Goal: Transaction & Acquisition: Purchase product/service

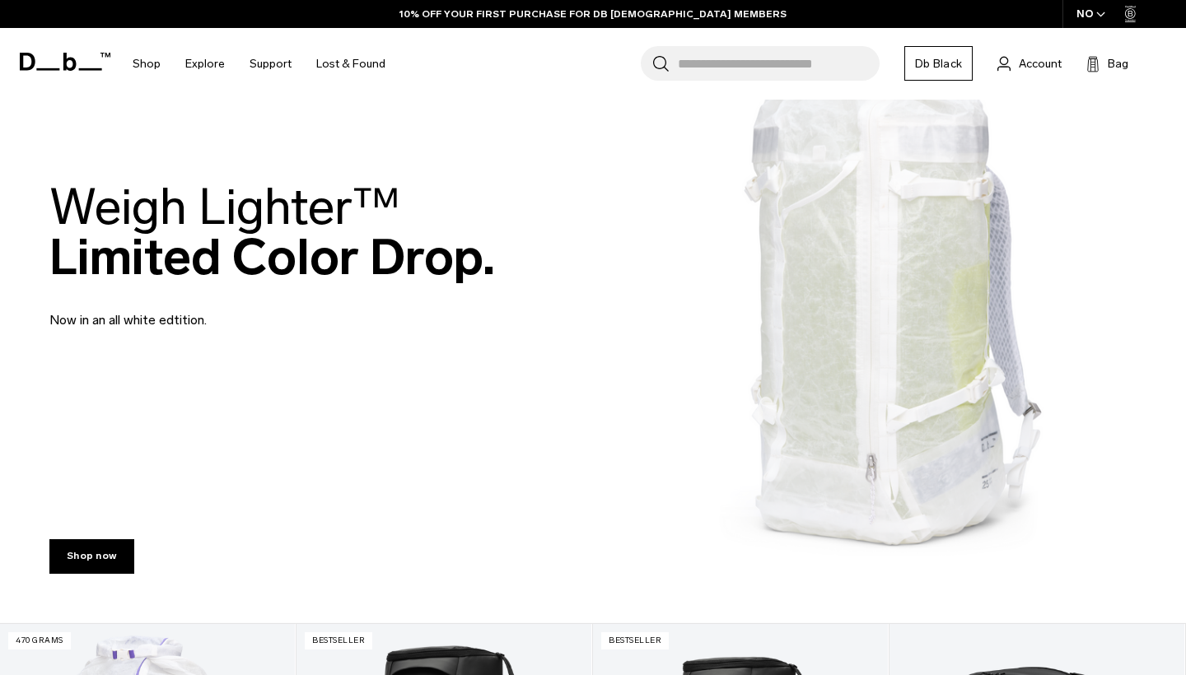
scroll to position [1076, 0]
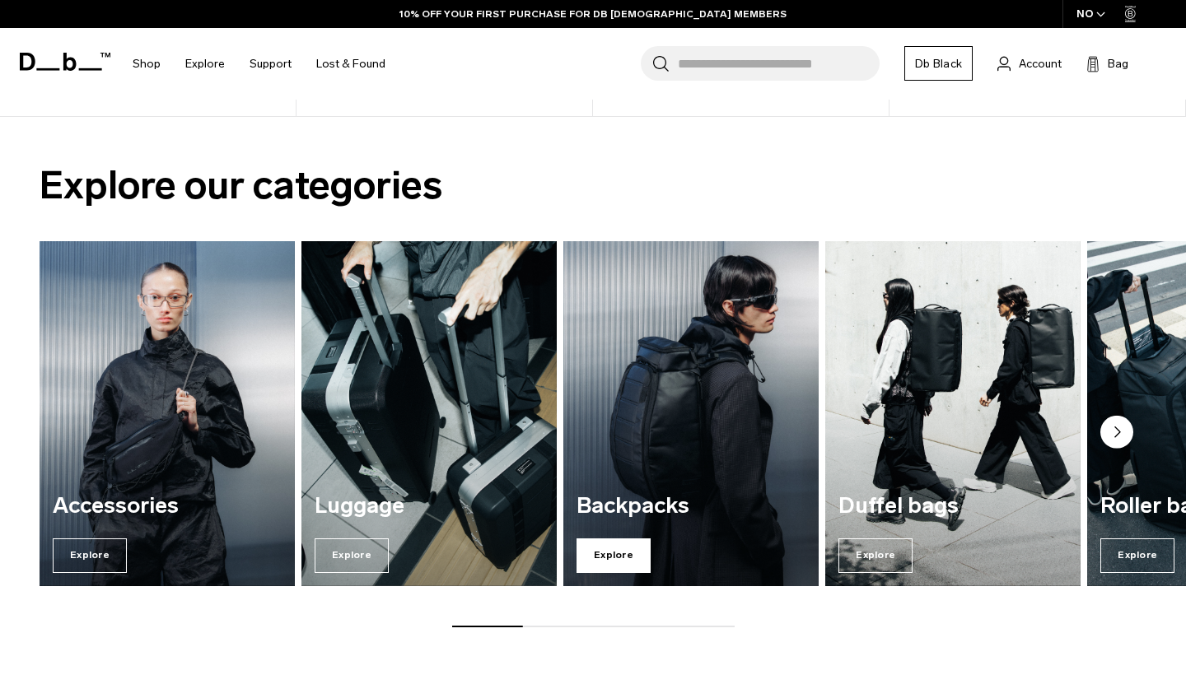
click at [594, 562] on span "Explore" at bounding box center [614, 556] width 74 height 35
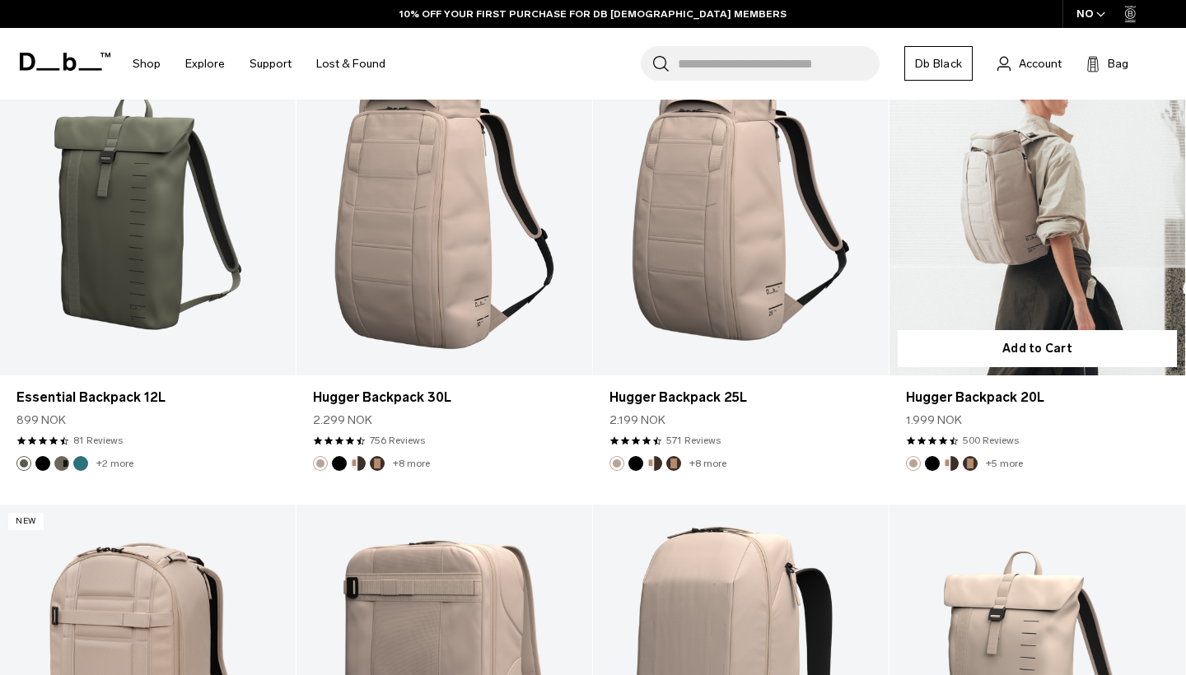
scroll to position [4334, 0]
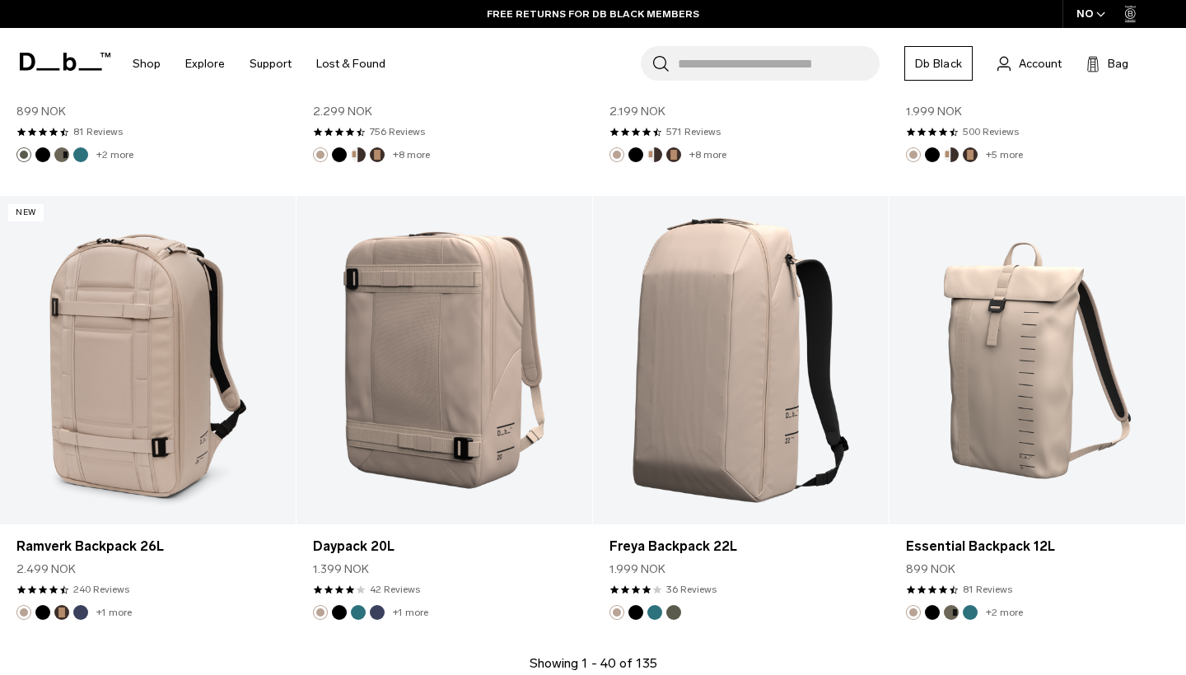
click at [1088, 19] on div "NO" at bounding box center [1092, 14] width 58 height 28
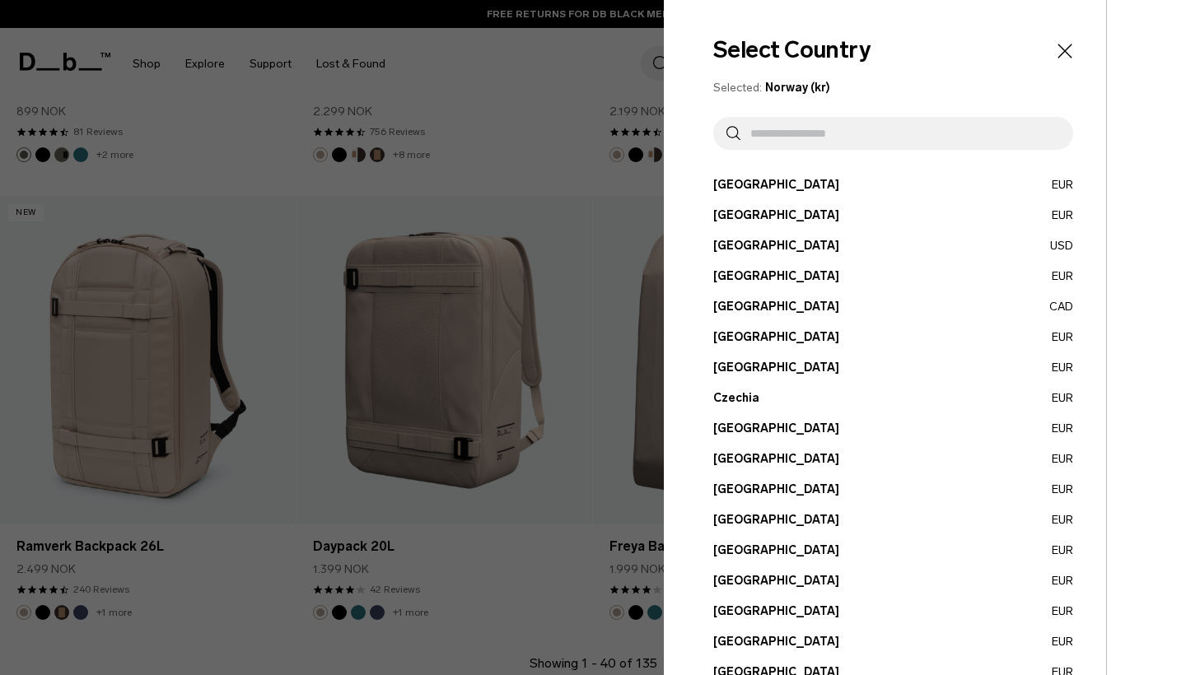
click at [760, 122] on input "text" at bounding box center [900, 133] width 320 height 33
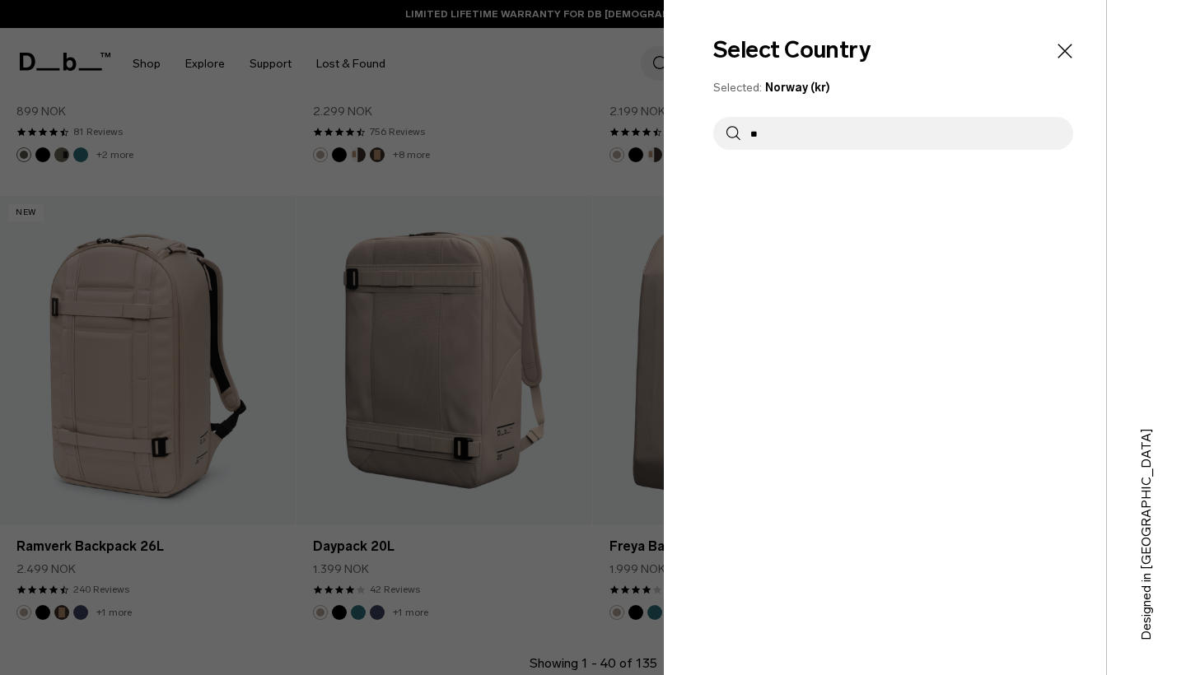
type input "*"
type input "**"
click at [756, 198] on div "Select Country Selected: Norway (kr) ** Austria EUR Belgium EUR Brazil USD" at bounding box center [885, 337] width 442 height 675
click at [742, 184] on button "Spain EUR" at bounding box center [893, 184] width 360 height 17
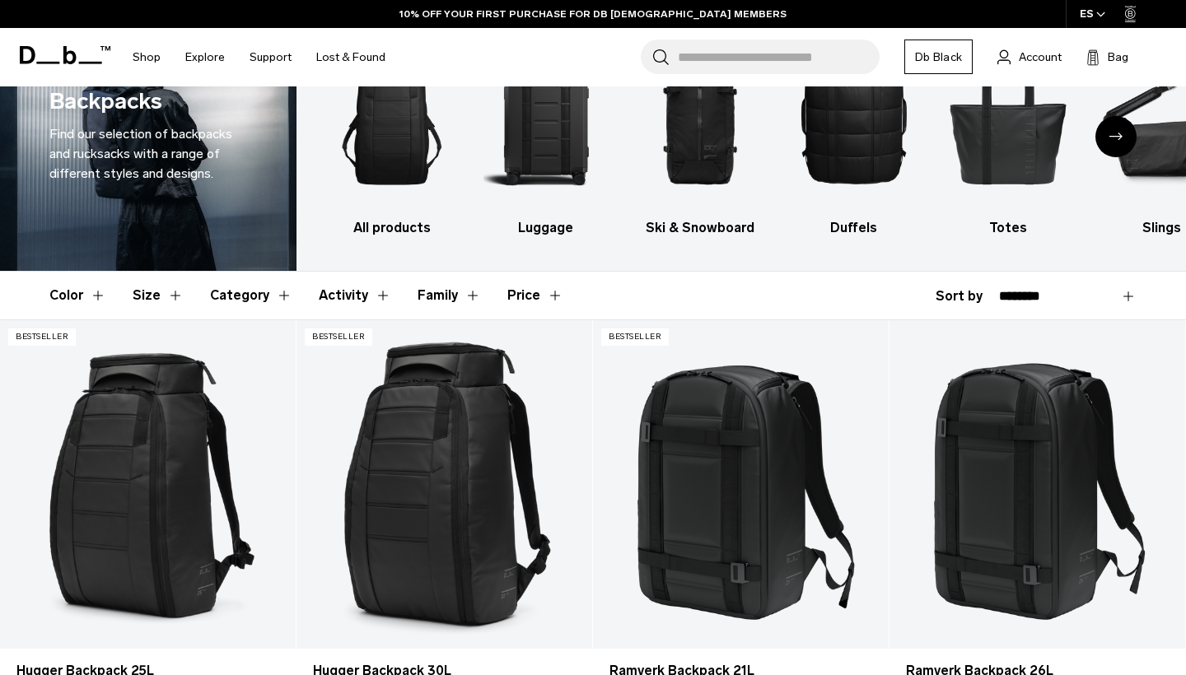
click at [165, 292] on button "Size" at bounding box center [158, 296] width 51 height 48
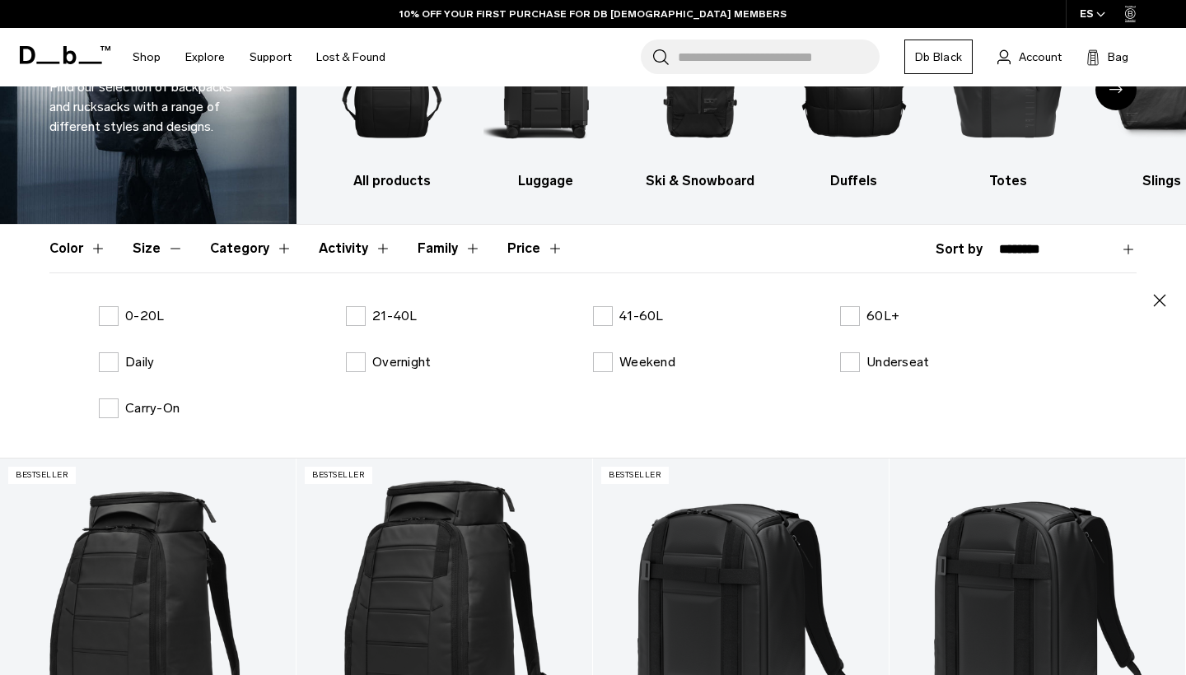
scroll to position [160, 0]
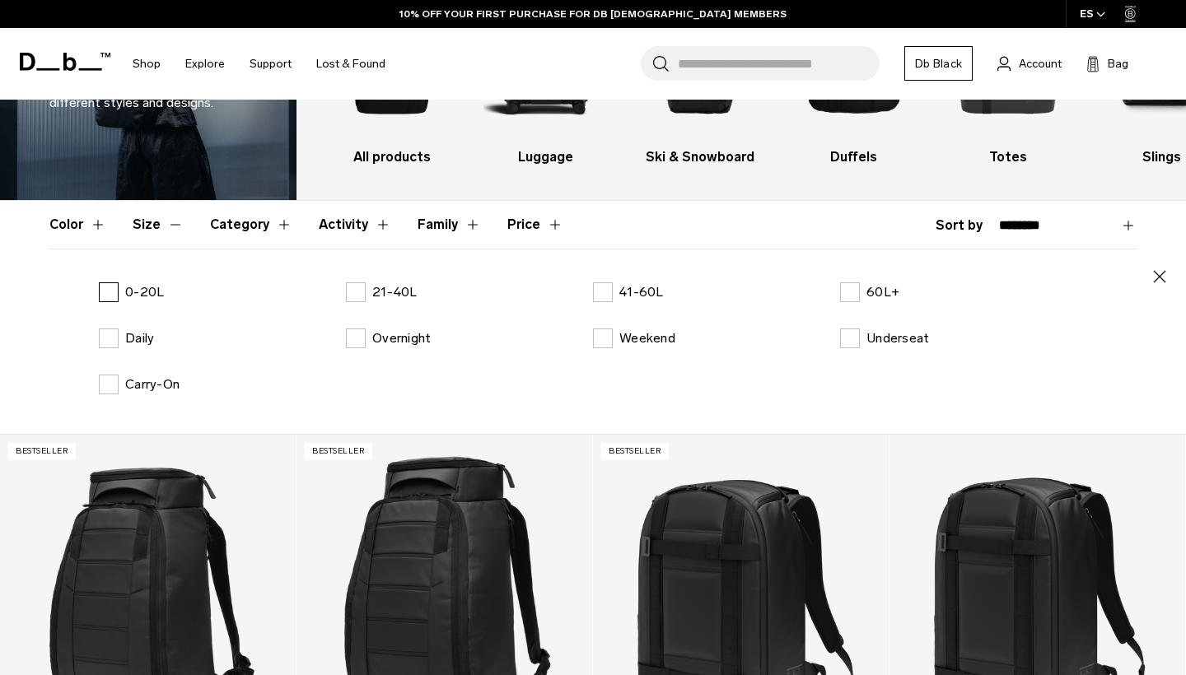
click at [121, 289] on label "0-20L" at bounding box center [131, 293] width 65 height 20
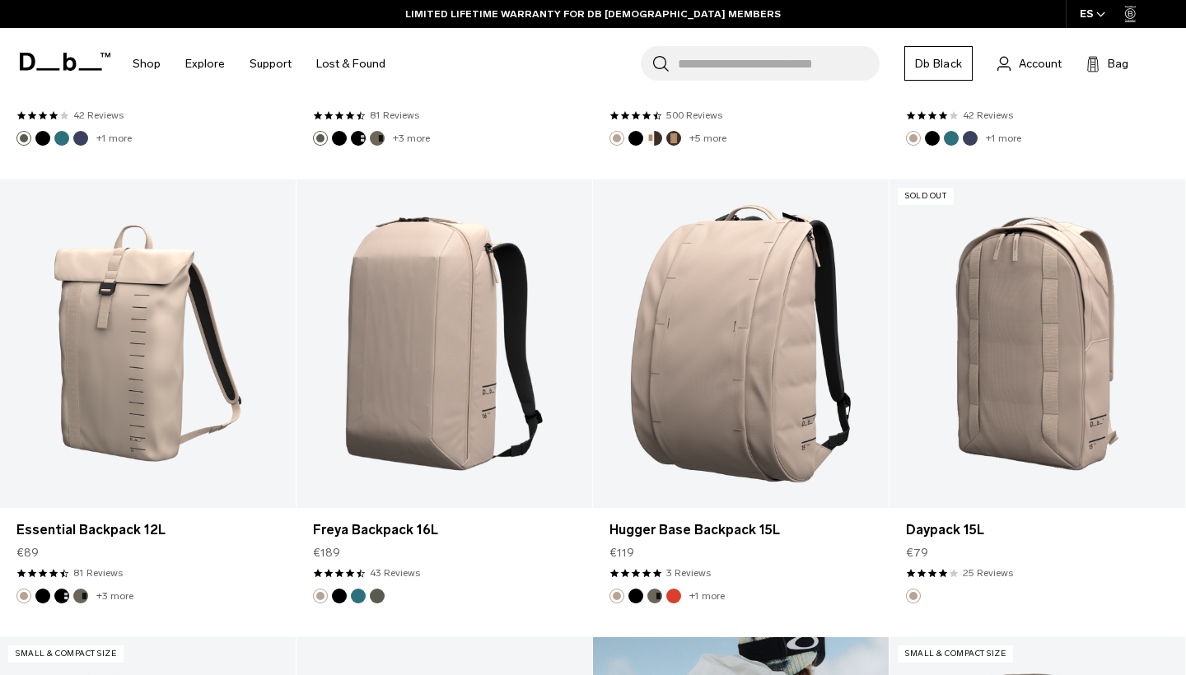
scroll to position [1847, 0]
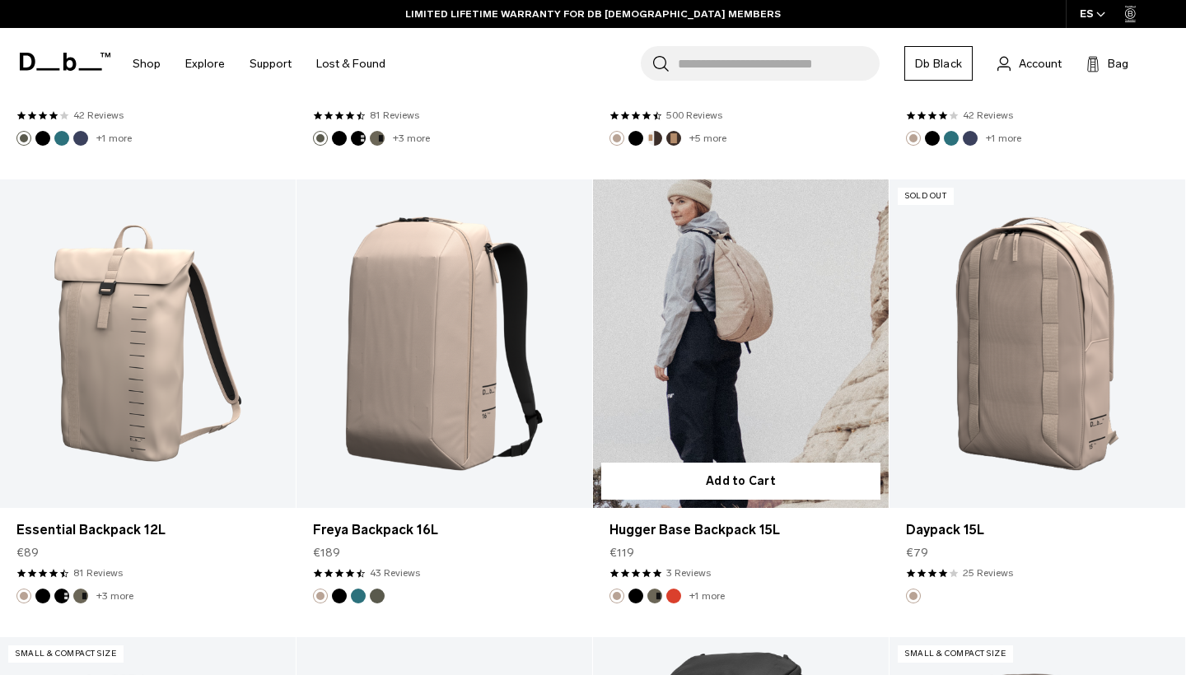
click at [749, 440] on link "Hugger Base Backpack 15L" at bounding box center [741, 344] width 296 height 329
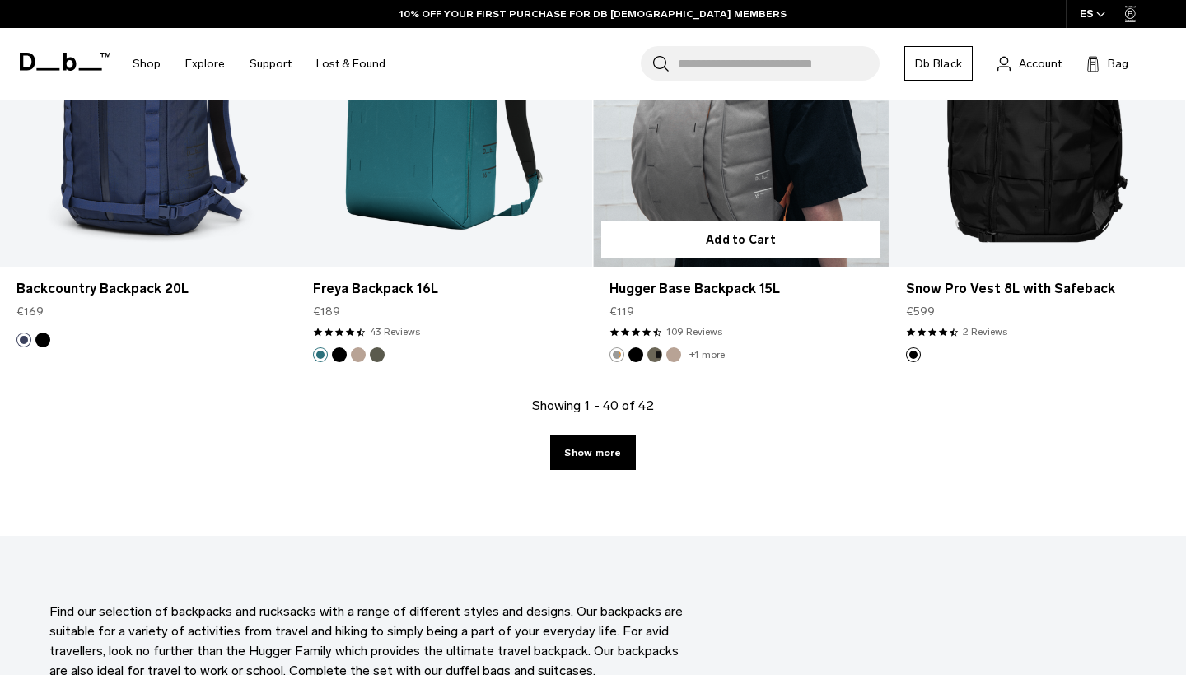
scroll to position [4657, 0]
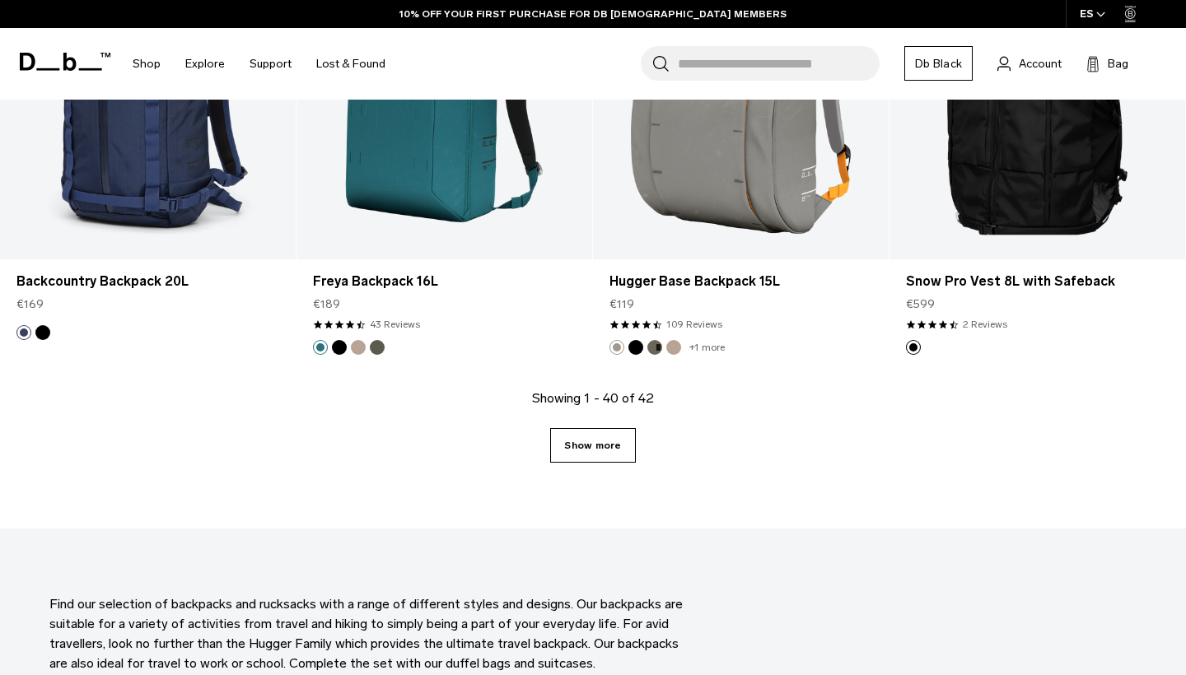
click at [596, 437] on link "Show more" at bounding box center [592, 445] width 85 height 35
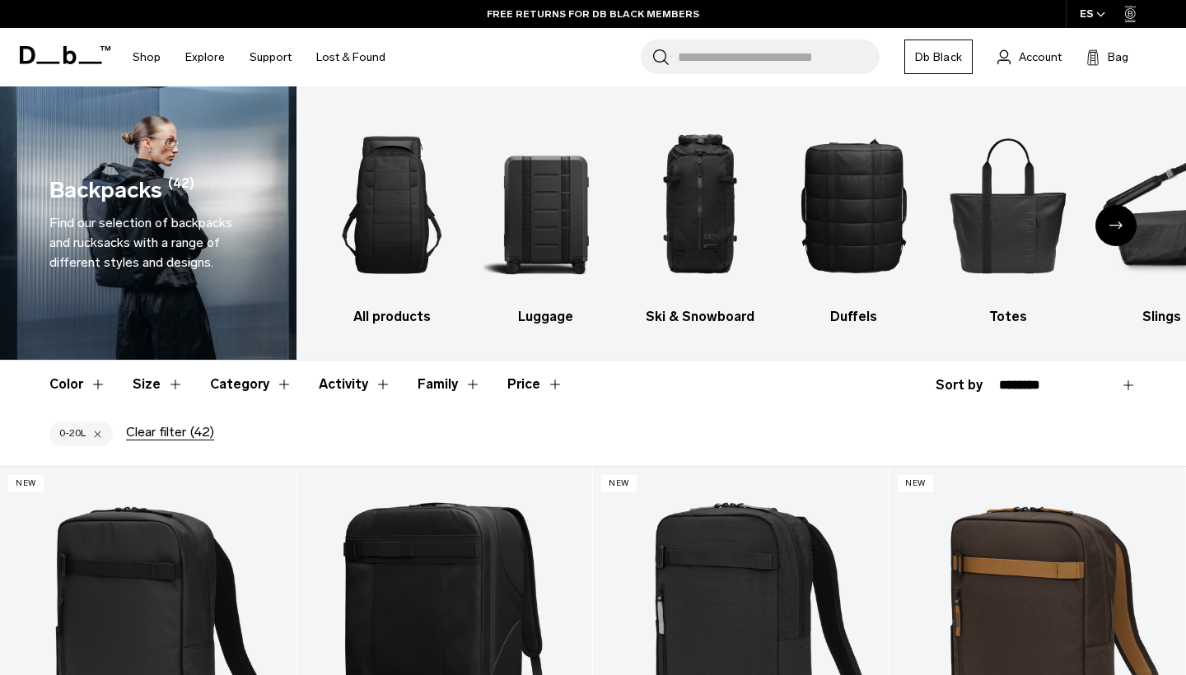
click at [93, 384] on button "Color" at bounding box center [77, 385] width 57 height 48
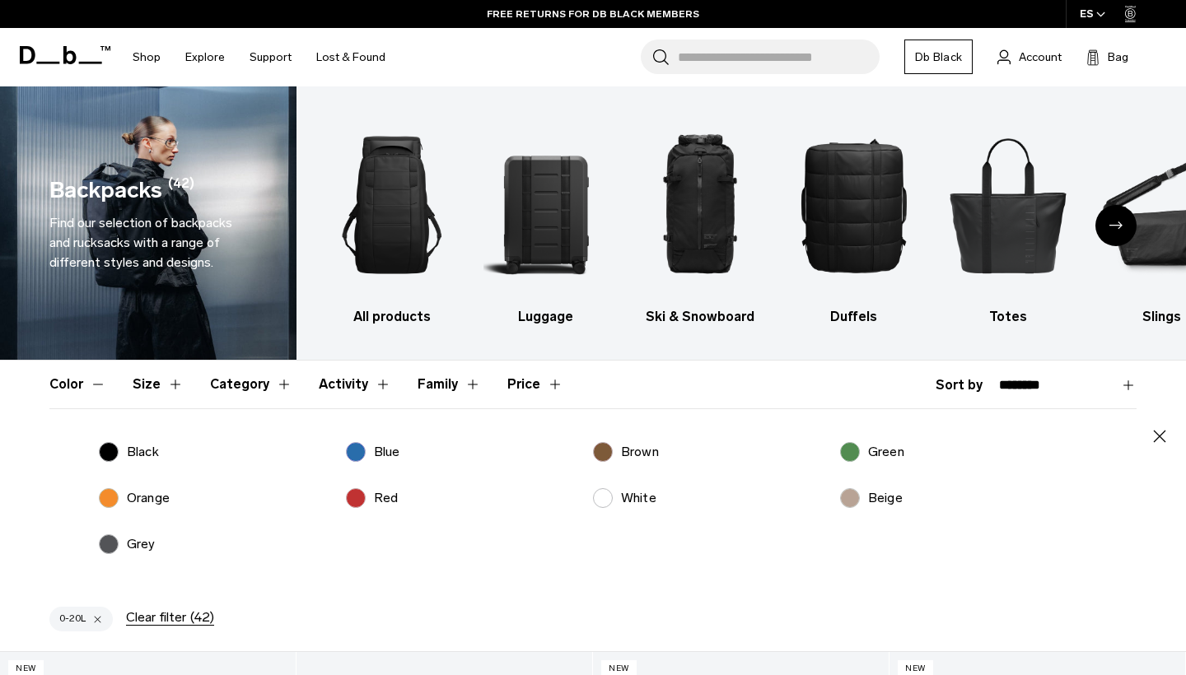
click at [150, 382] on button "Size" at bounding box center [158, 385] width 51 height 48
click at [353, 463] on div "0-20L 21-40L 41-60L 60L+ Daily Overnight Weekend Underseat Carry-On" at bounding box center [592, 511] width 1087 height 138
click at [357, 451] on label "21-40L" at bounding box center [382, 452] width 72 height 20
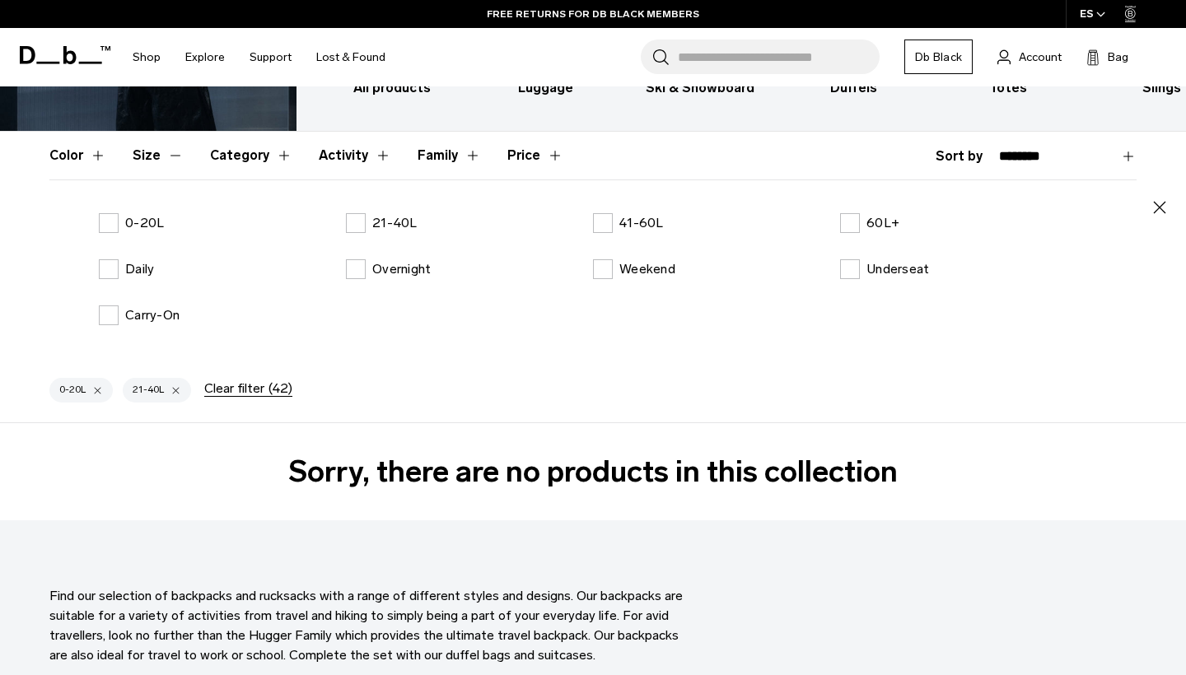
scroll to position [160, 0]
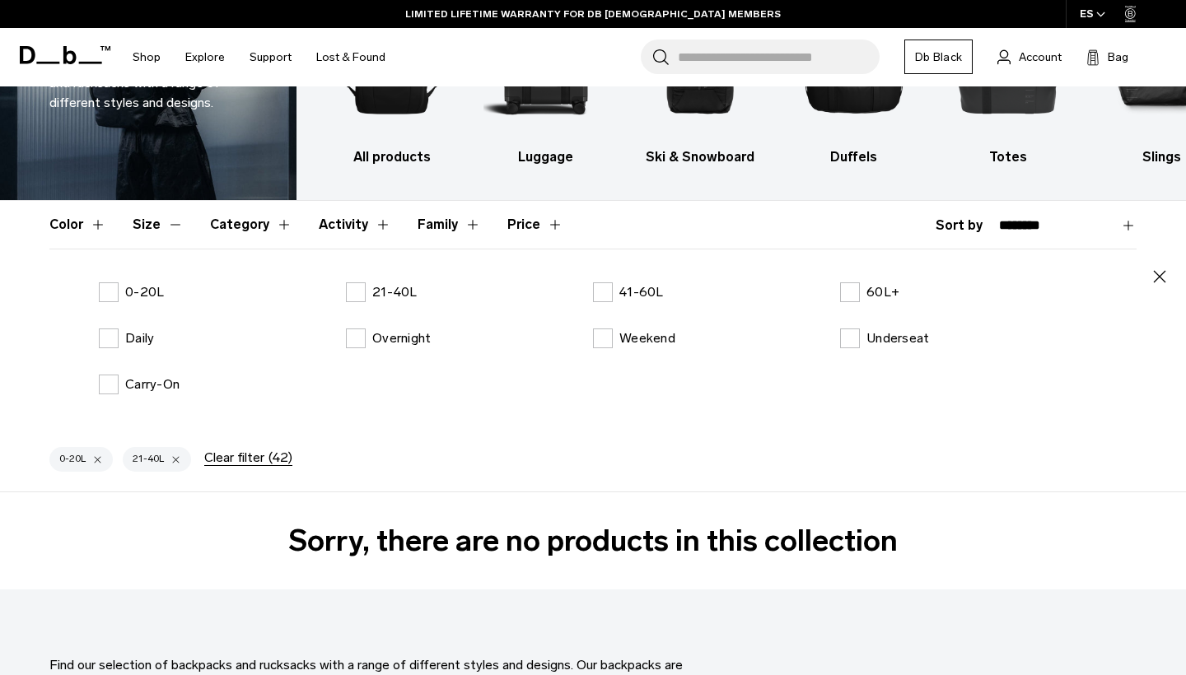
click at [1164, 275] on icon "button" at bounding box center [1160, 277] width 20 height 20
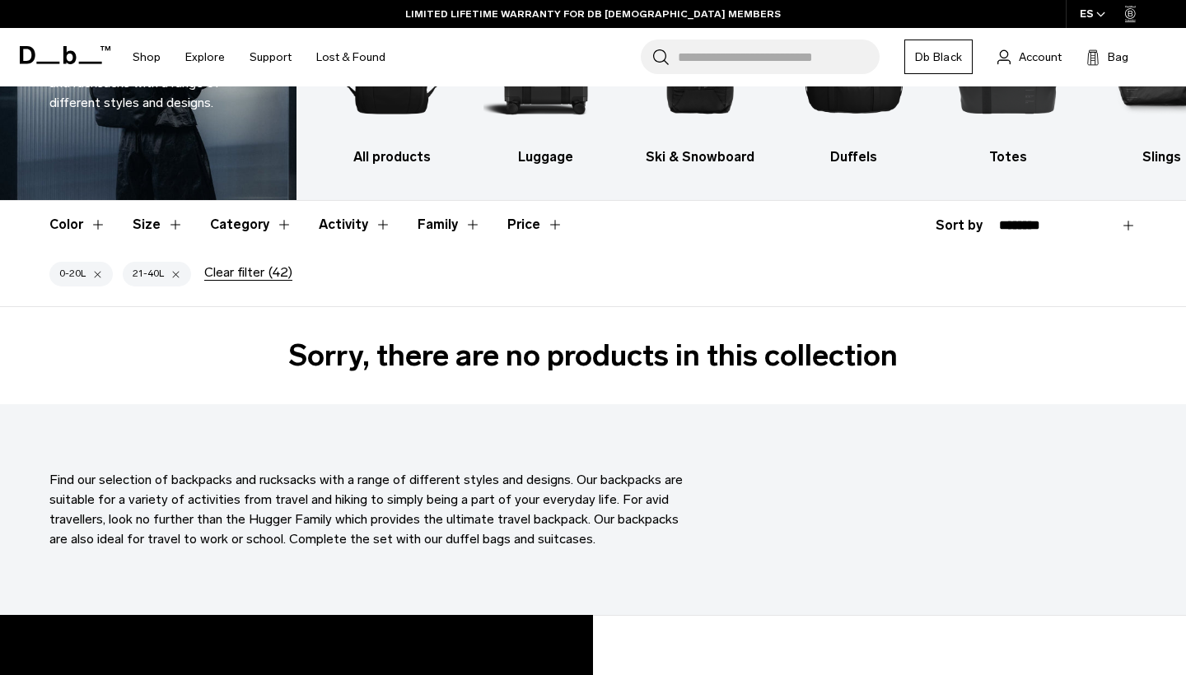
click at [219, 273] on button "Clear filter (42)" at bounding box center [248, 272] width 88 height 15
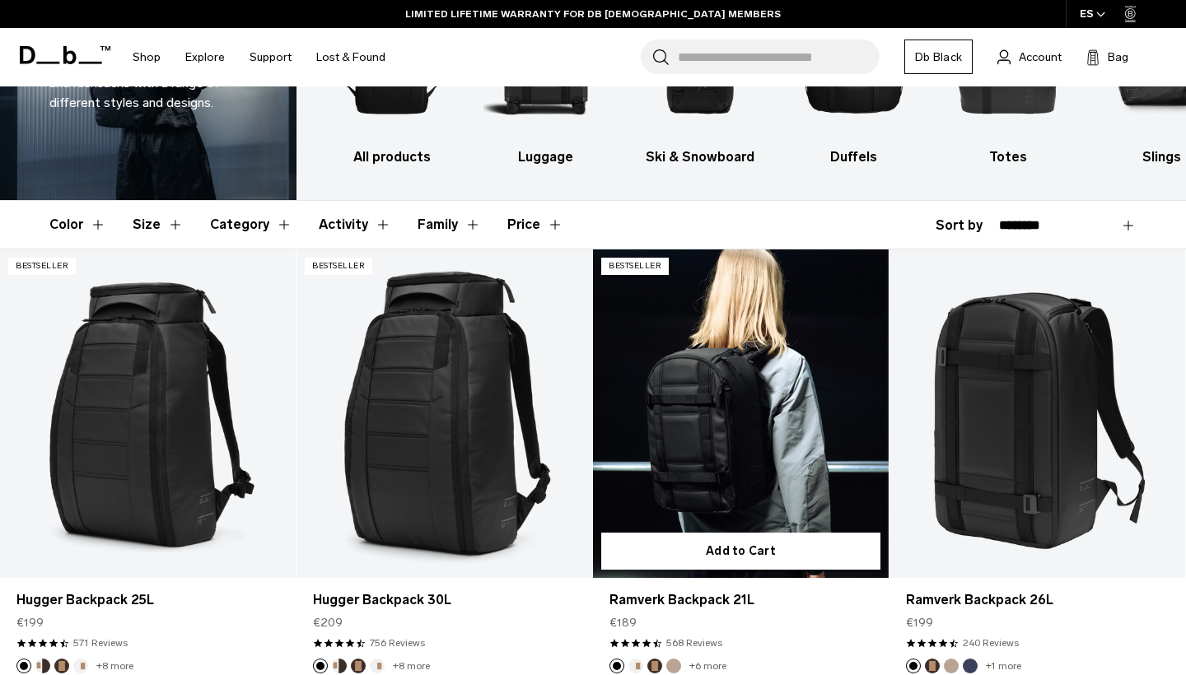
click at [709, 450] on link "Ramverk Backpack 21L" at bounding box center [741, 414] width 296 height 329
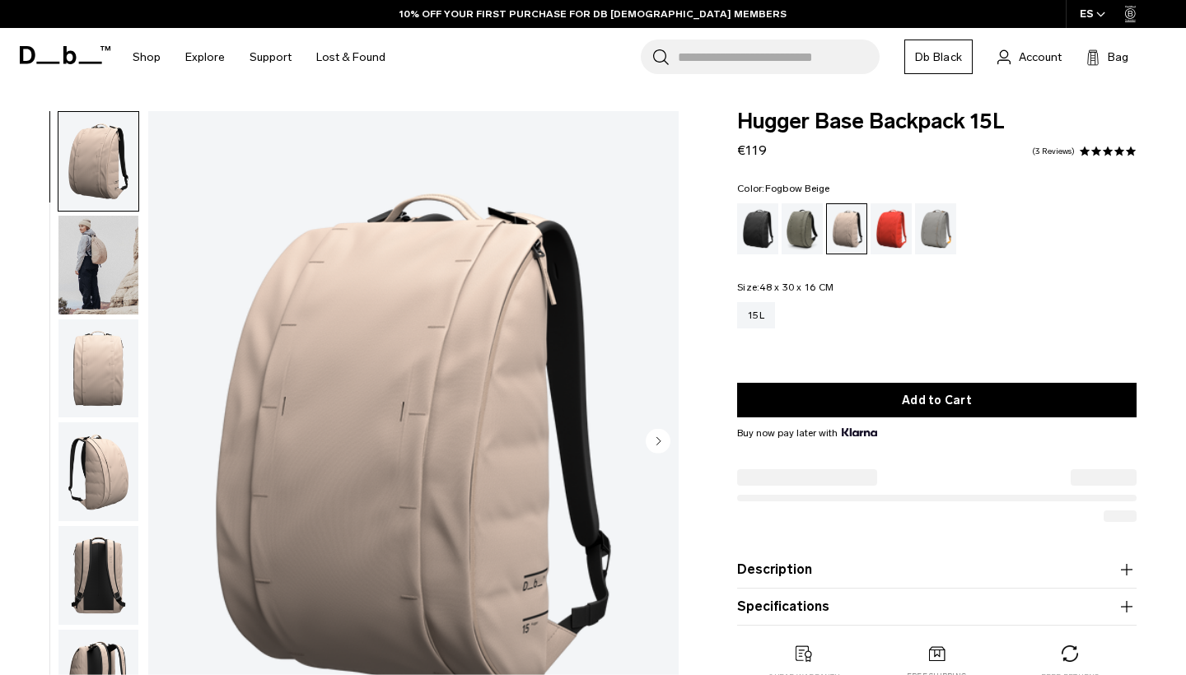
click at [100, 242] on img "button" at bounding box center [98, 265] width 80 height 99
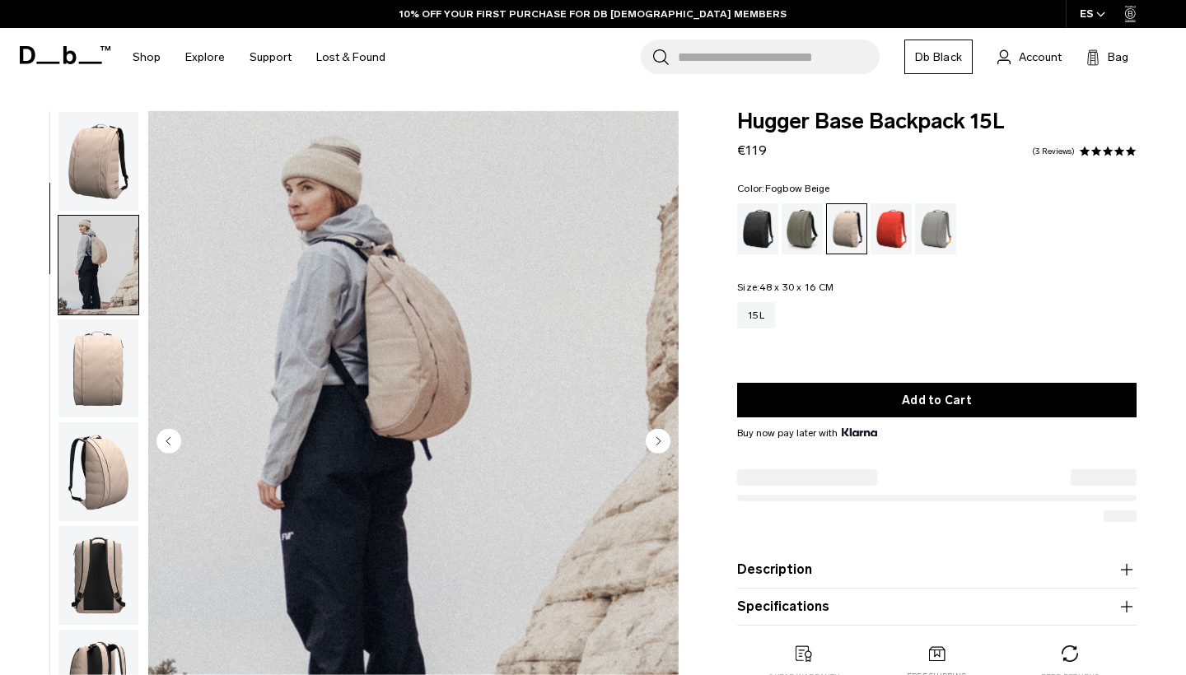
scroll to position [105, 0]
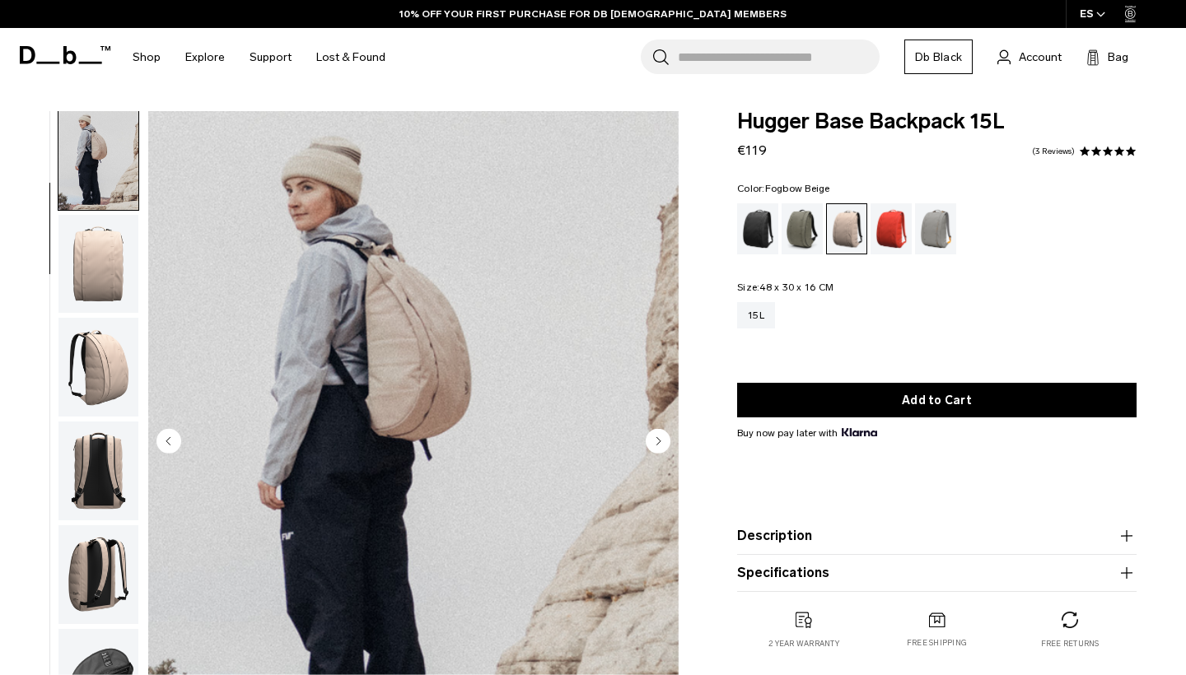
click at [90, 273] on img "button" at bounding box center [98, 264] width 80 height 99
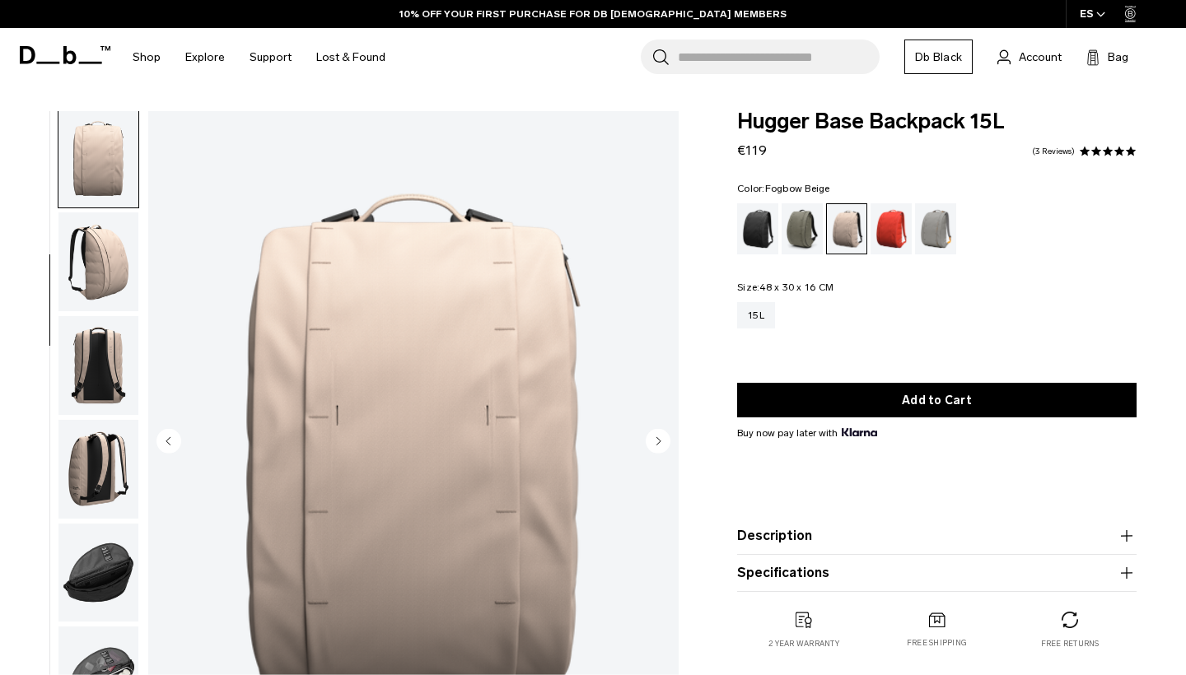
click at [104, 306] on img "button" at bounding box center [98, 262] width 80 height 99
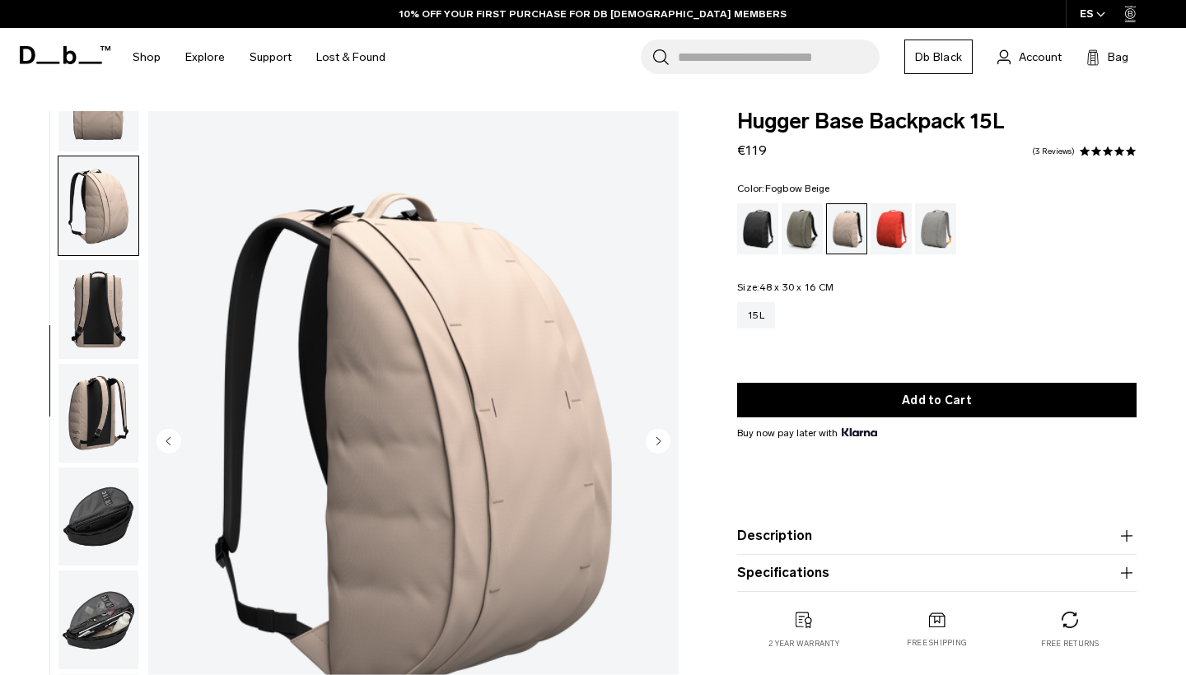
click at [104, 306] on img "button" at bounding box center [98, 309] width 80 height 99
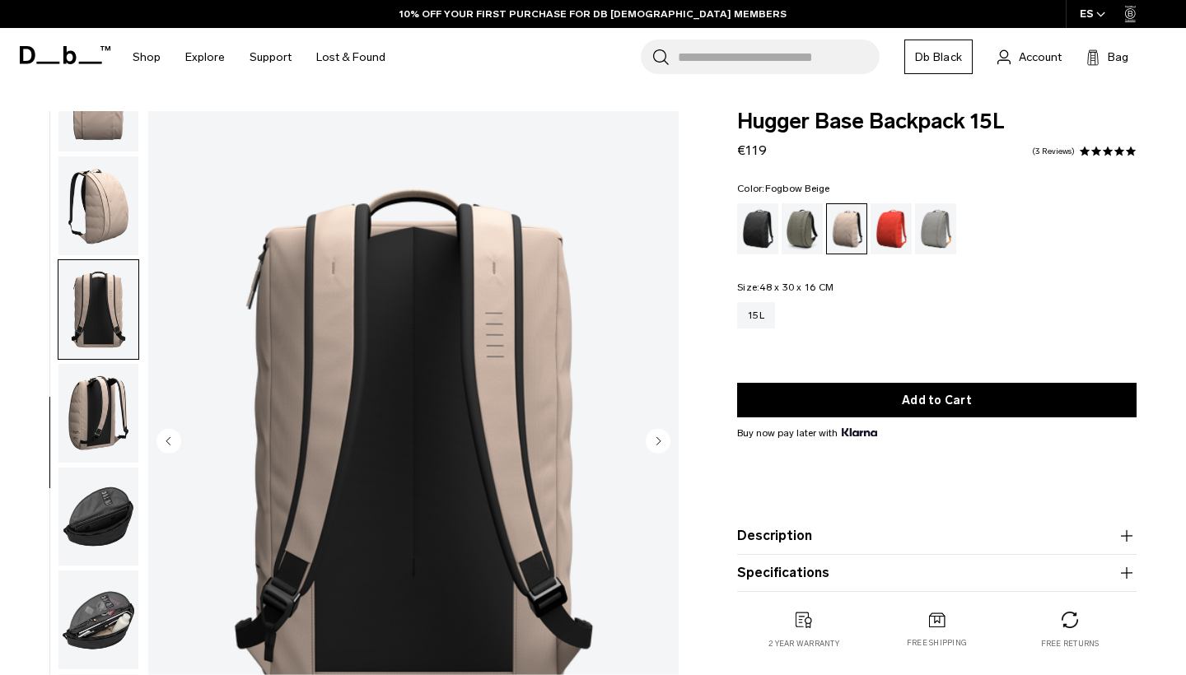
click at [110, 364] on img "button" at bounding box center [98, 413] width 80 height 99
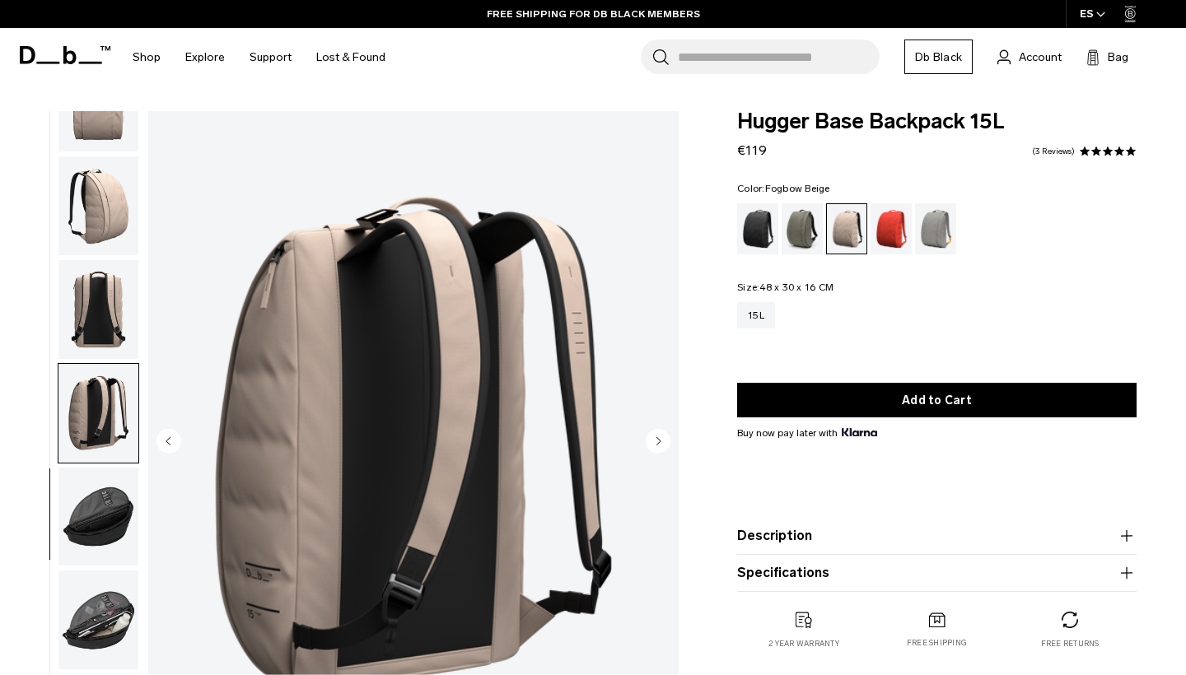
click at [119, 474] on img "button" at bounding box center [98, 517] width 80 height 99
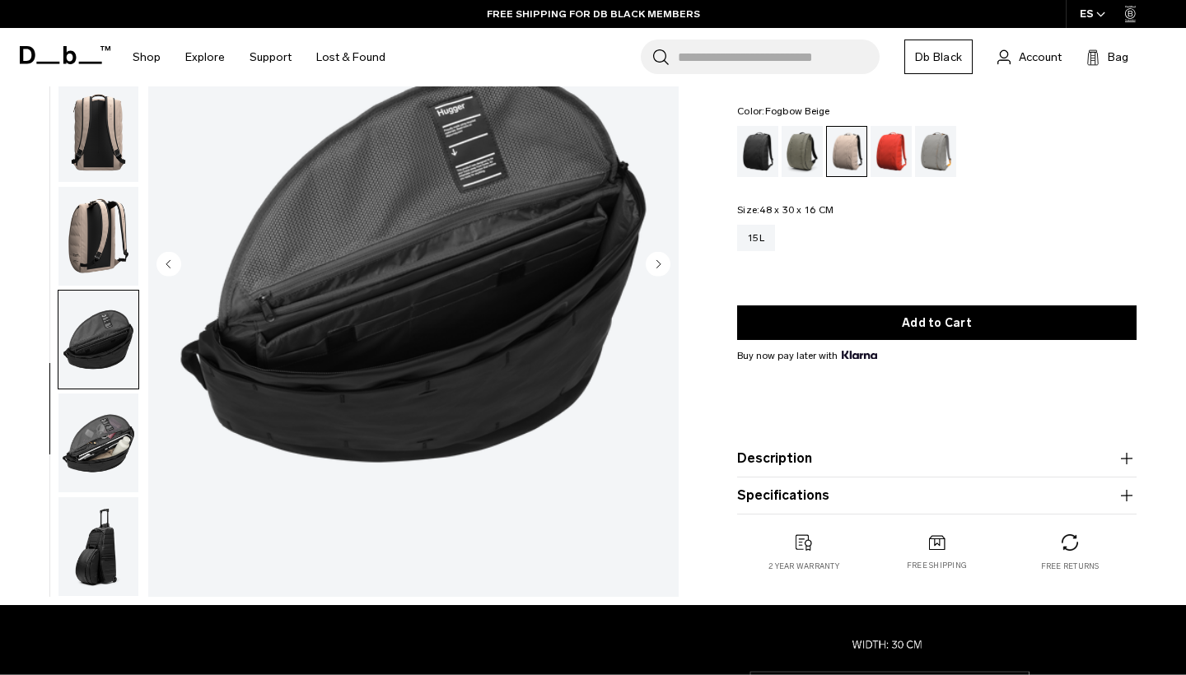
scroll to position [183, 0]
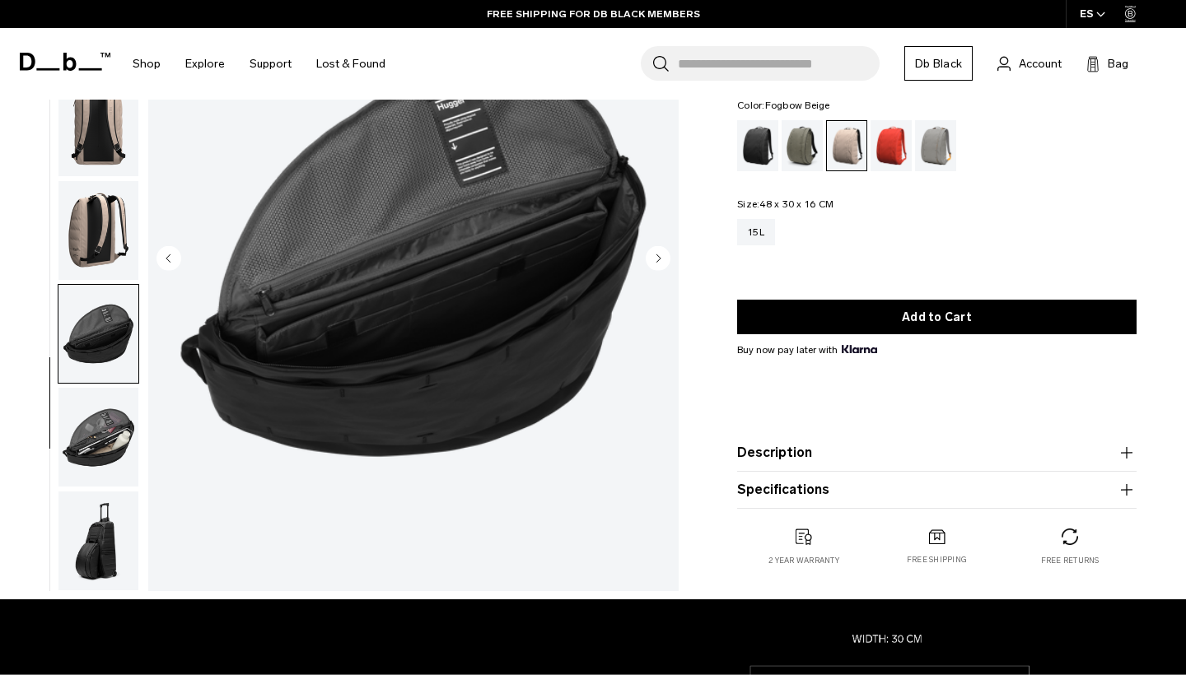
click at [98, 245] on img "button" at bounding box center [98, 230] width 80 height 99
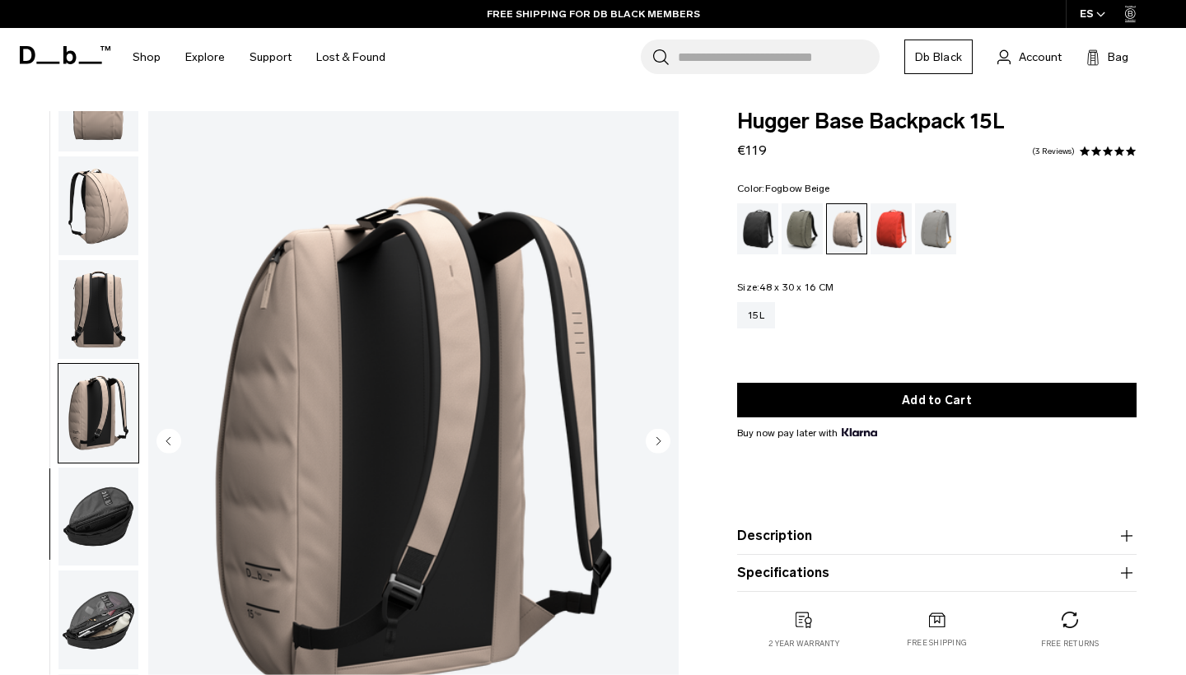
scroll to position [0, 0]
click at [92, 520] on img "button" at bounding box center [98, 517] width 80 height 99
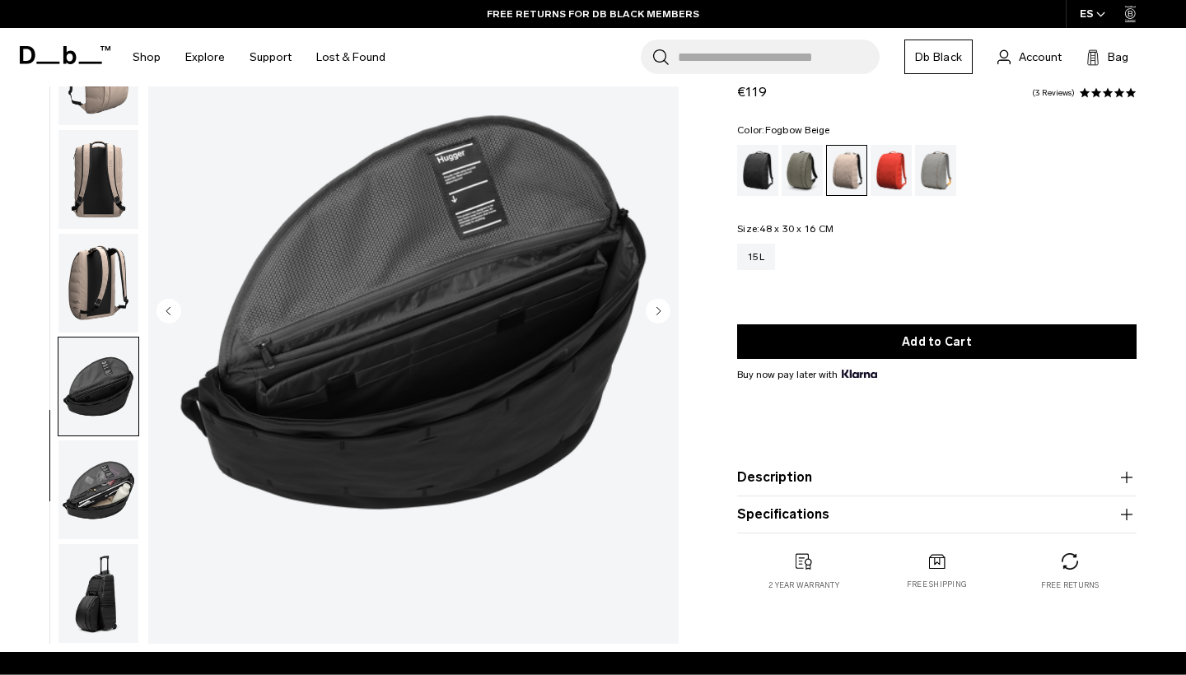
scroll to position [173, 0]
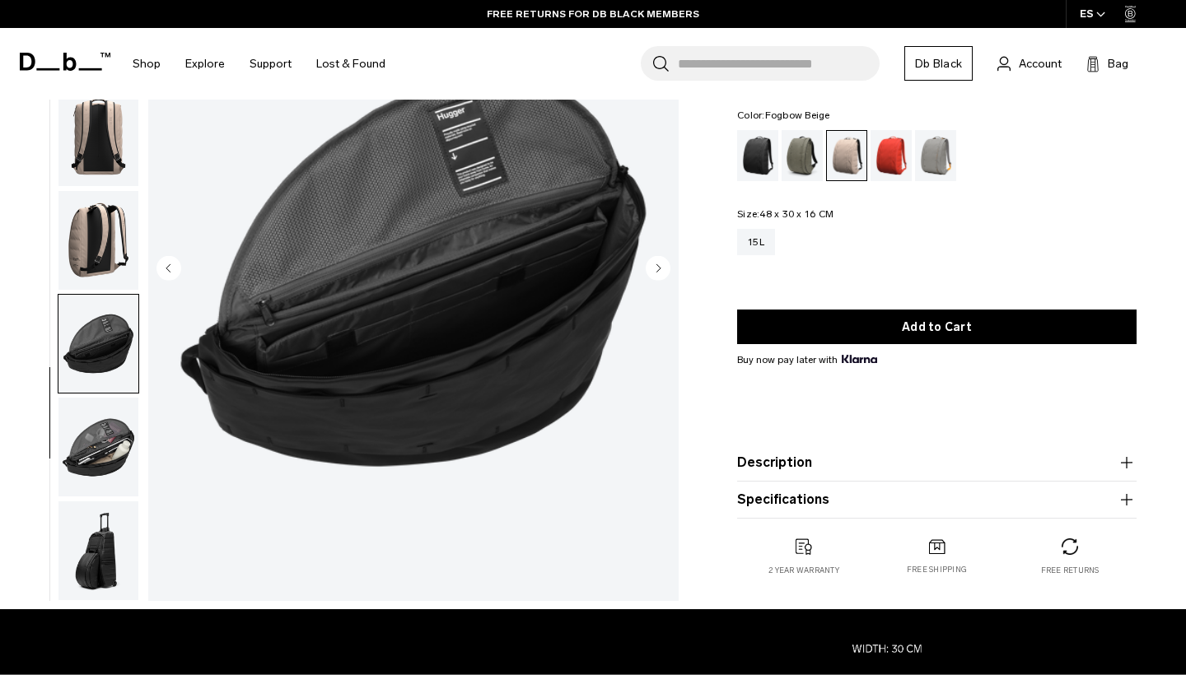
click at [96, 405] on img "button" at bounding box center [98, 447] width 80 height 99
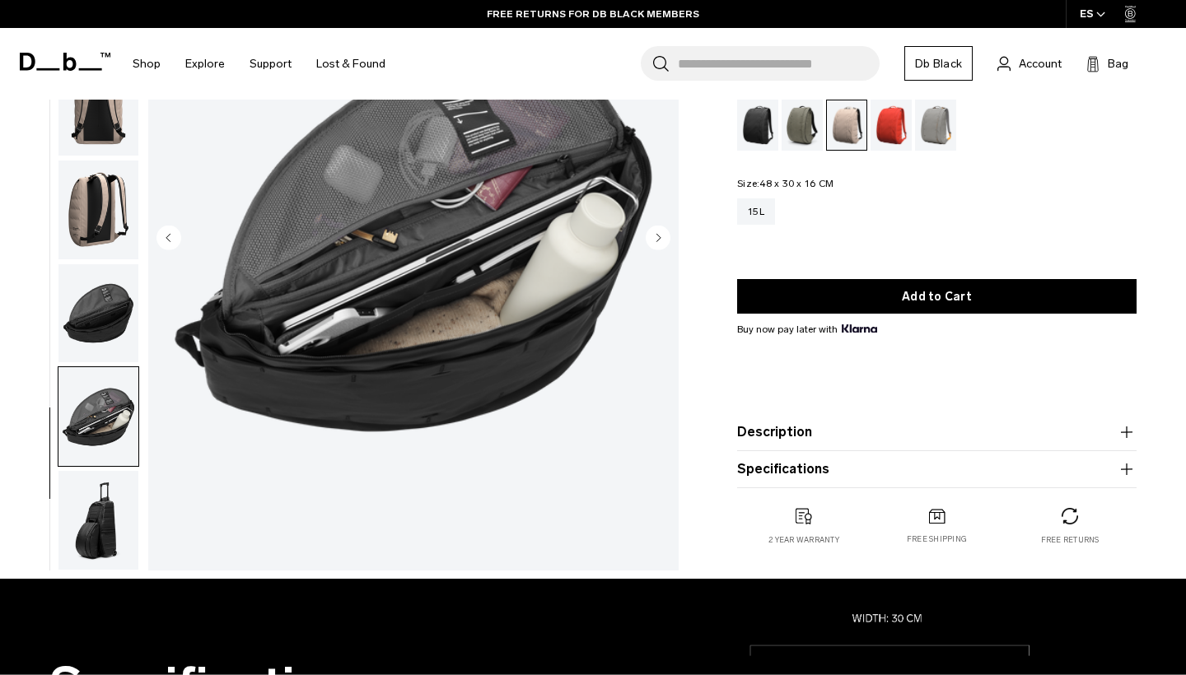
scroll to position [205, 0]
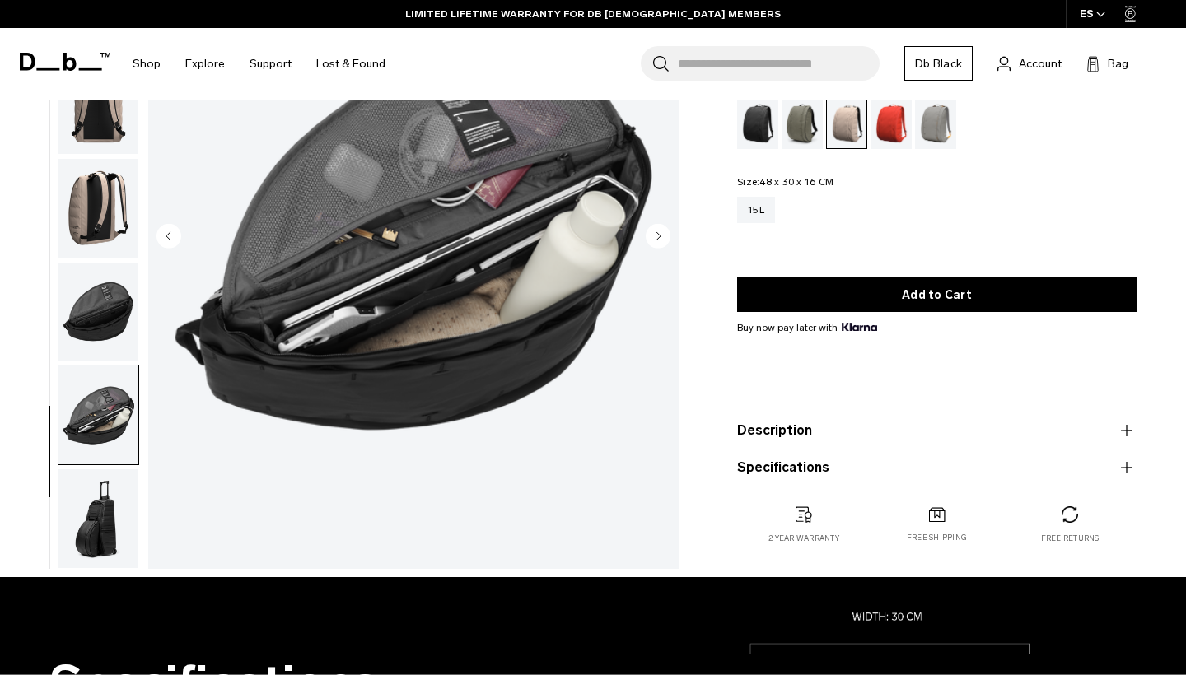
click at [99, 502] on img "button" at bounding box center [98, 518] width 80 height 99
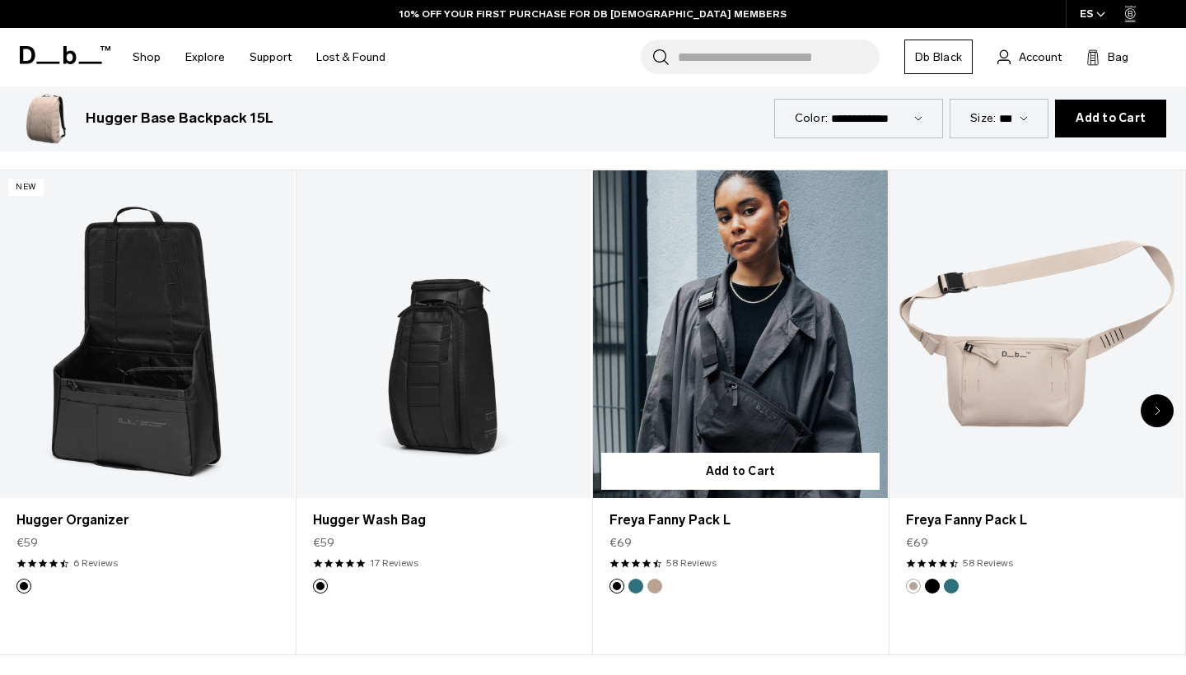
scroll to position [4035, 0]
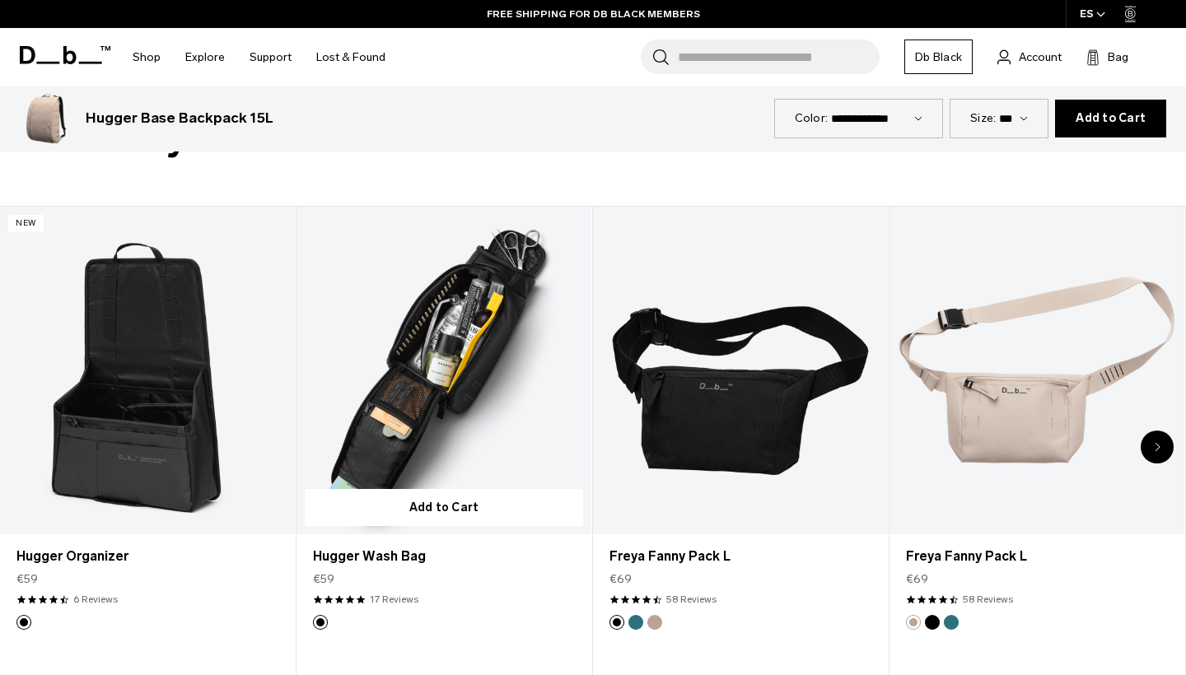
click at [462, 427] on link "Hugger Wash Bag" at bounding box center [444, 371] width 295 height 328
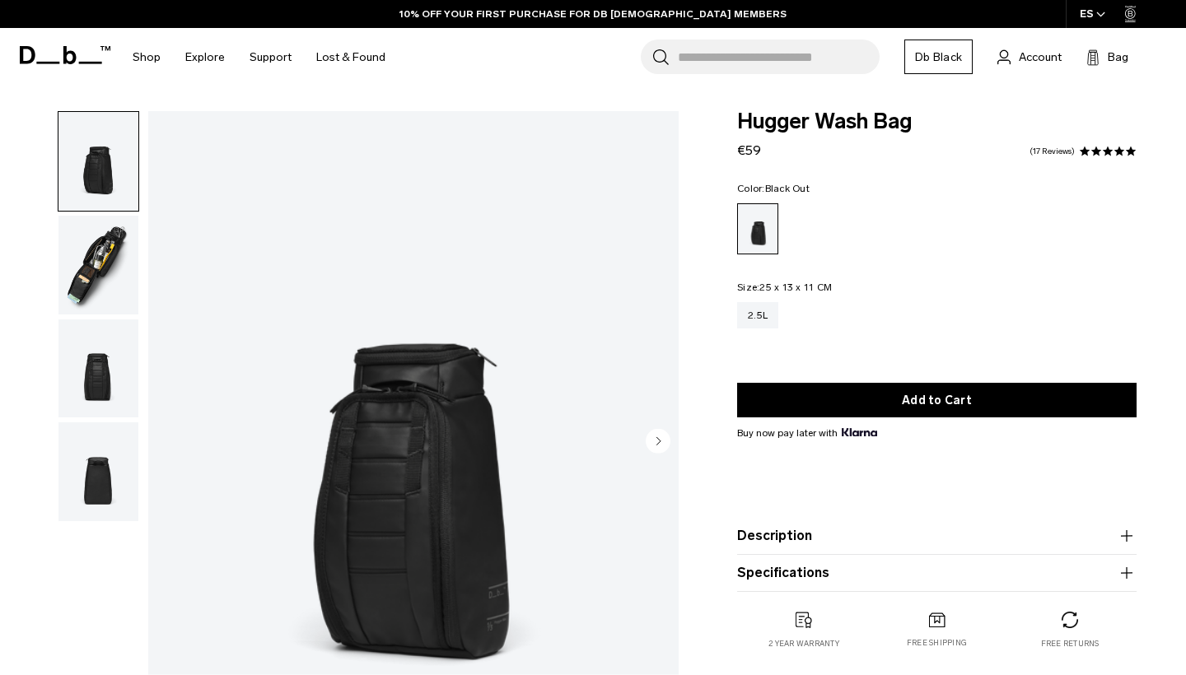
click at [87, 246] on img "button" at bounding box center [98, 265] width 80 height 99
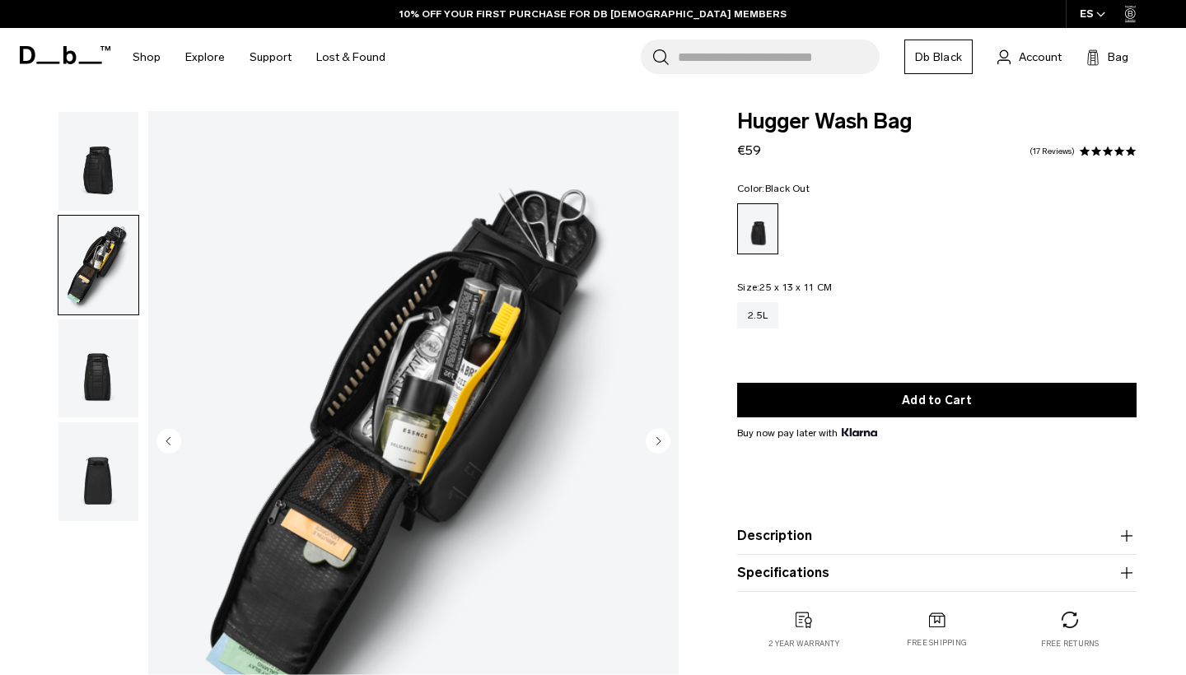
click at [121, 381] on img "button" at bounding box center [98, 369] width 80 height 99
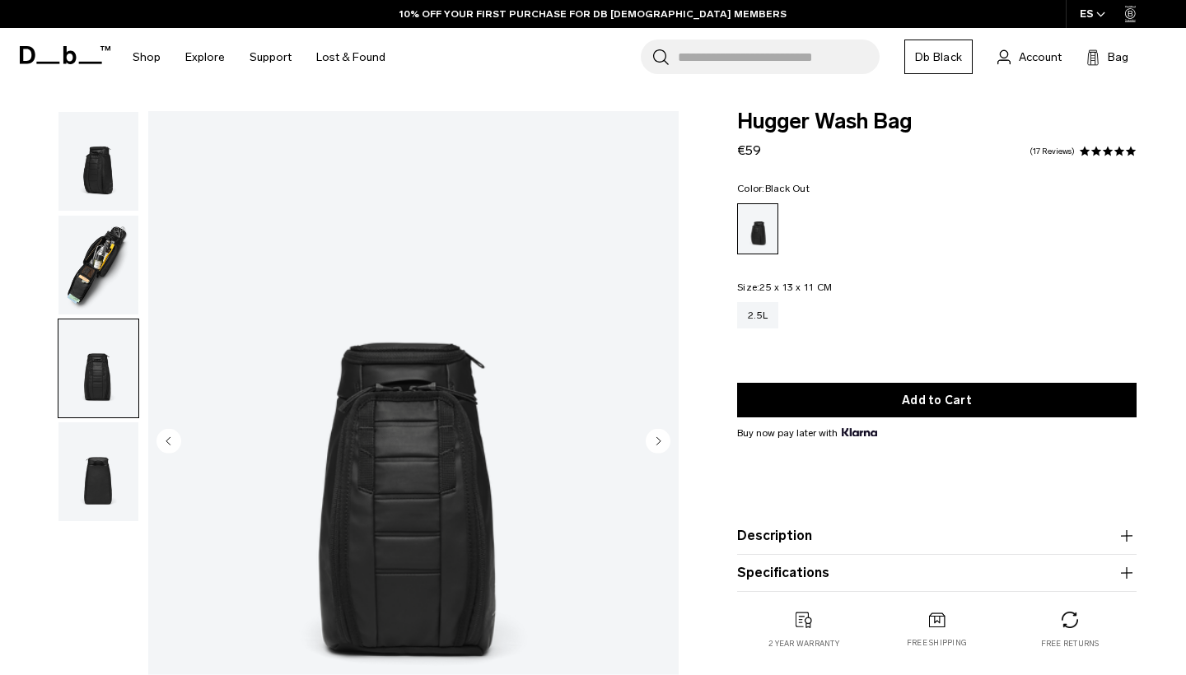
click at [114, 465] on img "button" at bounding box center [98, 472] width 80 height 99
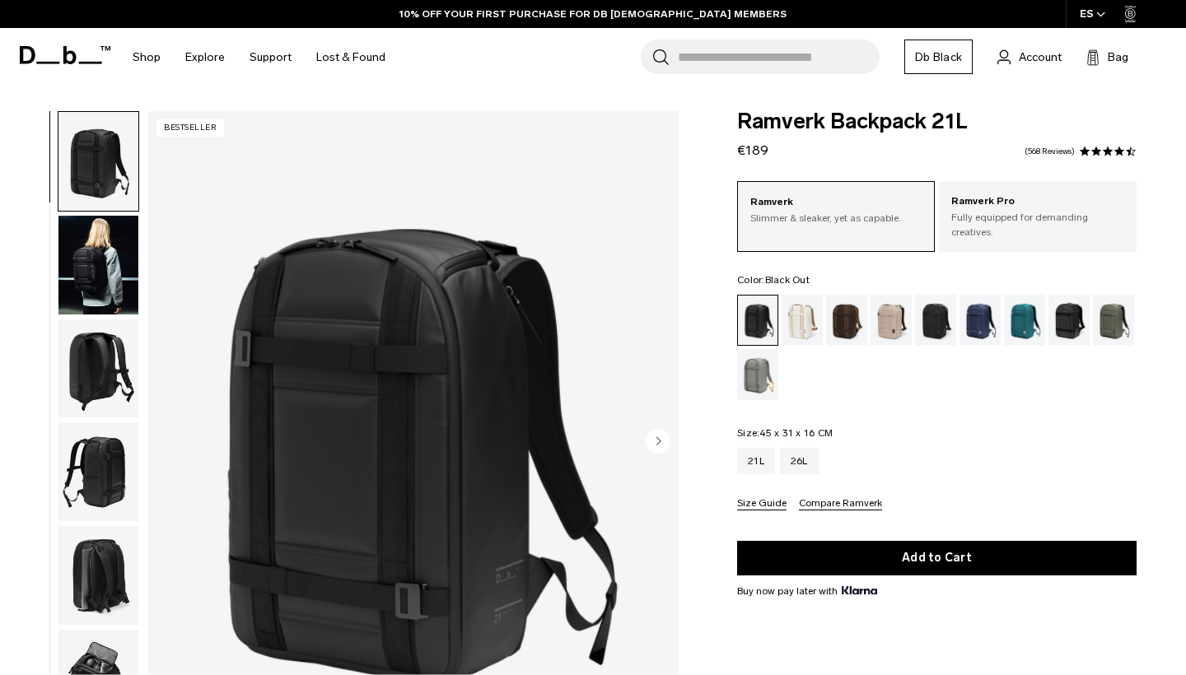
click at [76, 278] on img "button" at bounding box center [98, 265] width 80 height 99
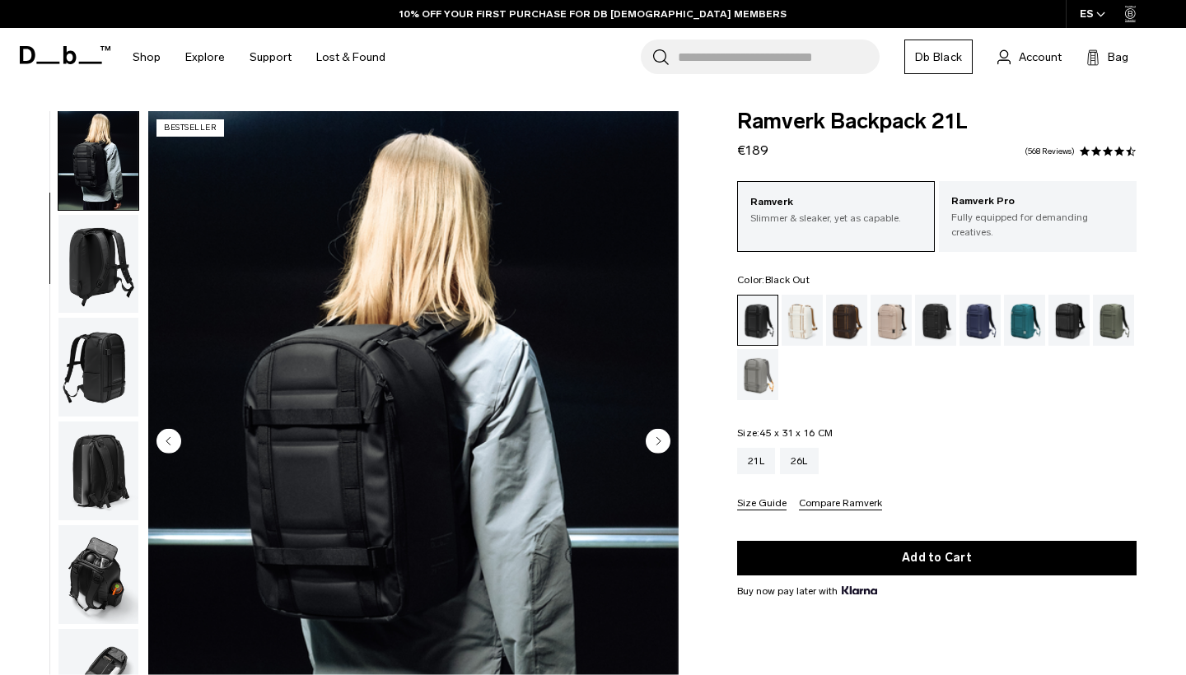
click at [94, 279] on img "button" at bounding box center [98, 264] width 80 height 99
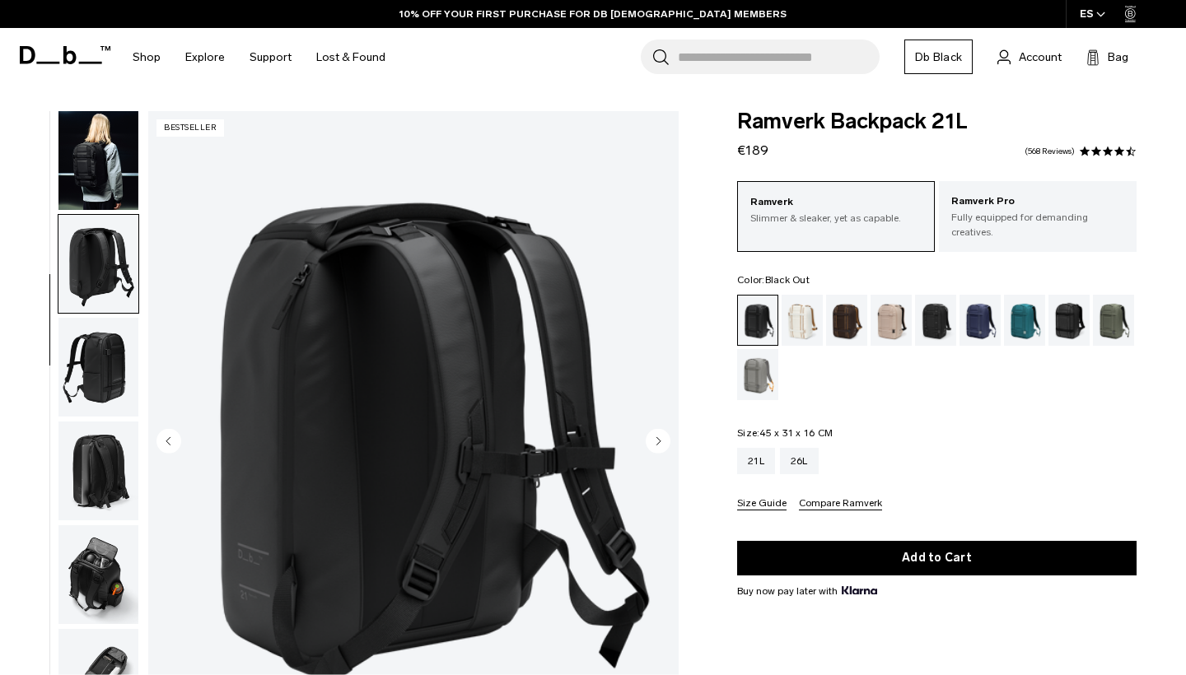
scroll to position [172, 0]
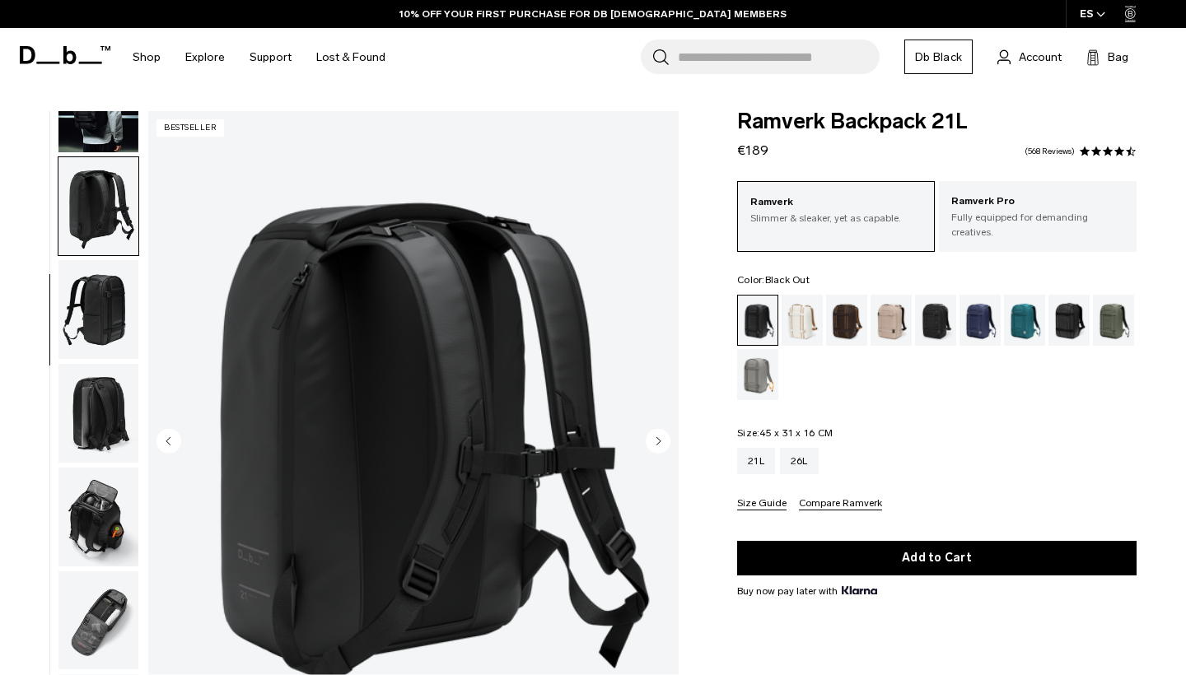
click at [104, 312] on img "button" at bounding box center [98, 309] width 80 height 99
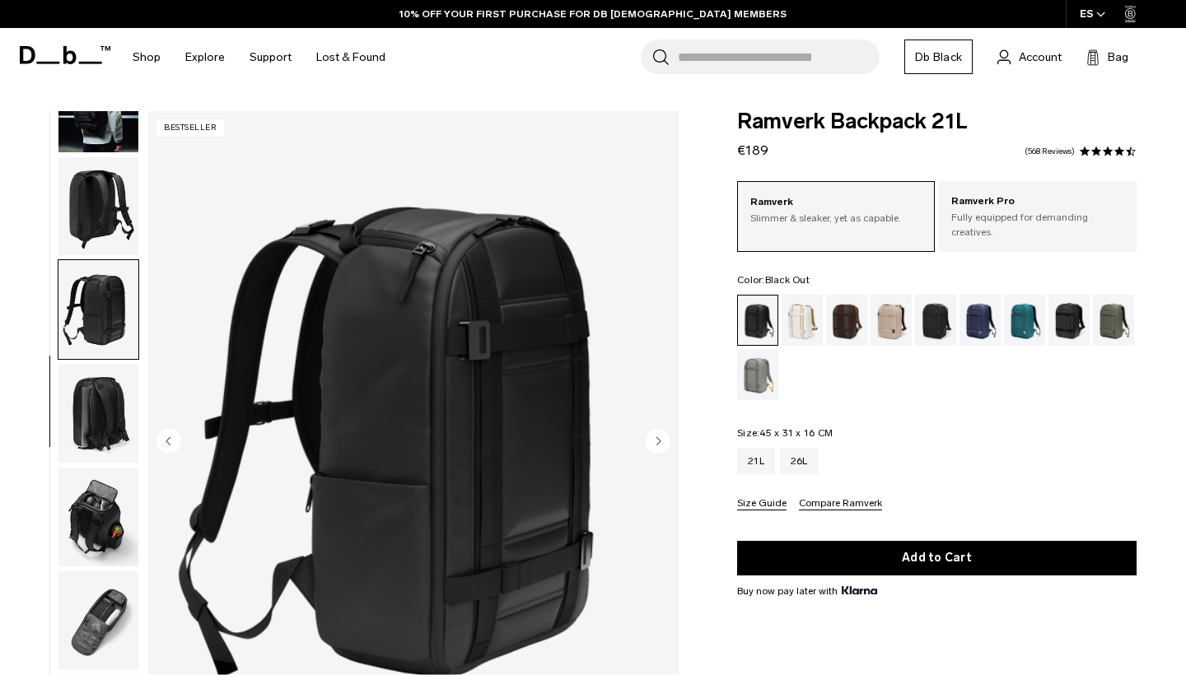
click at [104, 393] on img "button" at bounding box center [98, 413] width 80 height 99
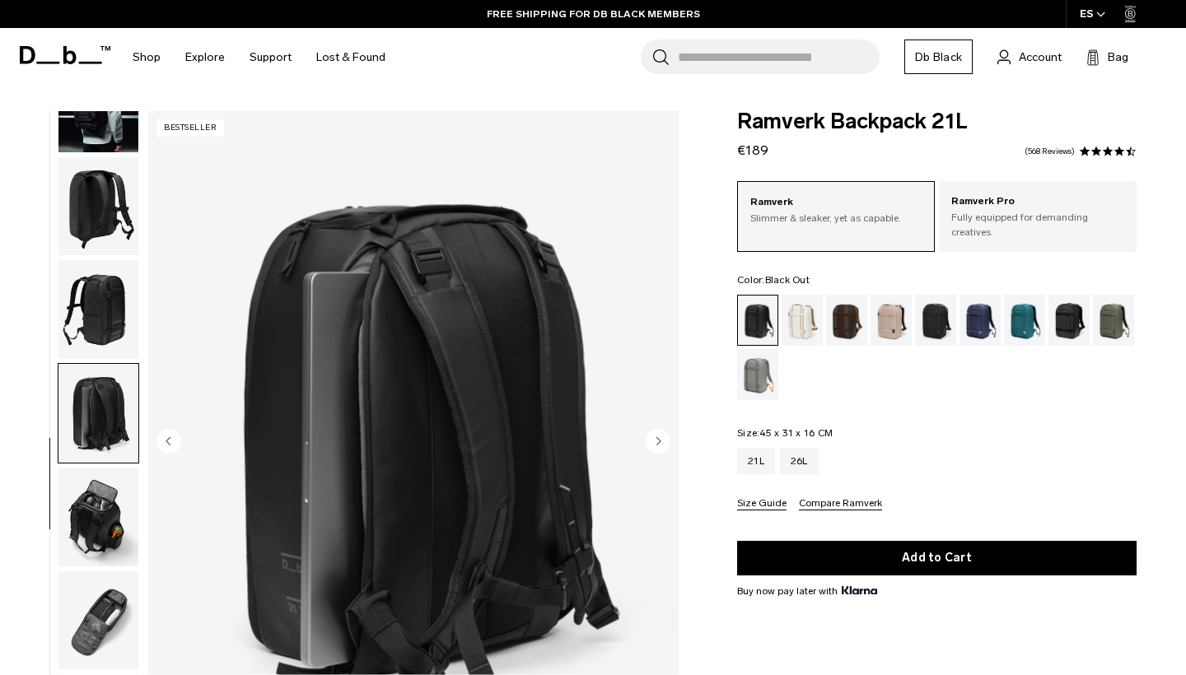
click at [110, 502] on img "button" at bounding box center [98, 517] width 80 height 99
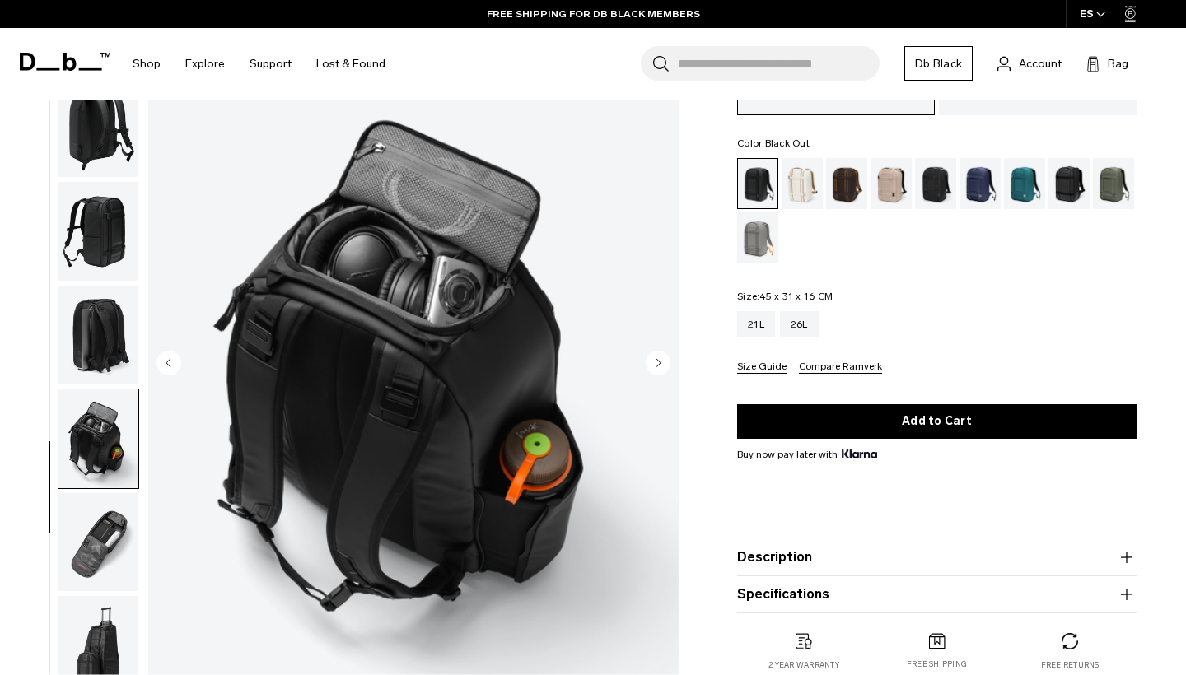
scroll to position [137, 0]
click at [91, 509] on img "button" at bounding box center [98, 542] width 80 height 99
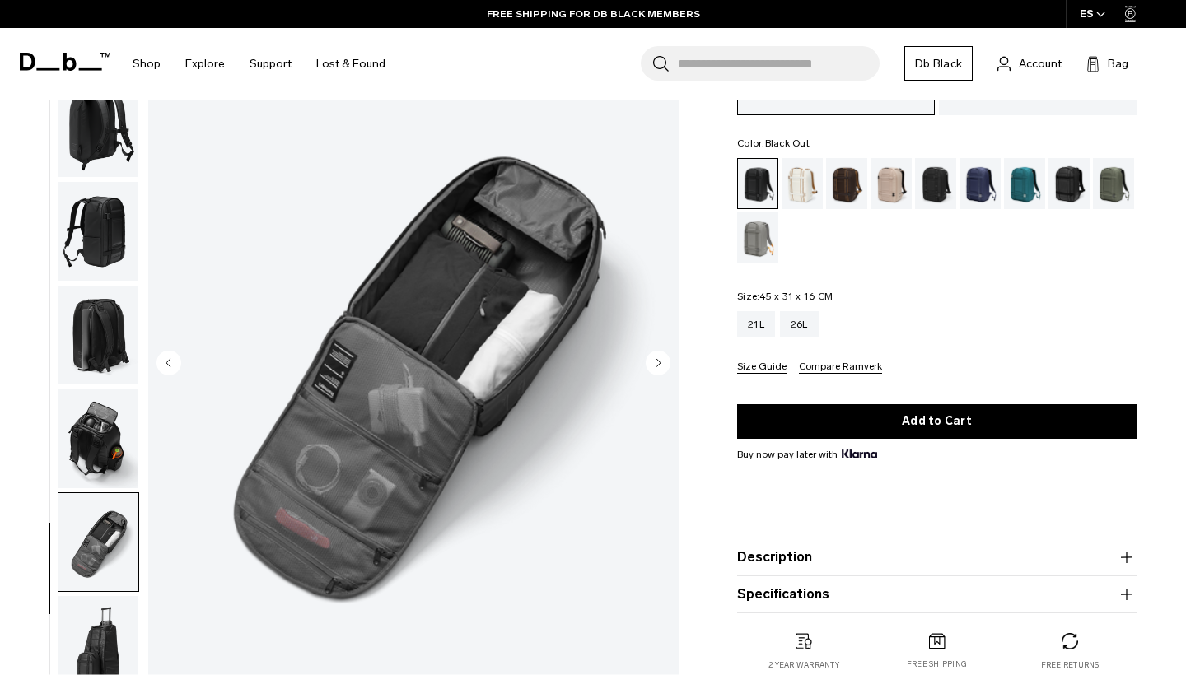
scroll to position [174, 0]
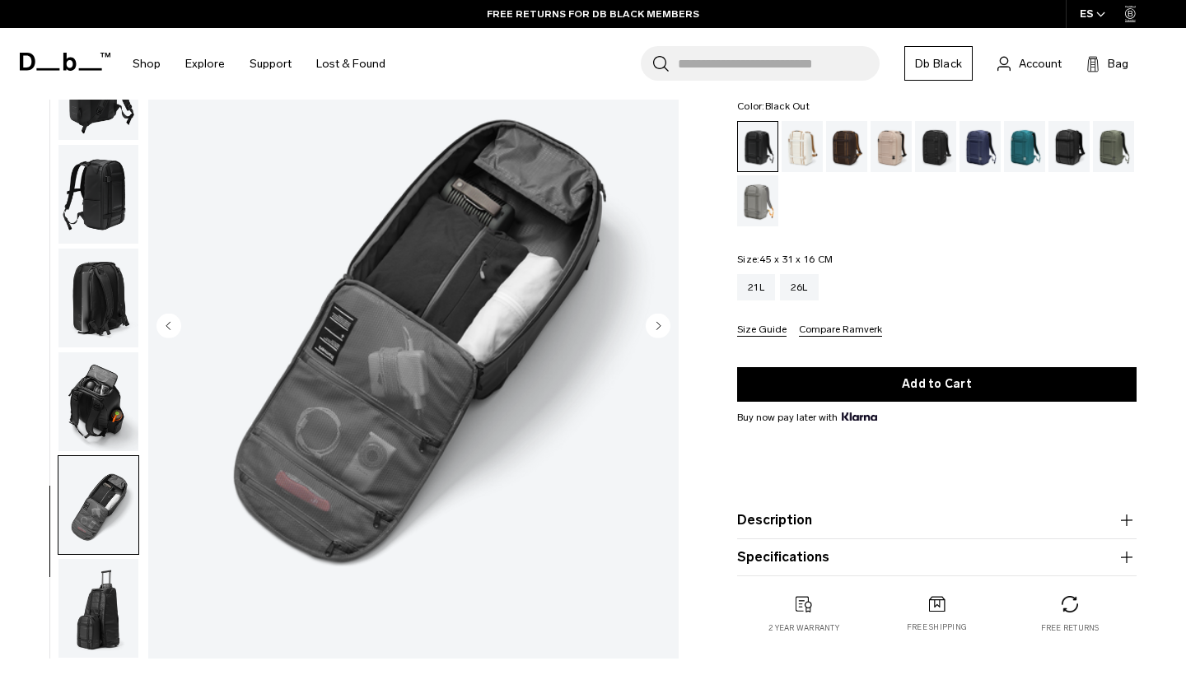
click at [109, 573] on img "button" at bounding box center [98, 608] width 80 height 99
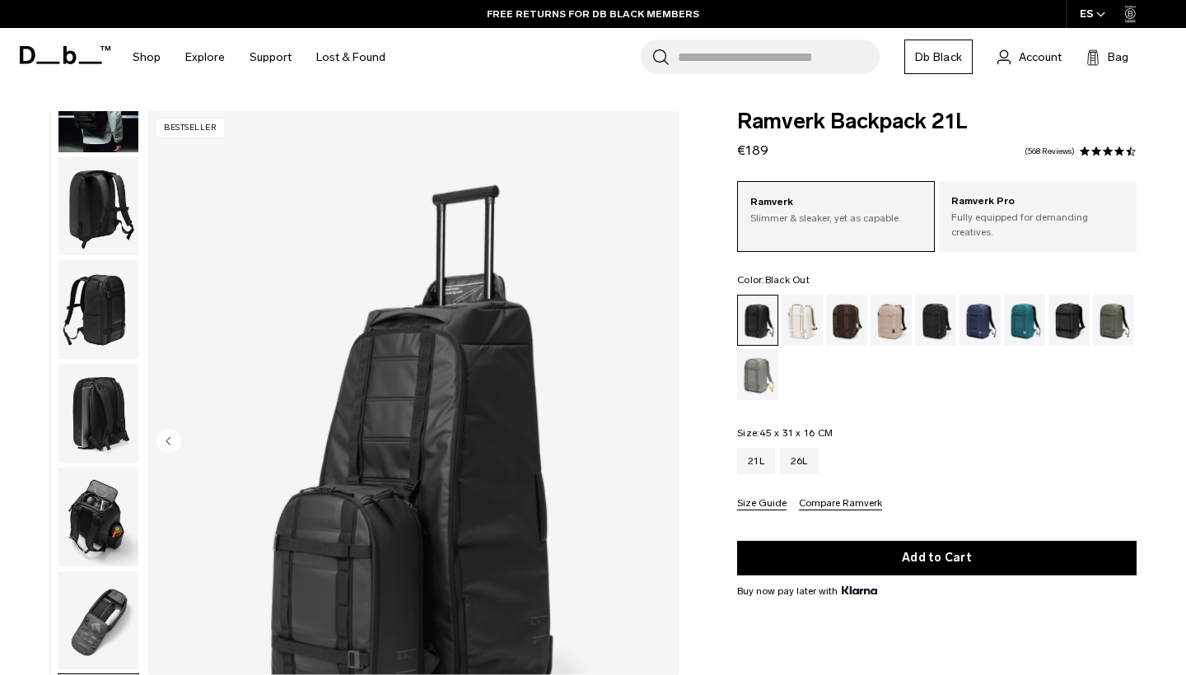
scroll to position [0, 0]
click at [1070, 315] on div "Reflective Black" at bounding box center [1070, 320] width 42 height 51
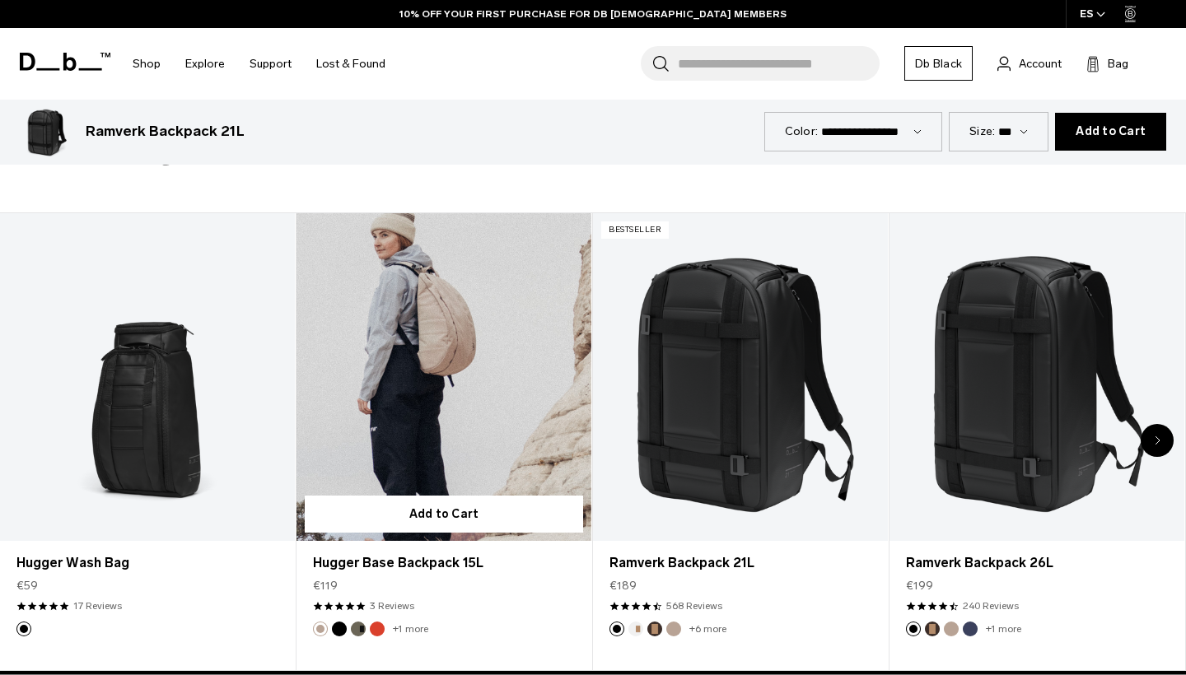
scroll to position [782, 0]
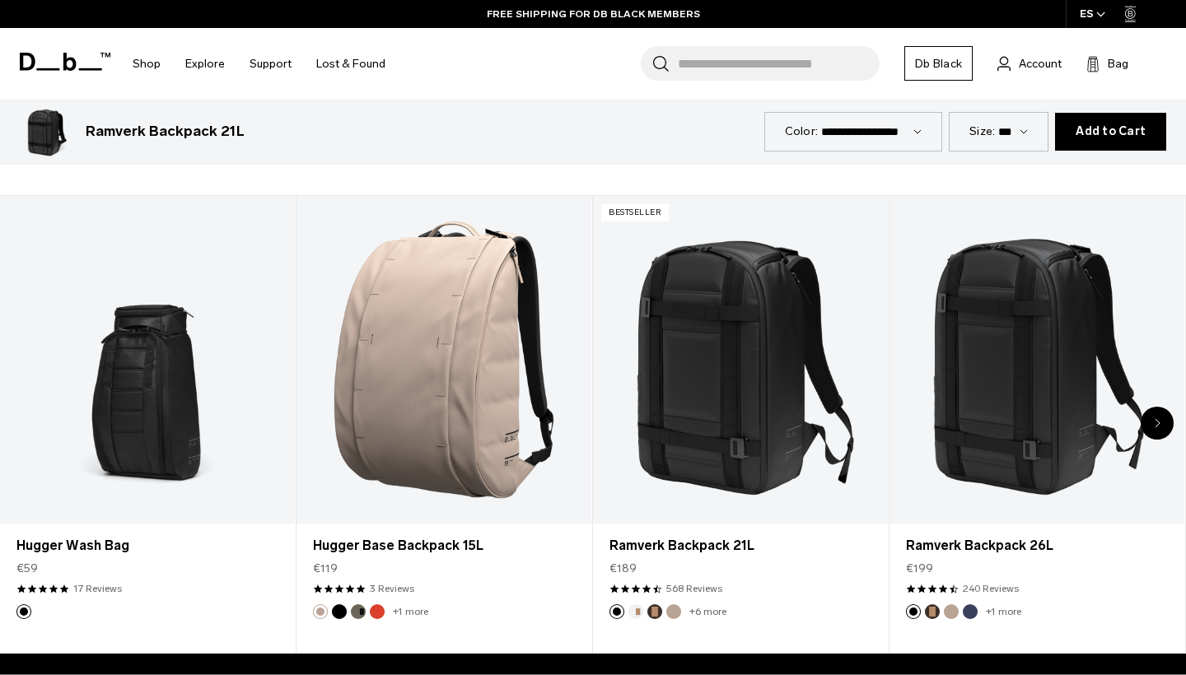
click at [1151, 422] on div "Next slide" at bounding box center [1157, 423] width 33 height 33
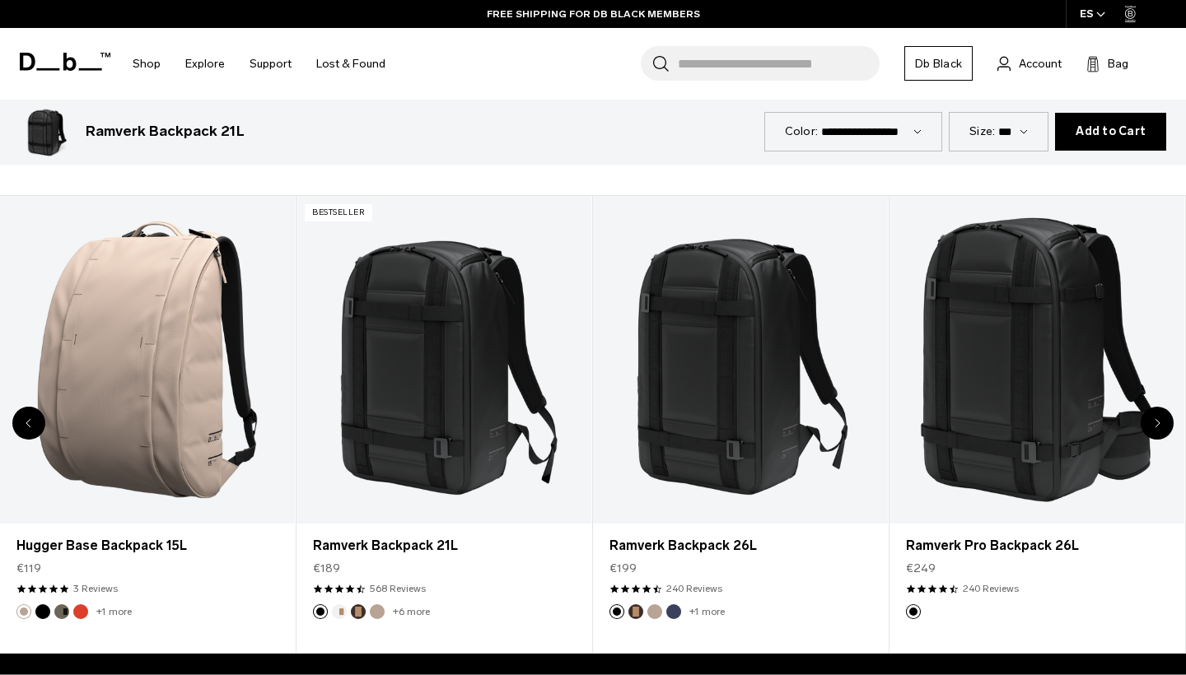
click at [1151, 418] on div "Next slide" at bounding box center [1157, 423] width 33 height 33
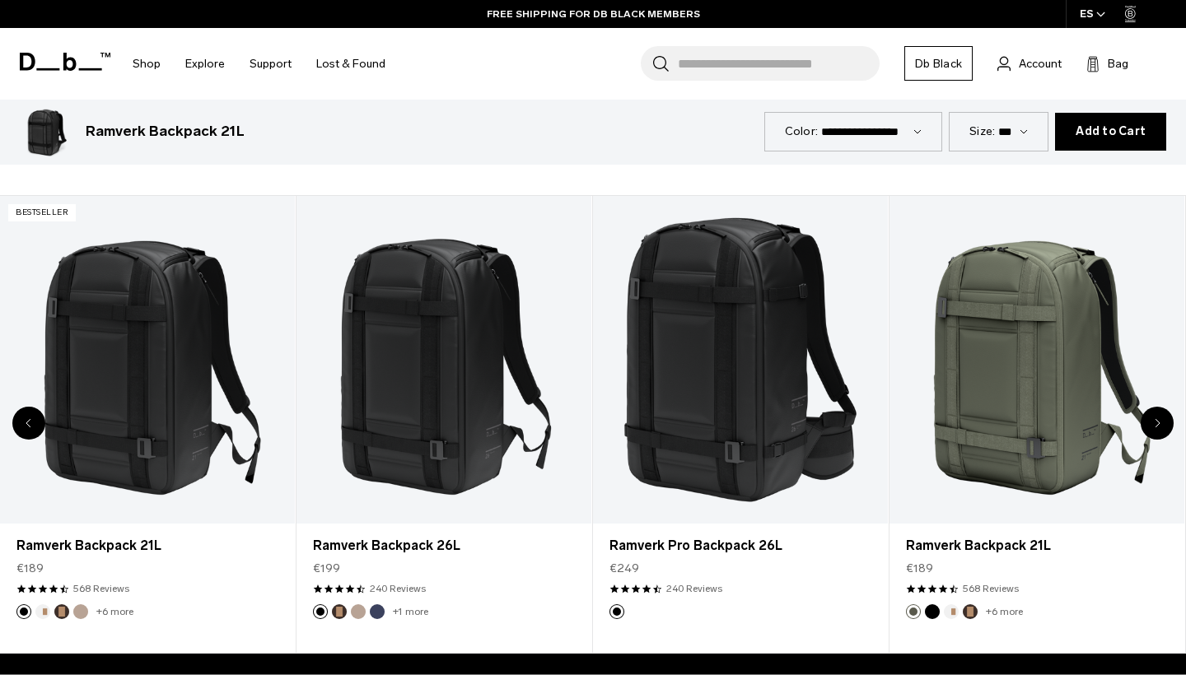
click at [1152, 418] on div "Next slide" at bounding box center [1157, 423] width 33 height 33
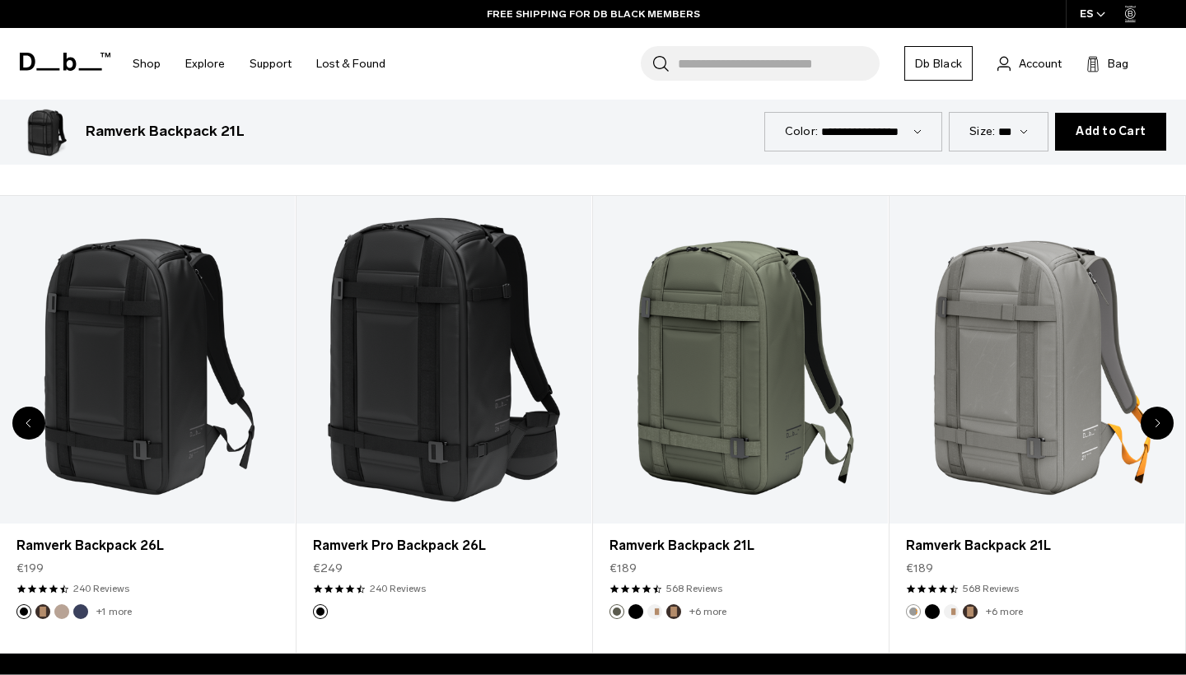
click at [1151, 413] on div "Next slide" at bounding box center [1157, 423] width 33 height 33
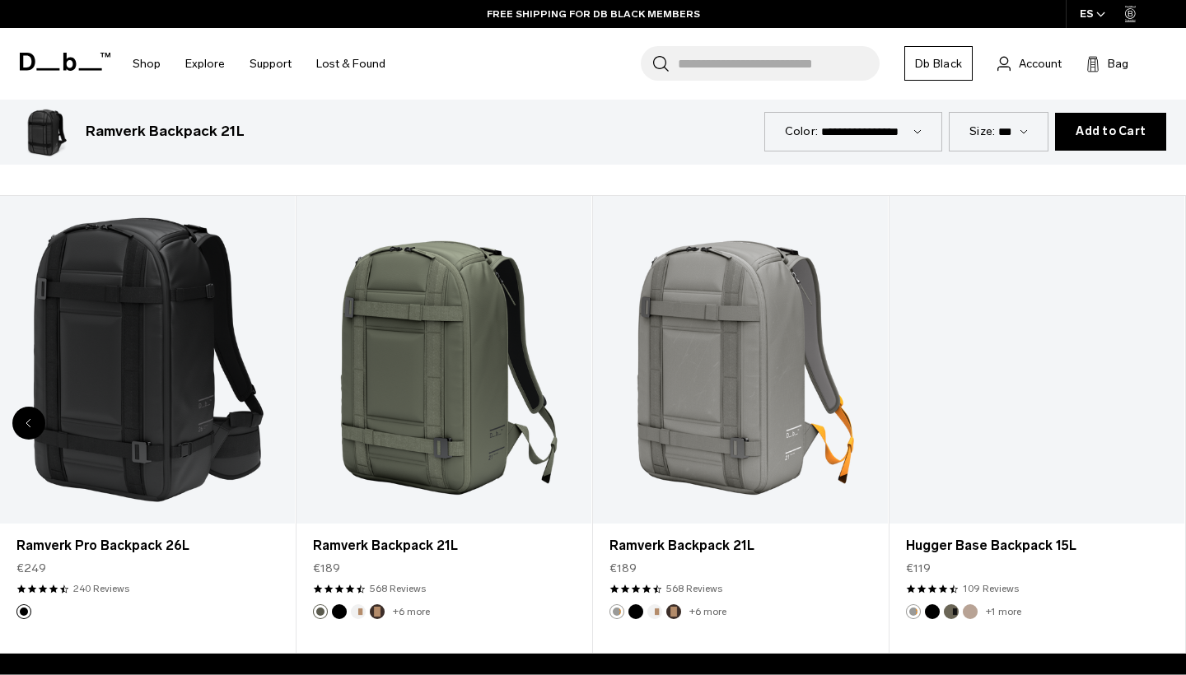
click at [1151, 413] on div "8 / 8" at bounding box center [1037, 360] width 295 height 328
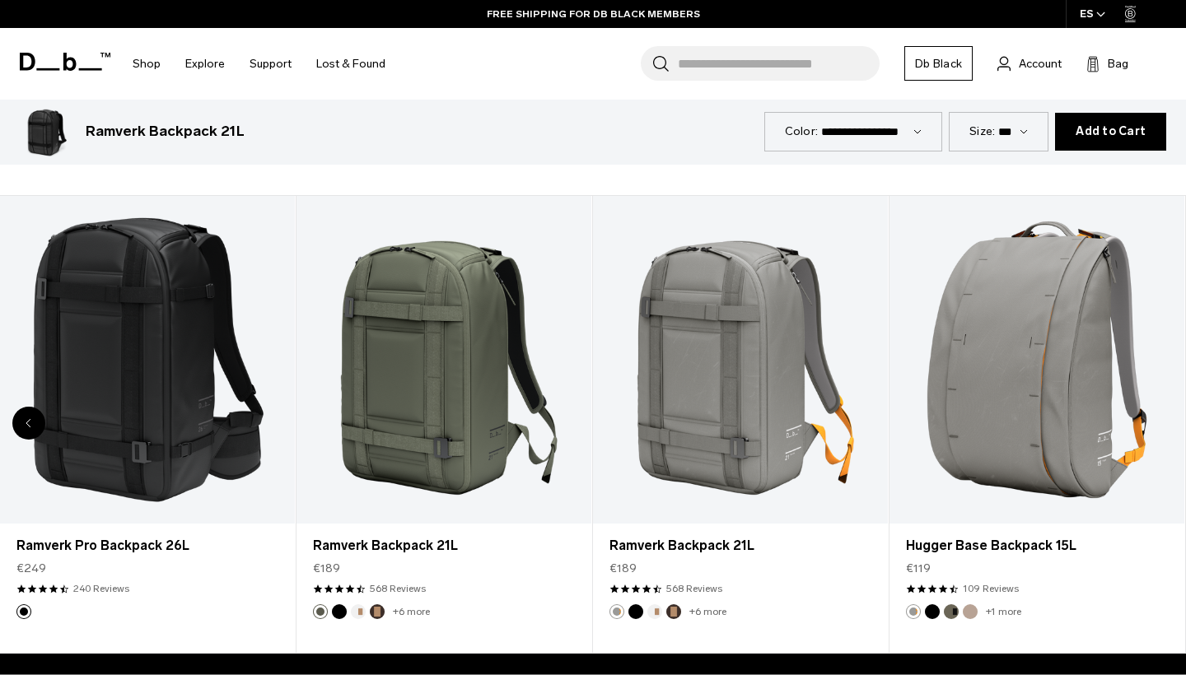
click at [1151, 413] on link "Hugger Base Backpack 15L" at bounding box center [1037, 360] width 295 height 328
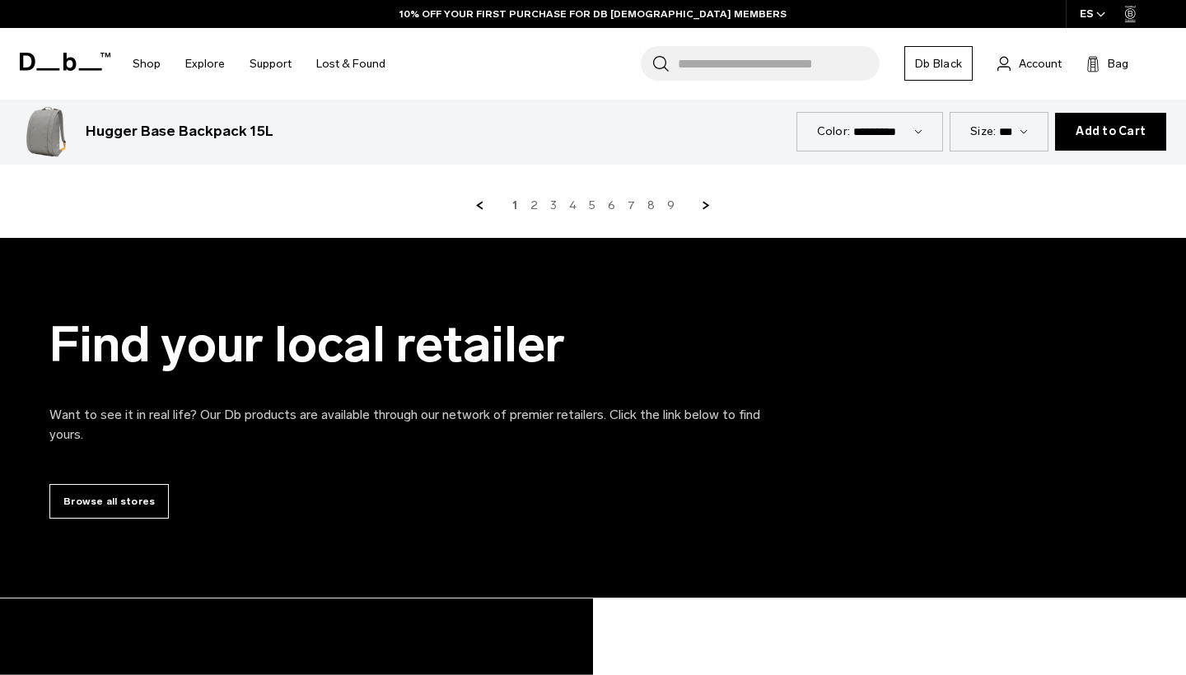
scroll to position [5668, 0]
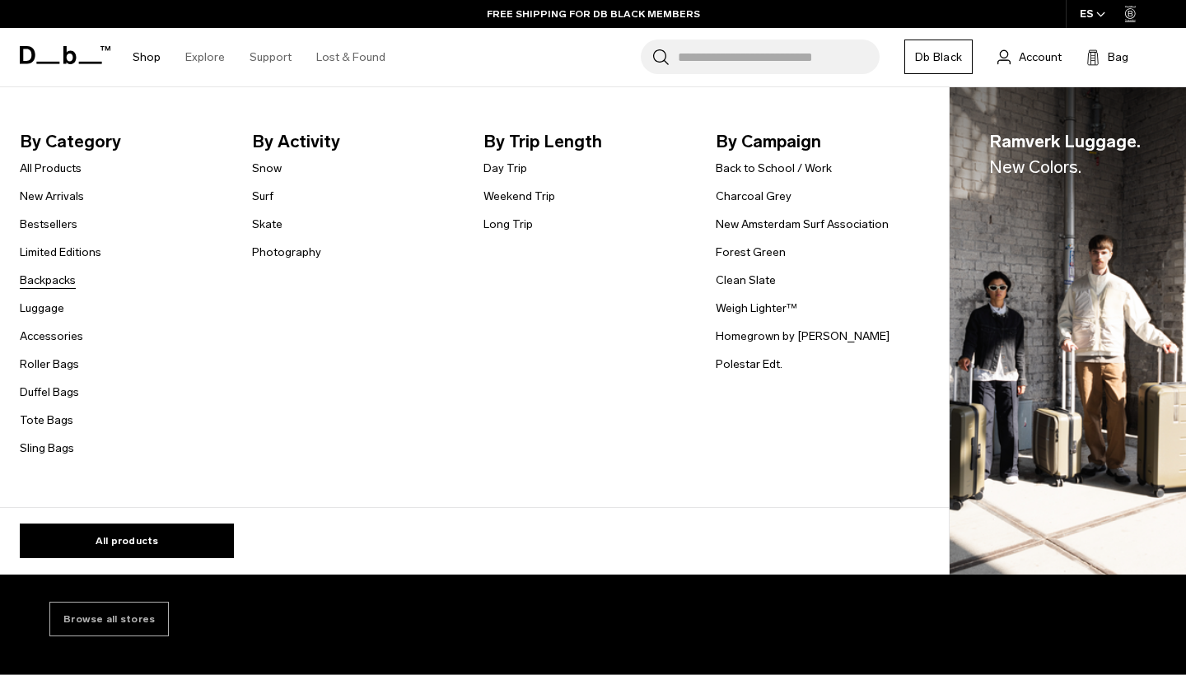
click at [63, 283] on link "Backpacks" at bounding box center [48, 280] width 56 height 17
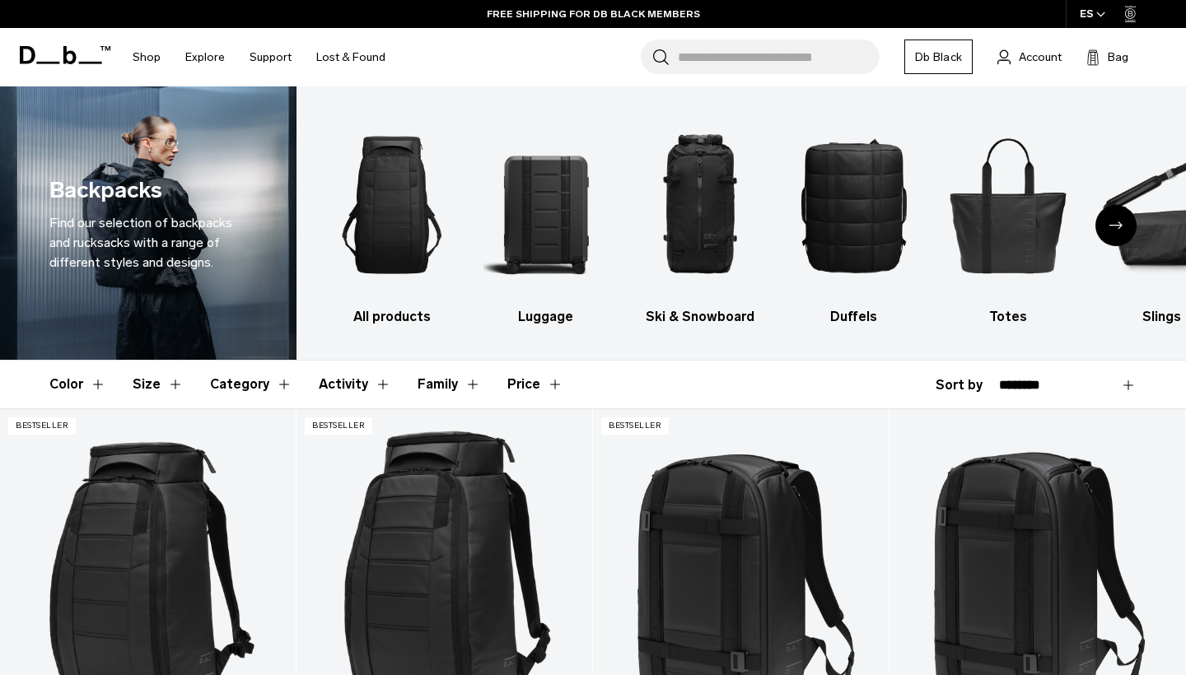
click at [77, 382] on button "Color" at bounding box center [77, 385] width 57 height 48
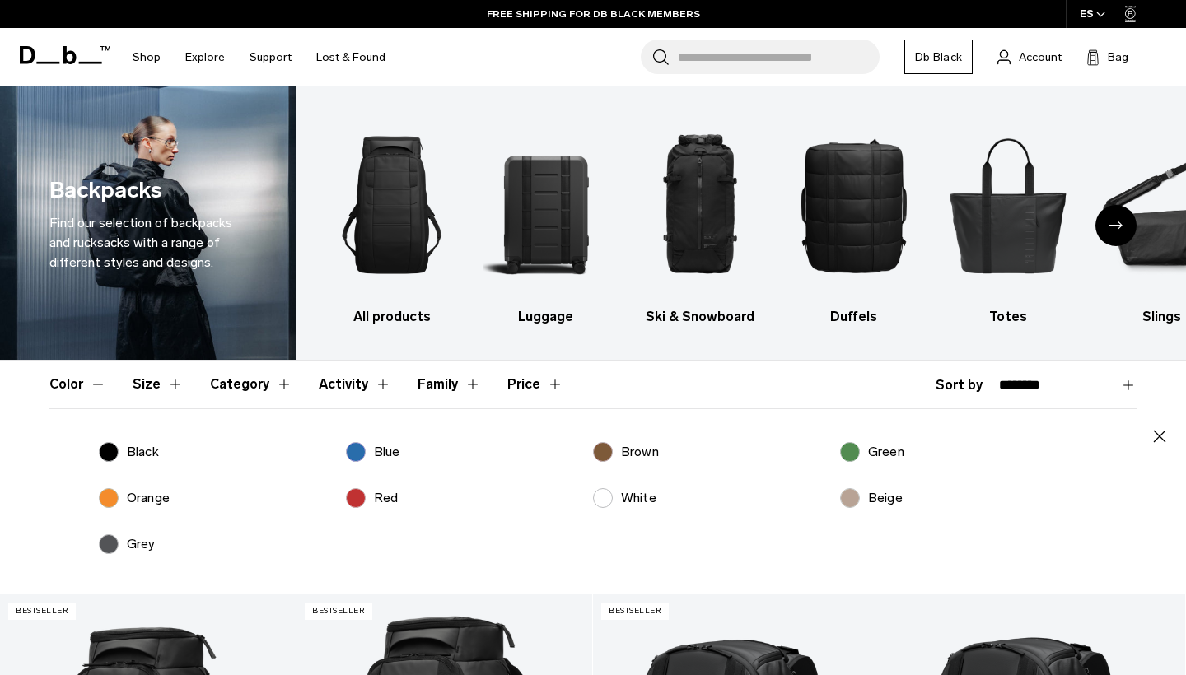
click at [138, 381] on button "Size" at bounding box center [158, 385] width 51 height 48
click at [111, 448] on label "0-20L" at bounding box center [131, 452] width 65 height 20
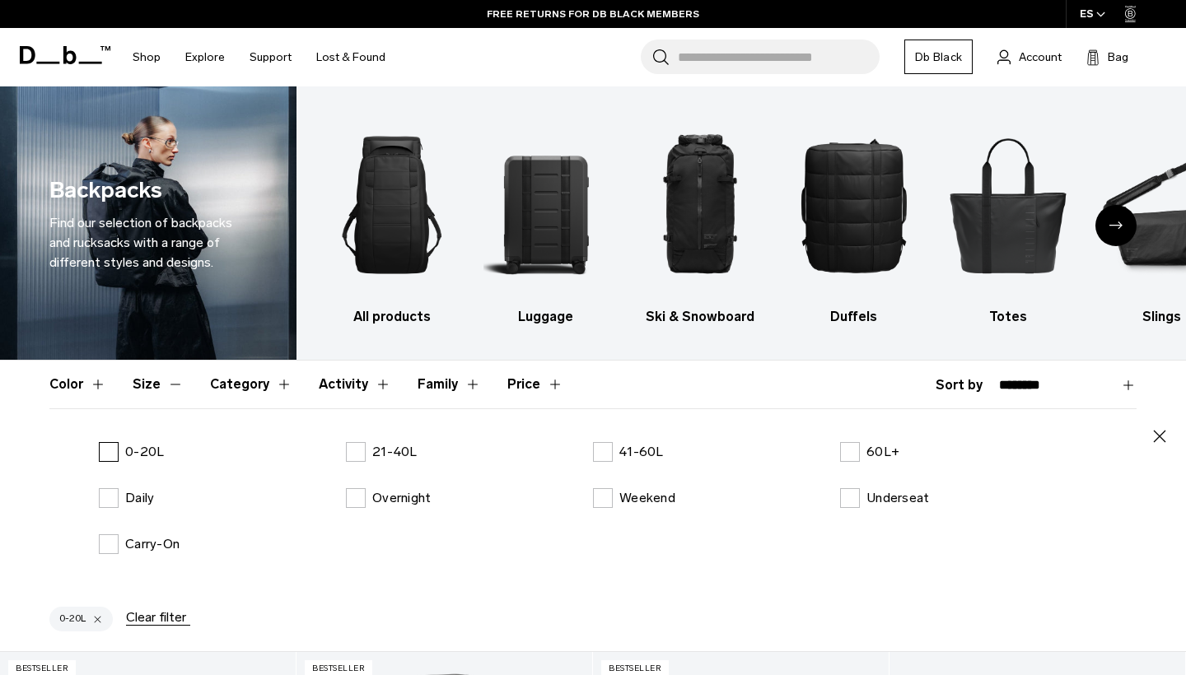
click at [114, 451] on label "0-20L" at bounding box center [131, 452] width 65 height 20
click at [109, 496] on label "Daily" at bounding box center [126, 498] width 55 height 20
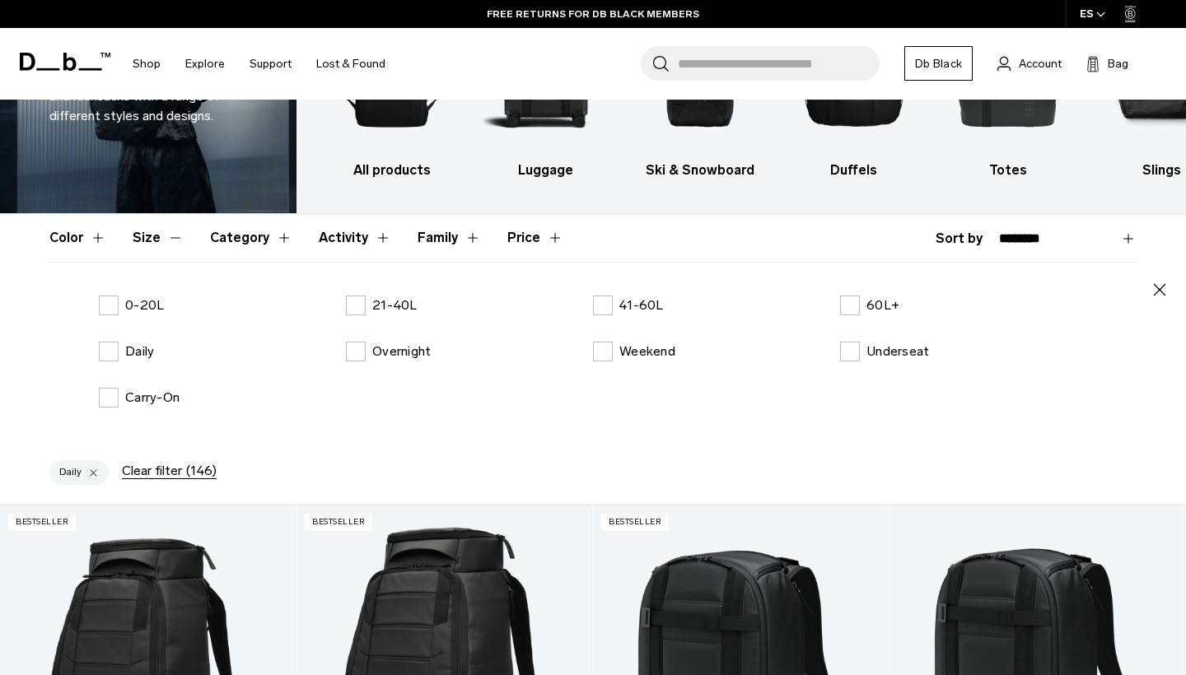
click at [1162, 287] on icon "button" at bounding box center [1160, 290] width 20 height 20
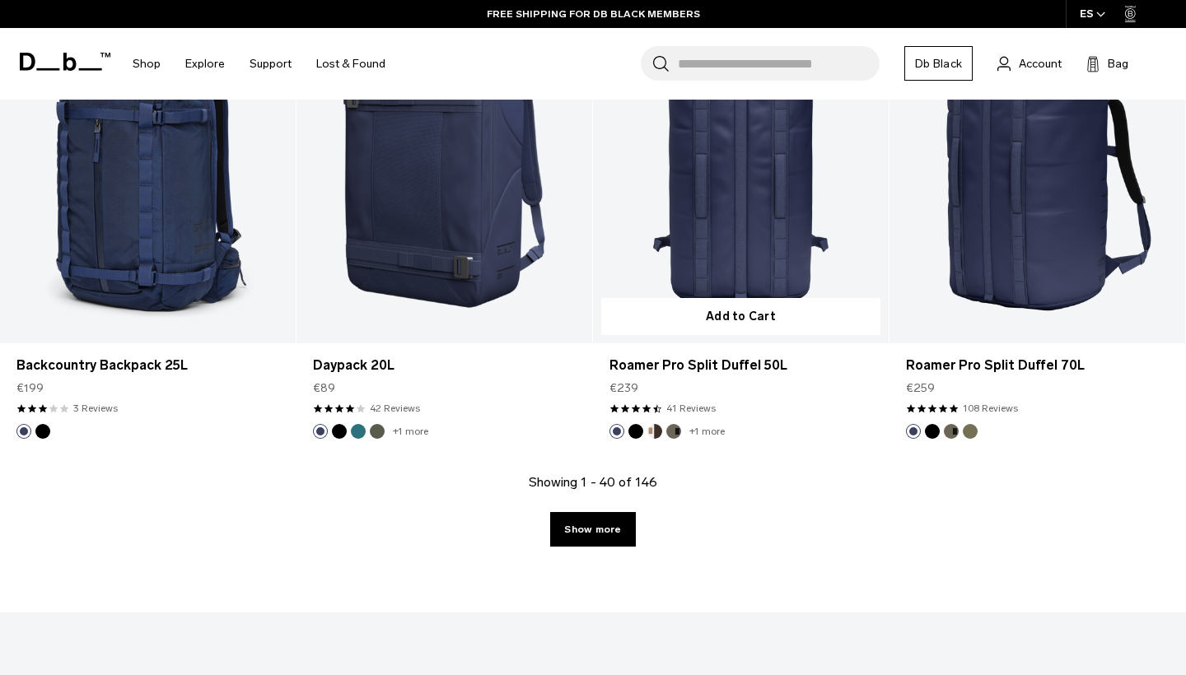
scroll to position [4578, 0]
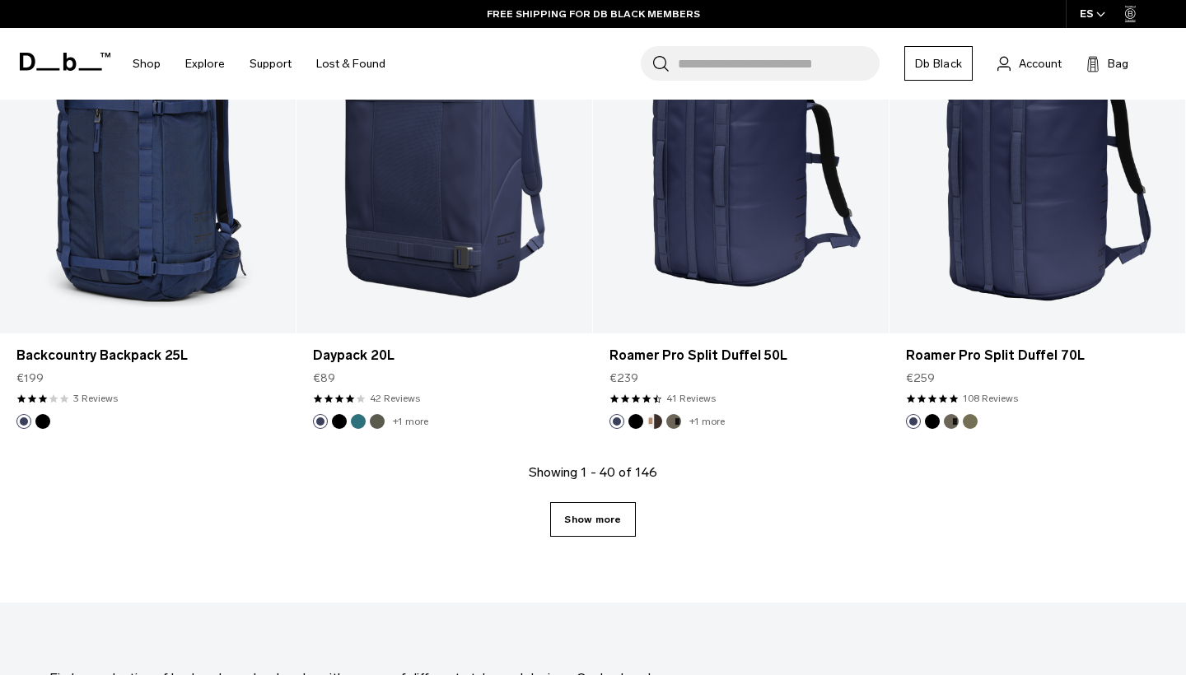
click at [628, 510] on link "Show more" at bounding box center [592, 519] width 85 height 35
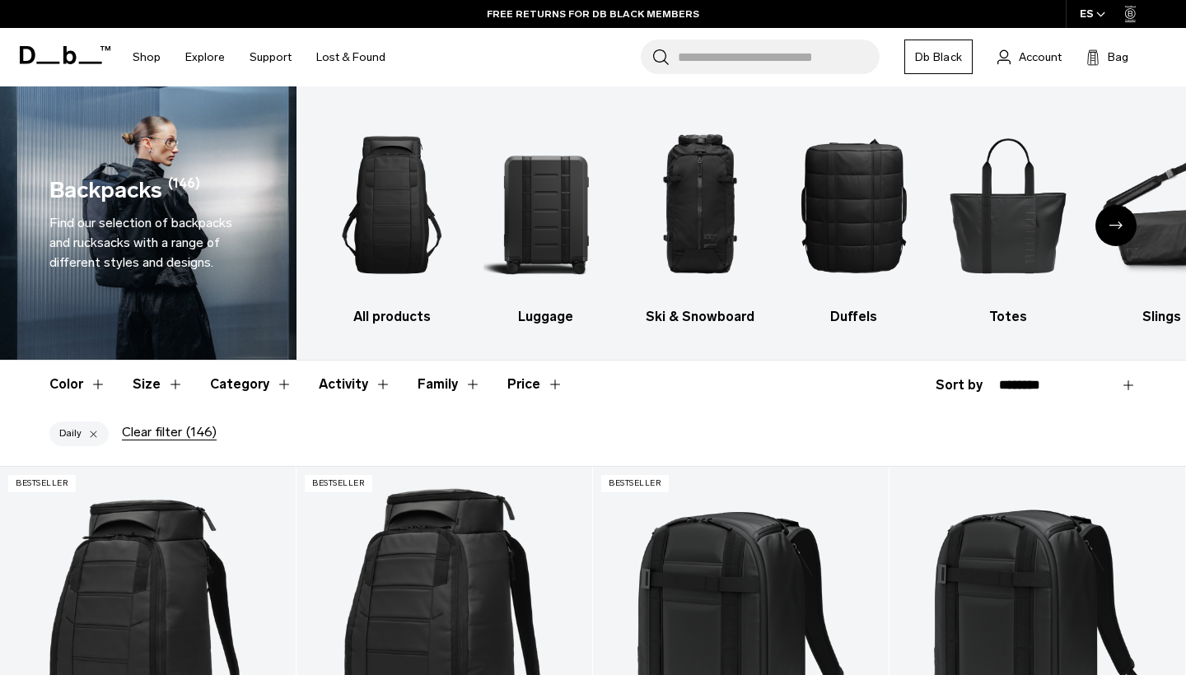
click at [282, 385] on button "Category" at bounding box center [251, 385] width 82 height 48
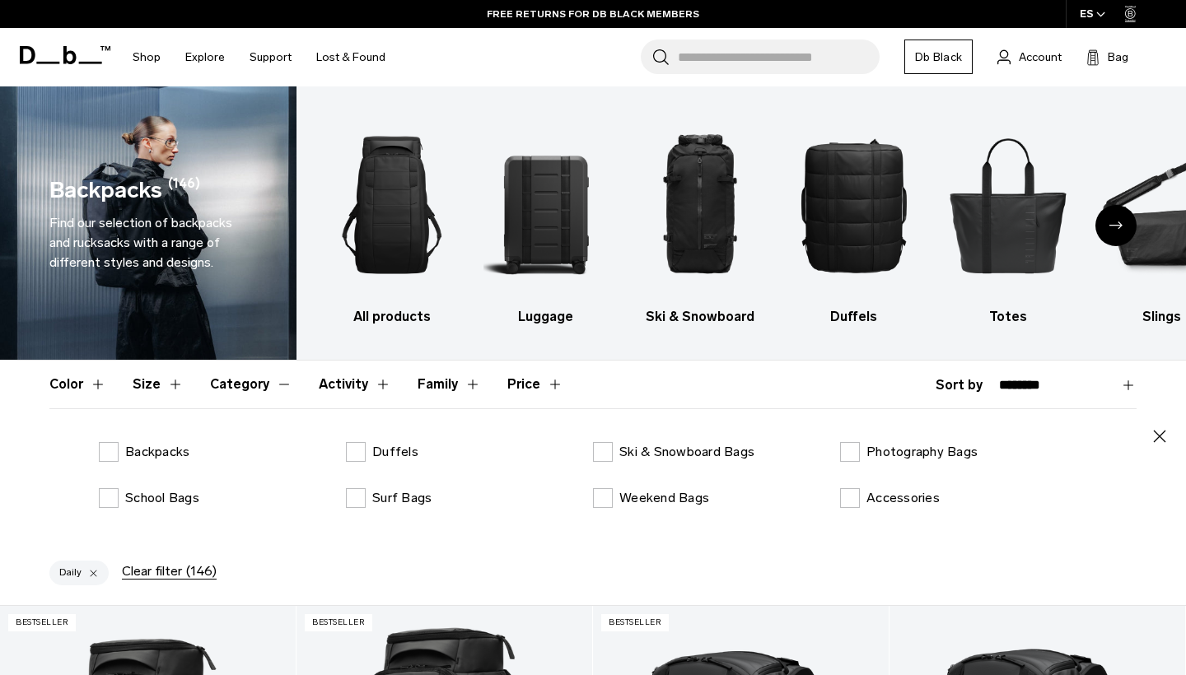
click at [92, 573] on div "button" at bounding box center [93, 573] width 11 height 12
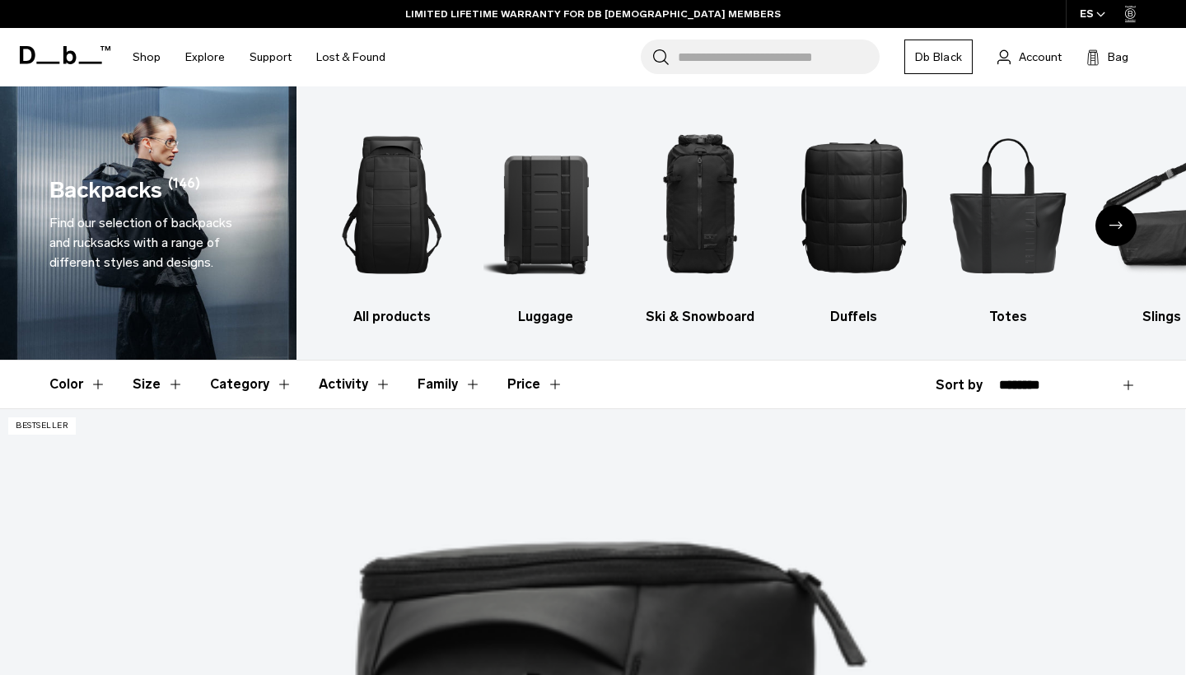
click at [252, 390] on button "Category" at bounding box center [251, 385] width 82 height 48
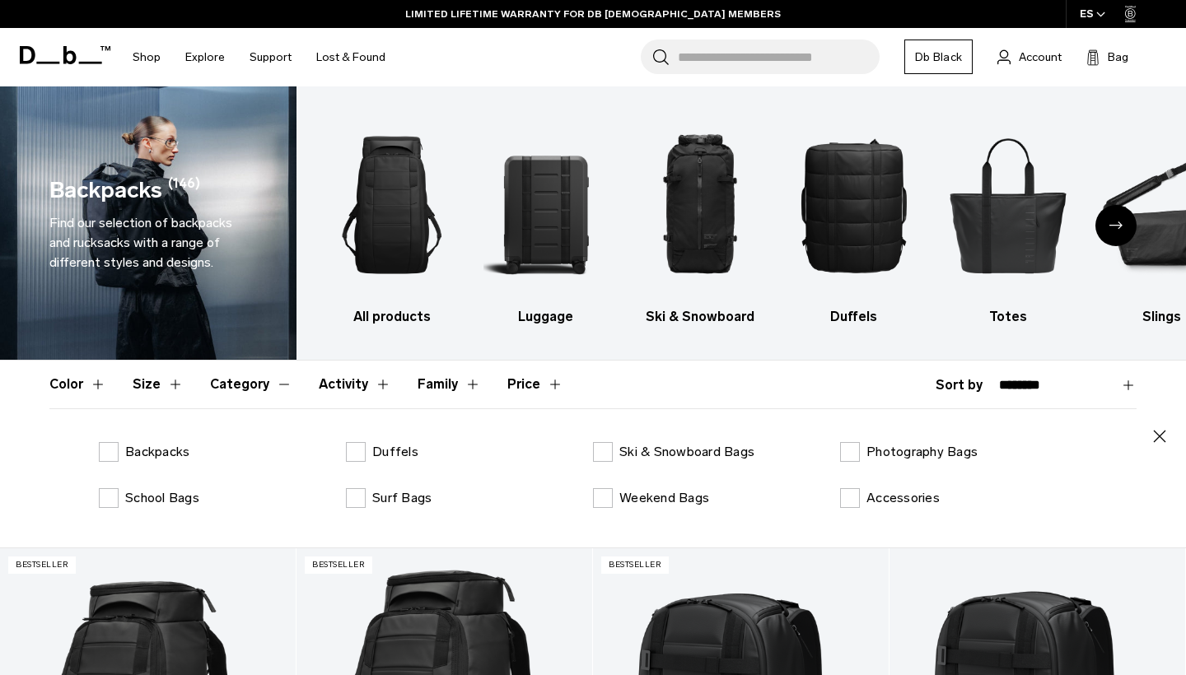
click at [364, 387] on button "Activity" at bounding box center [355, 385] width 72 height 48
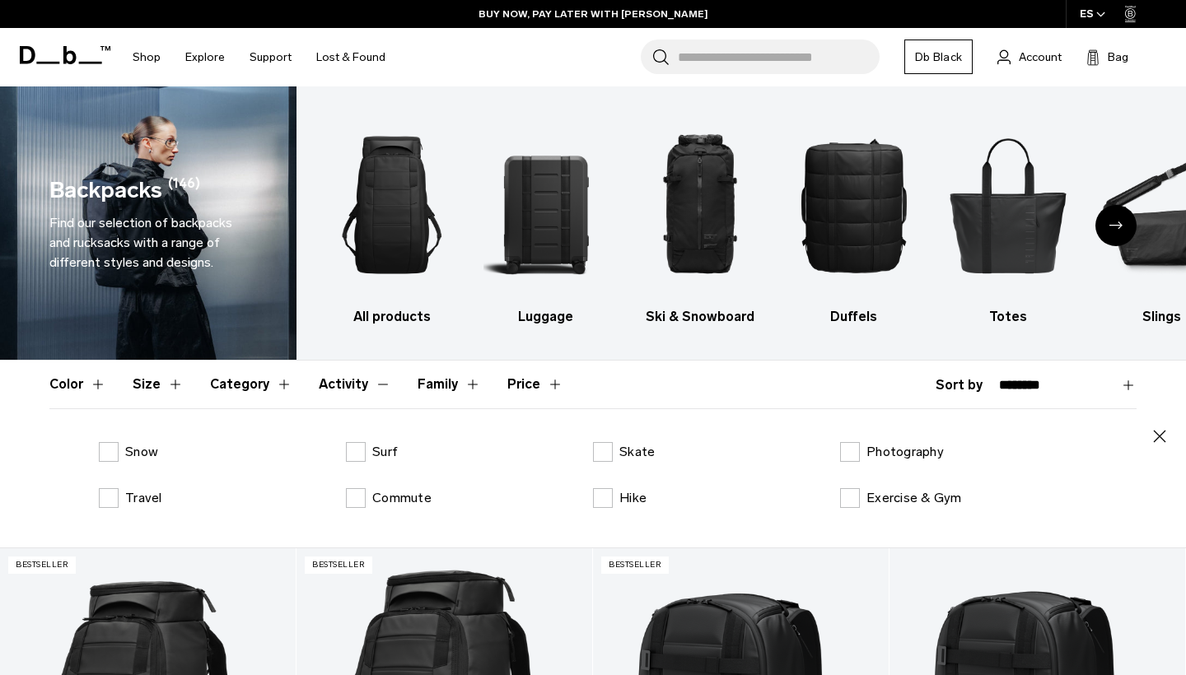
click at [469, 387] on button "Family" at bounding box center [449, 385] width 63 height 48
click at [539, 386] on button "Price" at bounding box center [535, 385] width 56 height 48
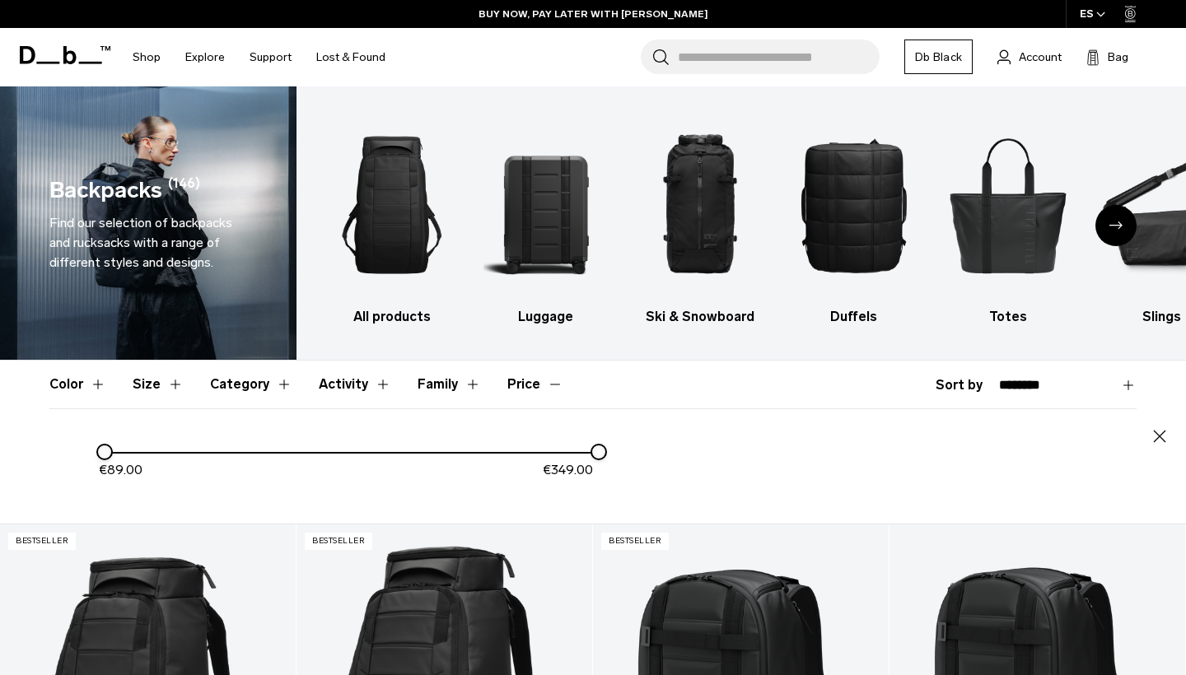
click at [363, 389] on button "Activity" at bounding box center [355, 385] width 72 height 48
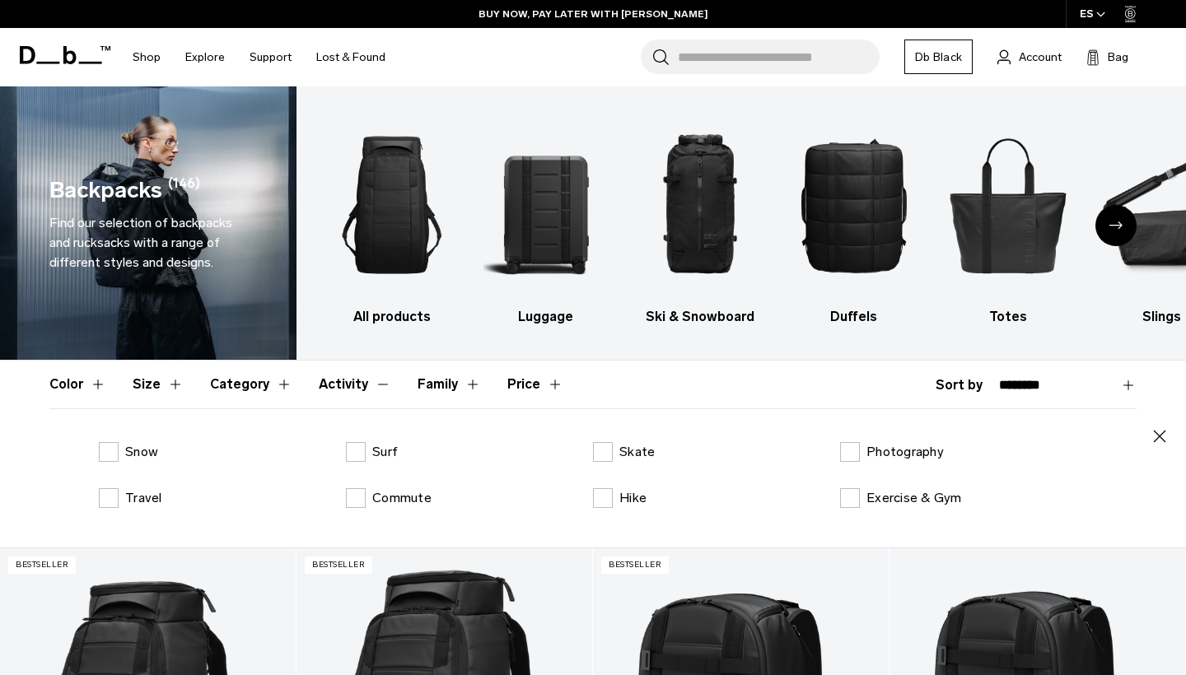
click at [275, 394] on button "Category" at bounding box center [251, 385] width 82 height 48
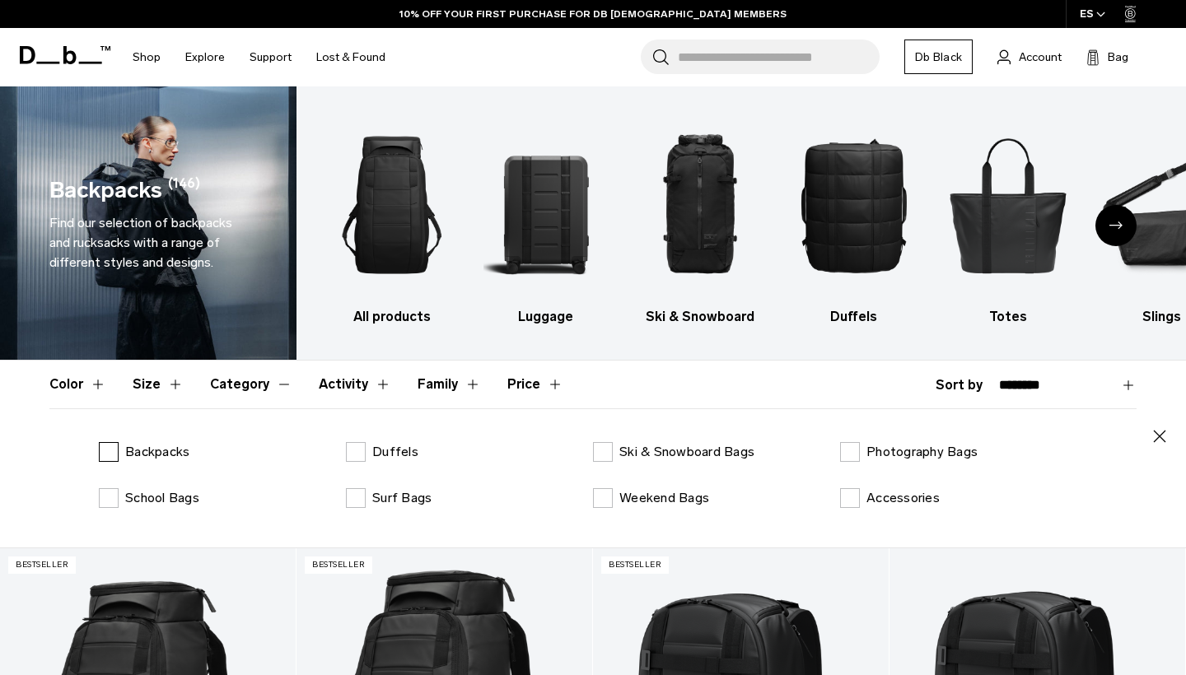
click at [119, 448] on label "Backpacks" at bounding box center [144, 452] width 91 height 20
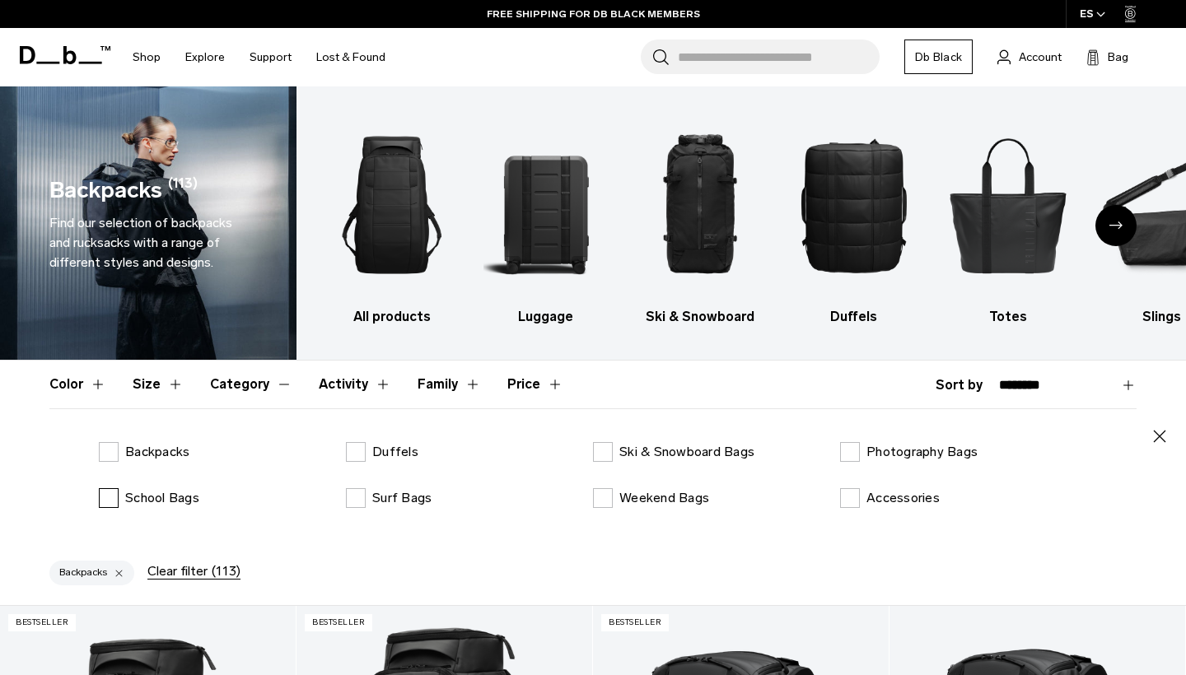
click at [105, 502] on label "School Bags" at bounding box center [149, 498] width 100 height 20
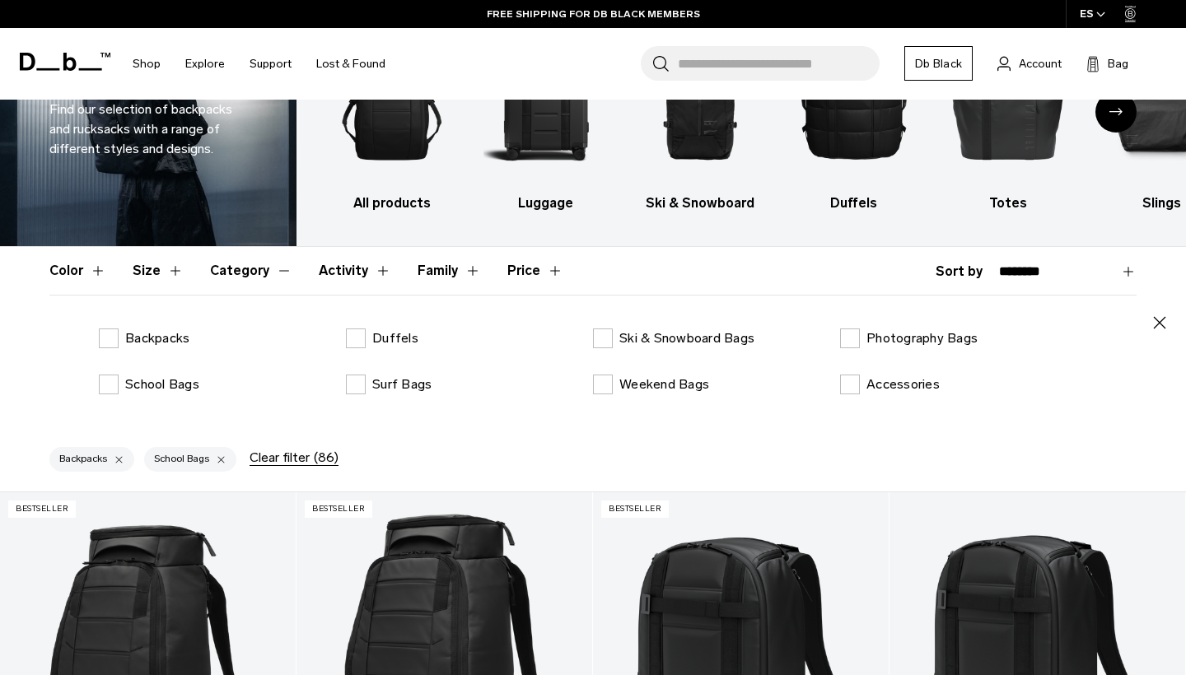
scroll to position [243, 0]
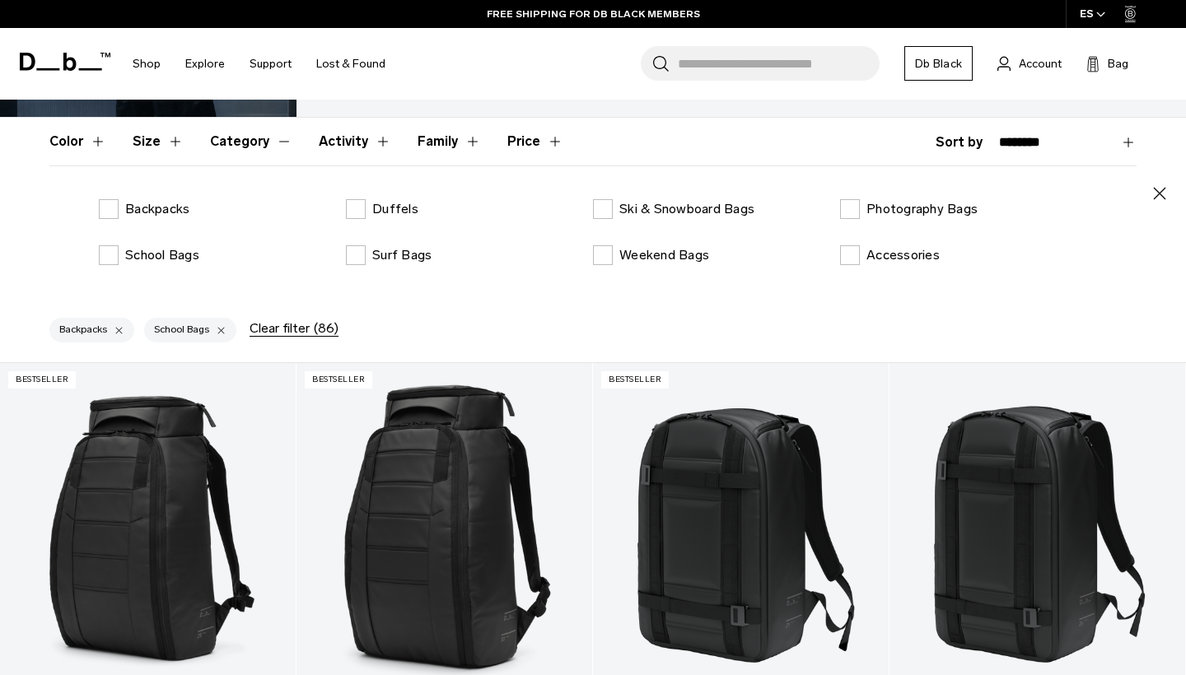
click at [1156, 191] on icon "button" at bounding box center [1160, 194] width 20 height 20
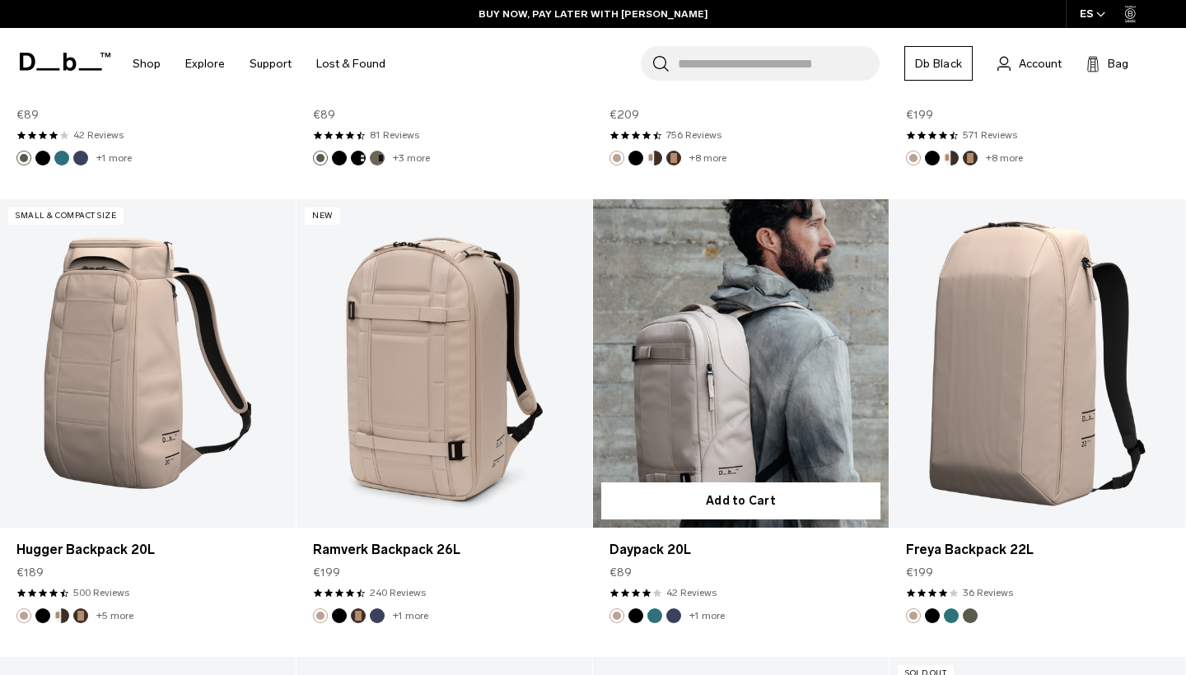
scroll to position [3888, 0]
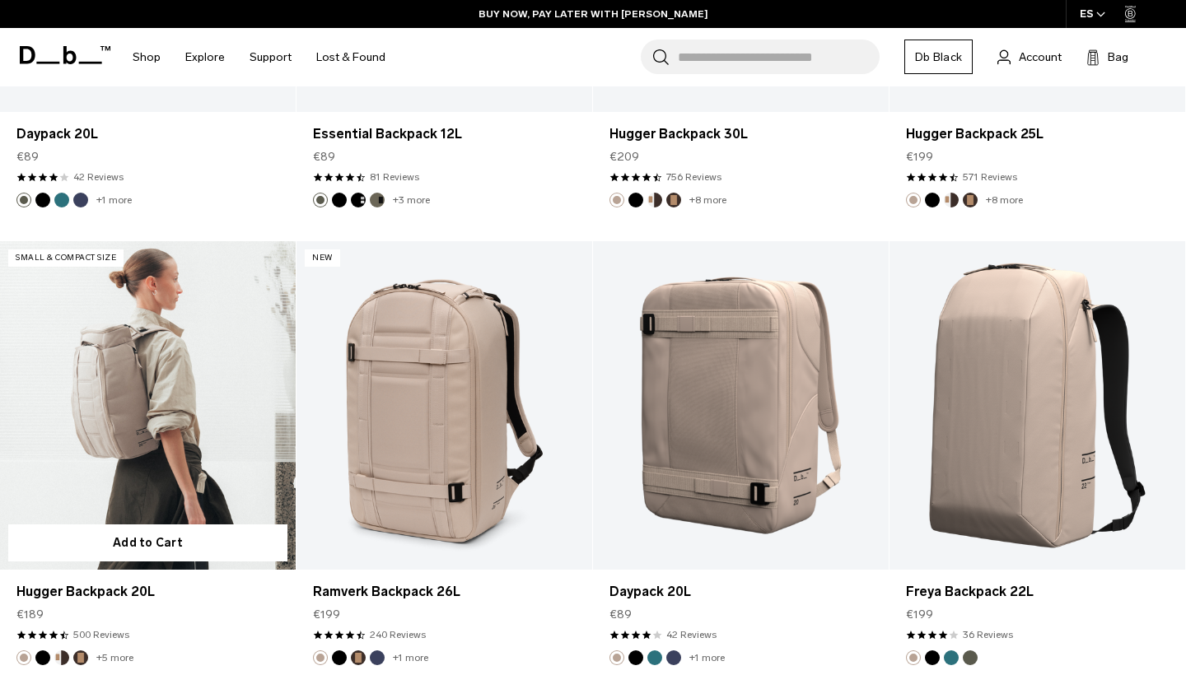
click at [179, 383] on link "Hugger Backpack 20L" at bounding box center [148, 405] width 296 height 329
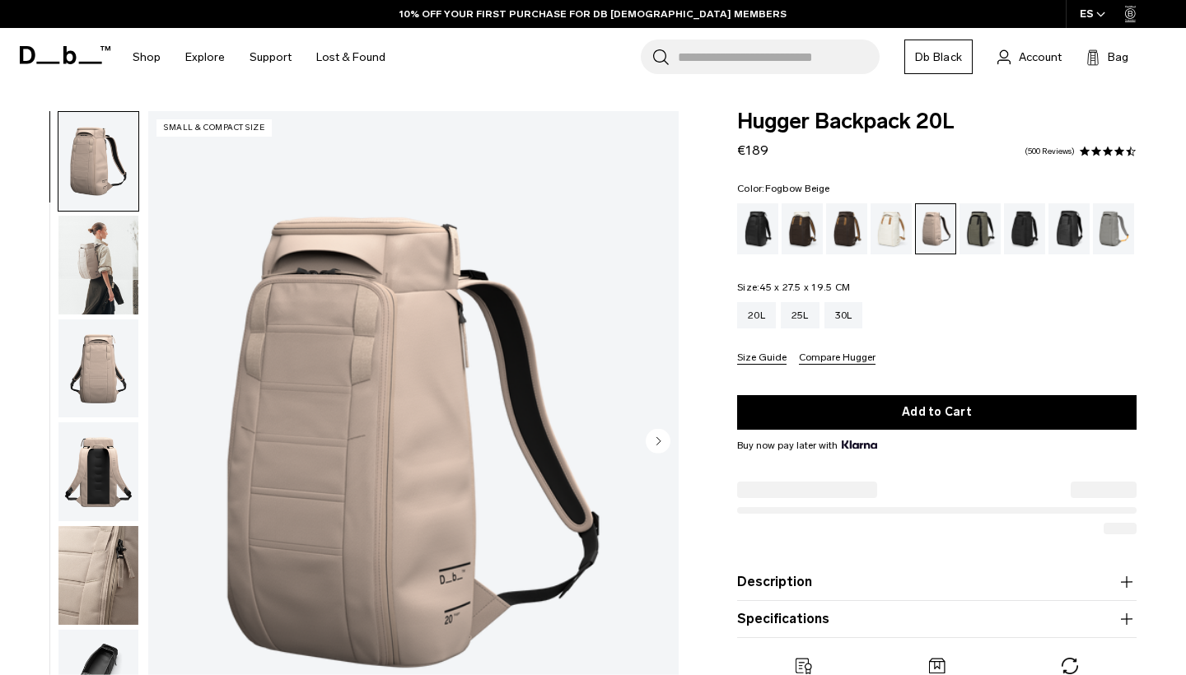
click at [86, 263] on img "button" at bounding box center [98, 265] width 80 height 99
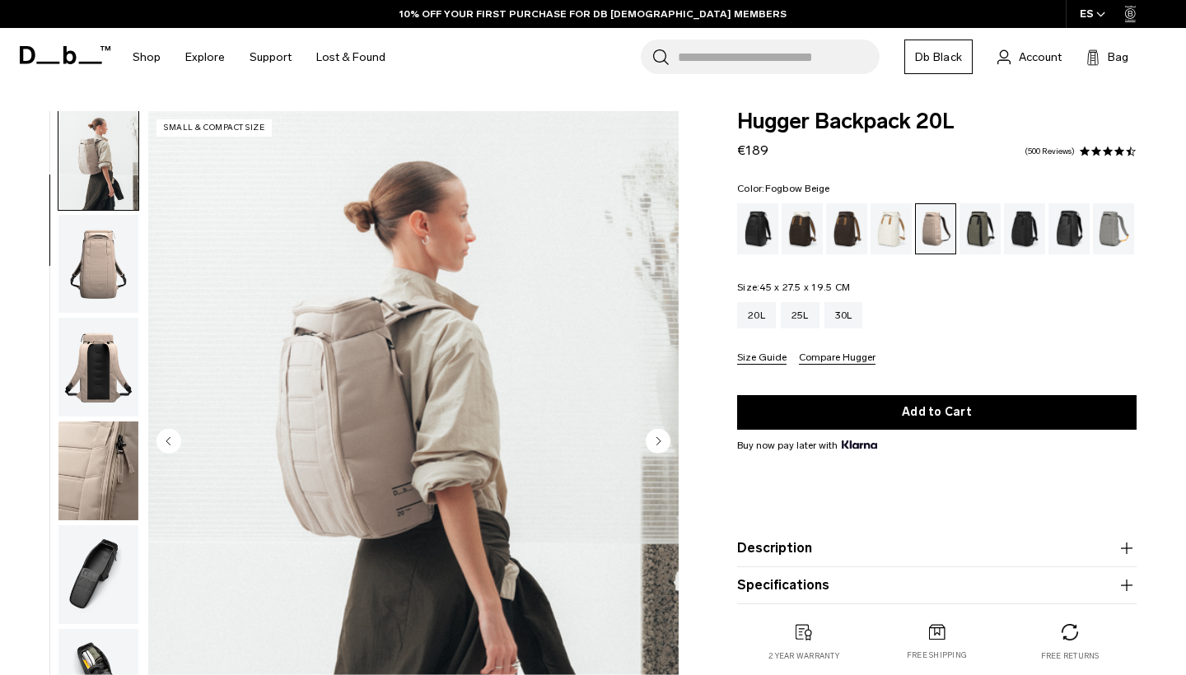
click at [100, 349] on img "button" at bounding box center [98, 367] width 80 height 99
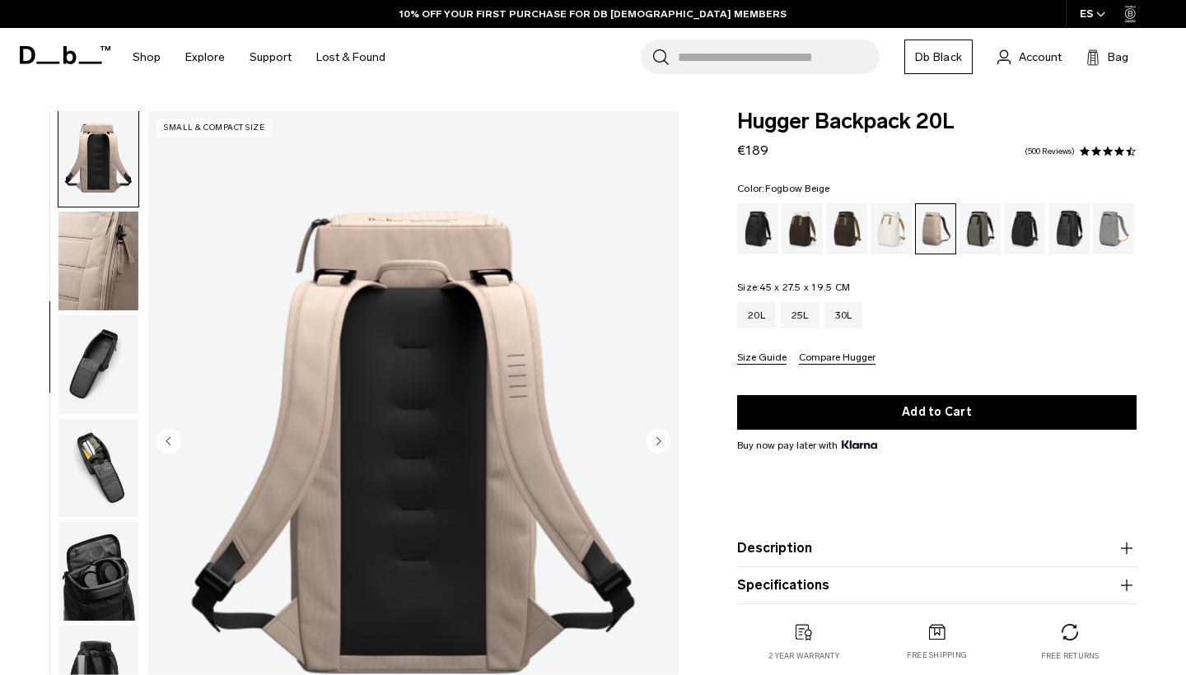
click at [101, 389] on img "button" at bounding box center [98, 364] width 80 height 99
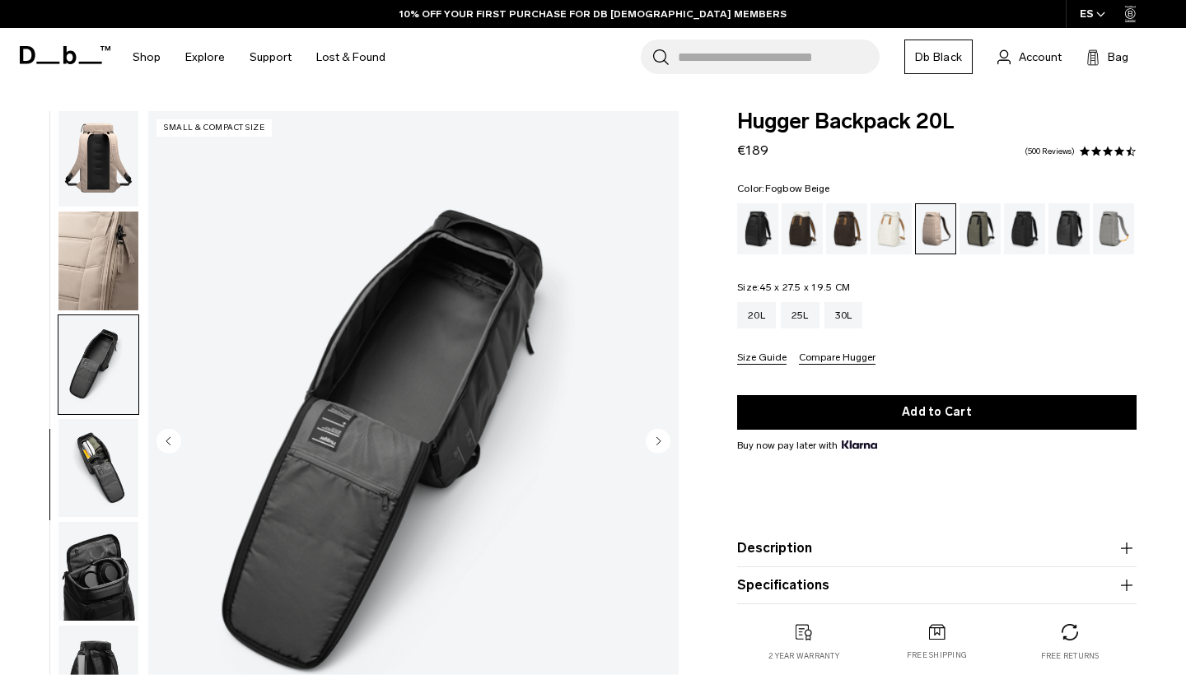
scroll to position [382, 0]
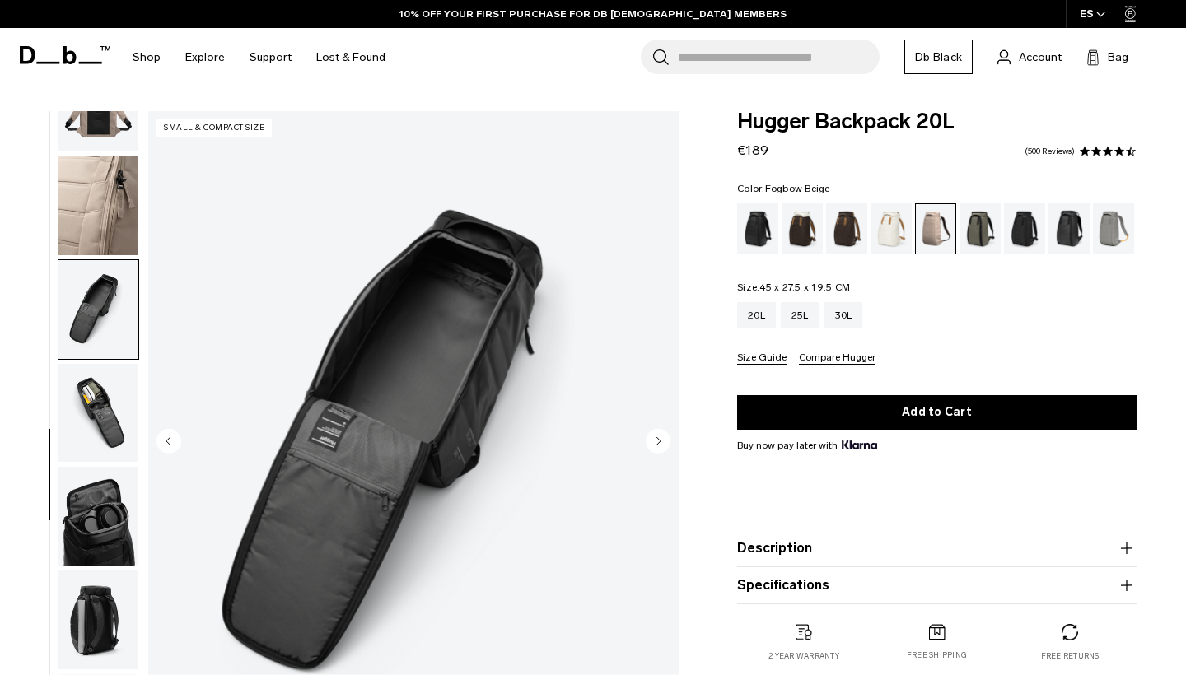
click at [102, 431] on img "button" at bounding box center [98, 413] width 80 height 99
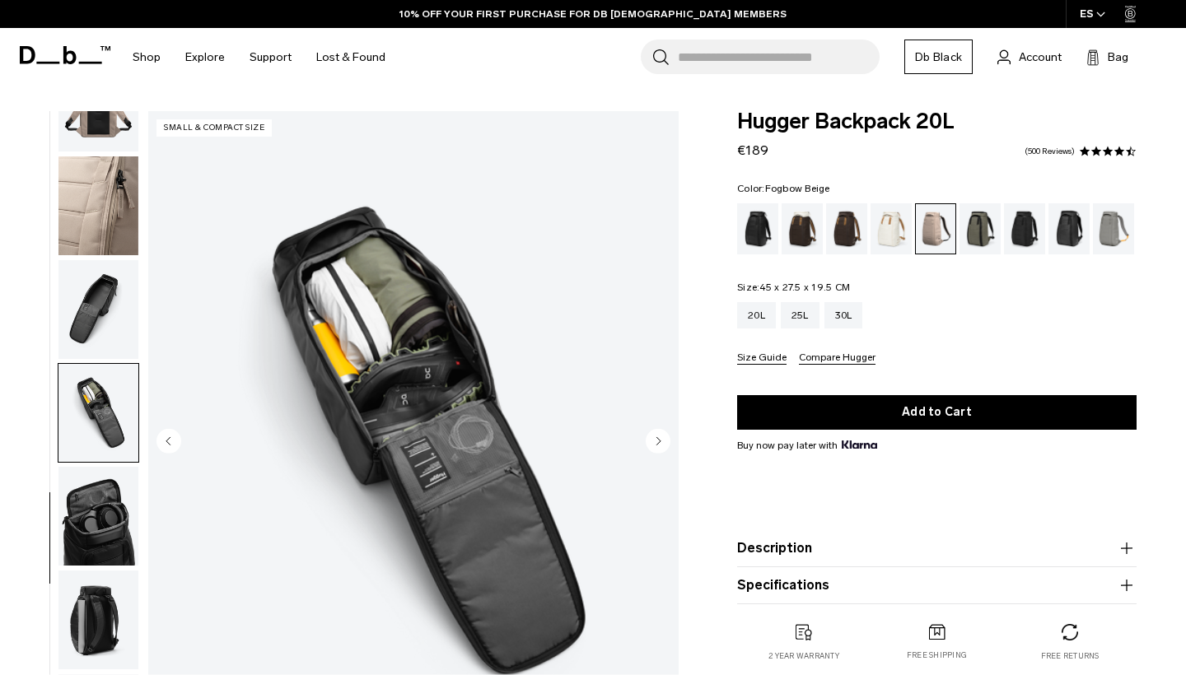
click at [96, 482] on img "button" at bounding box center [98, 516] width 80 height 99
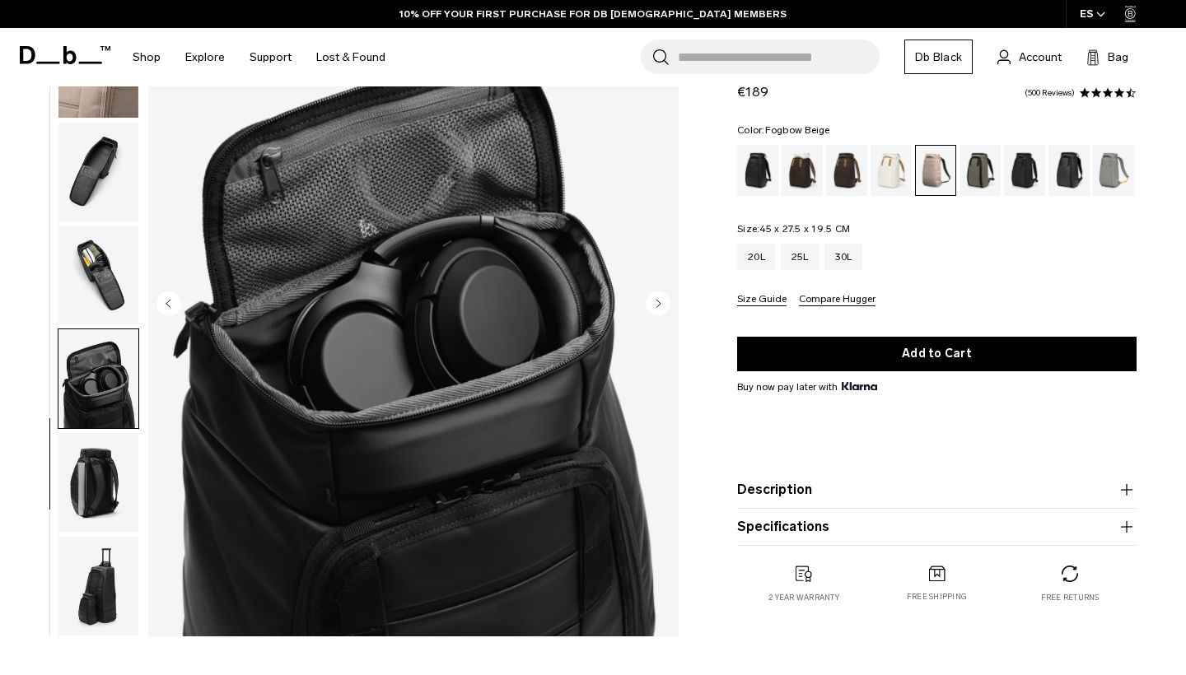
scroll to position [139, 0]
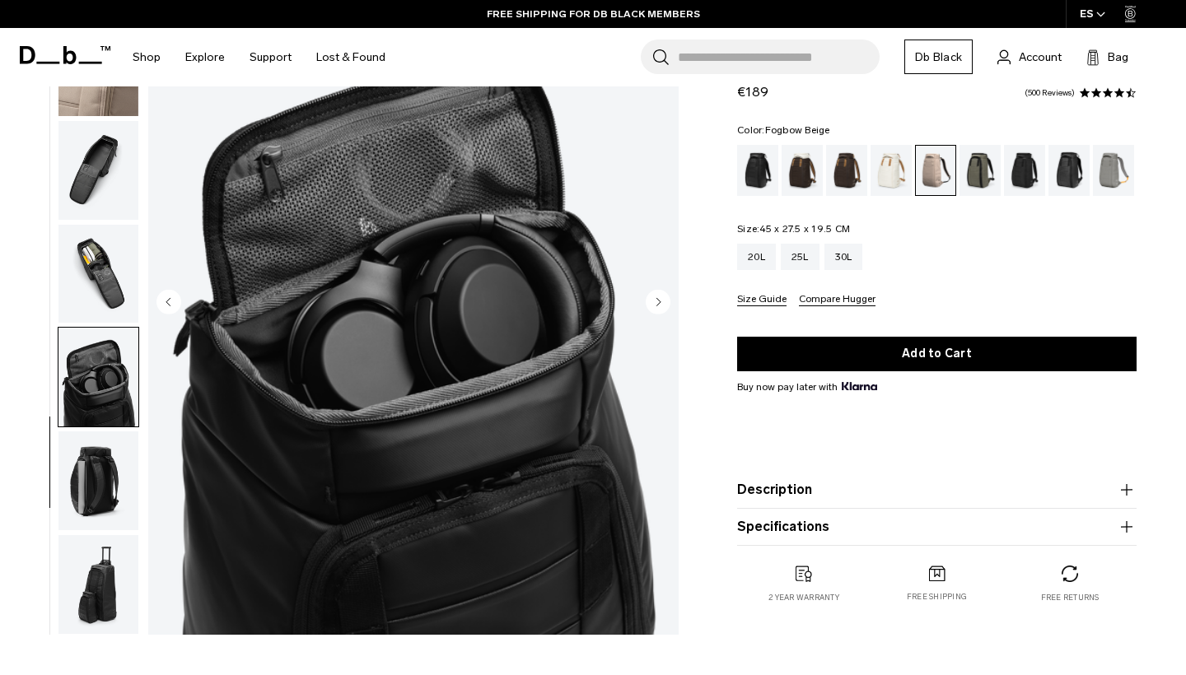
click at [97, 512] on img "button" at bounding box center [98, 481] width 80 height 99
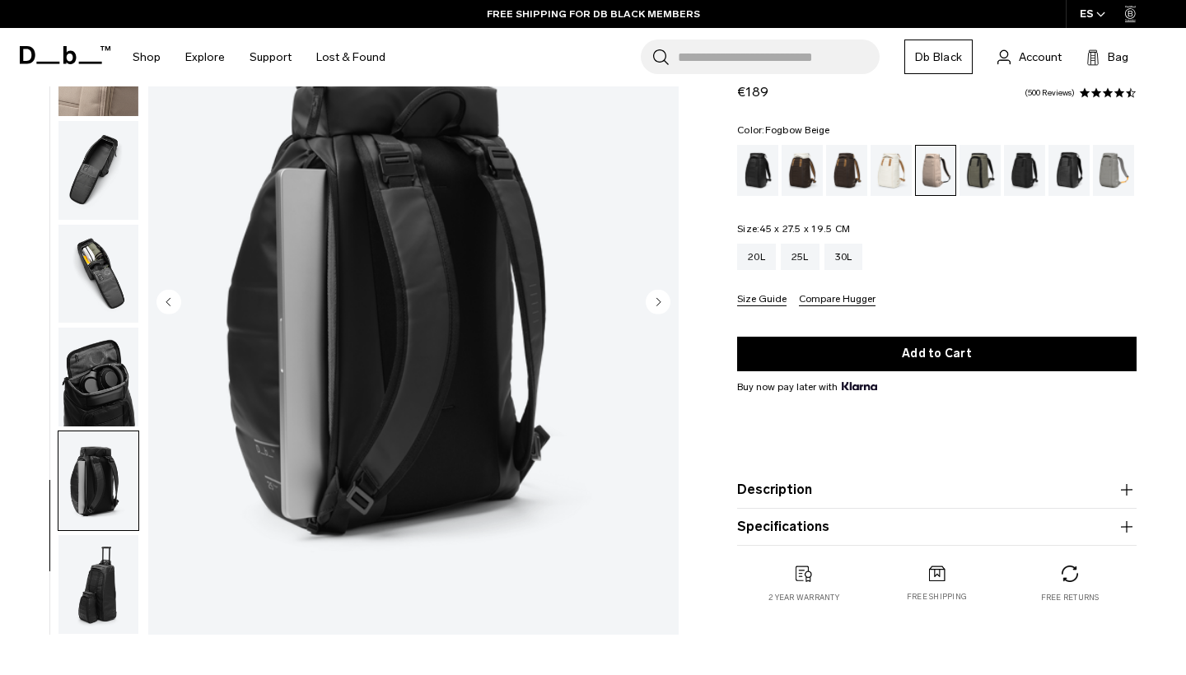
click at [90, 582] on img "button" at bounding box center [98, 584] width 80 height 99
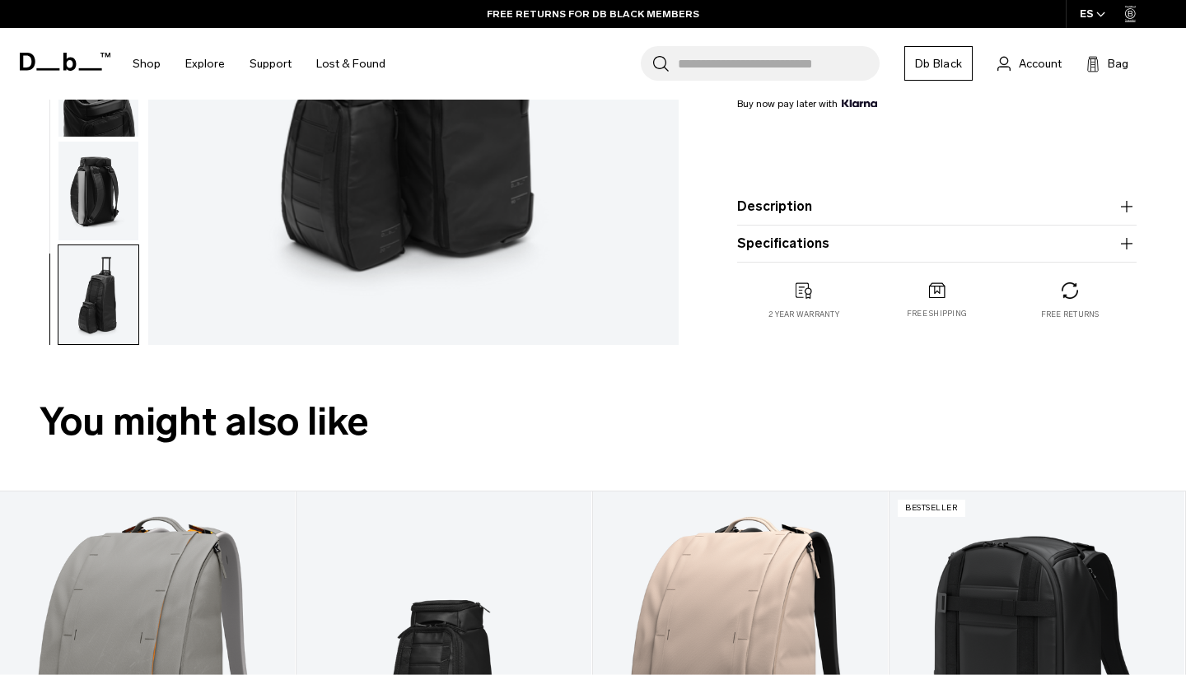
scroll to position [430, 0]
click at [119, 195] on img "button" at bounding box center [98, 190] width 80 height 99
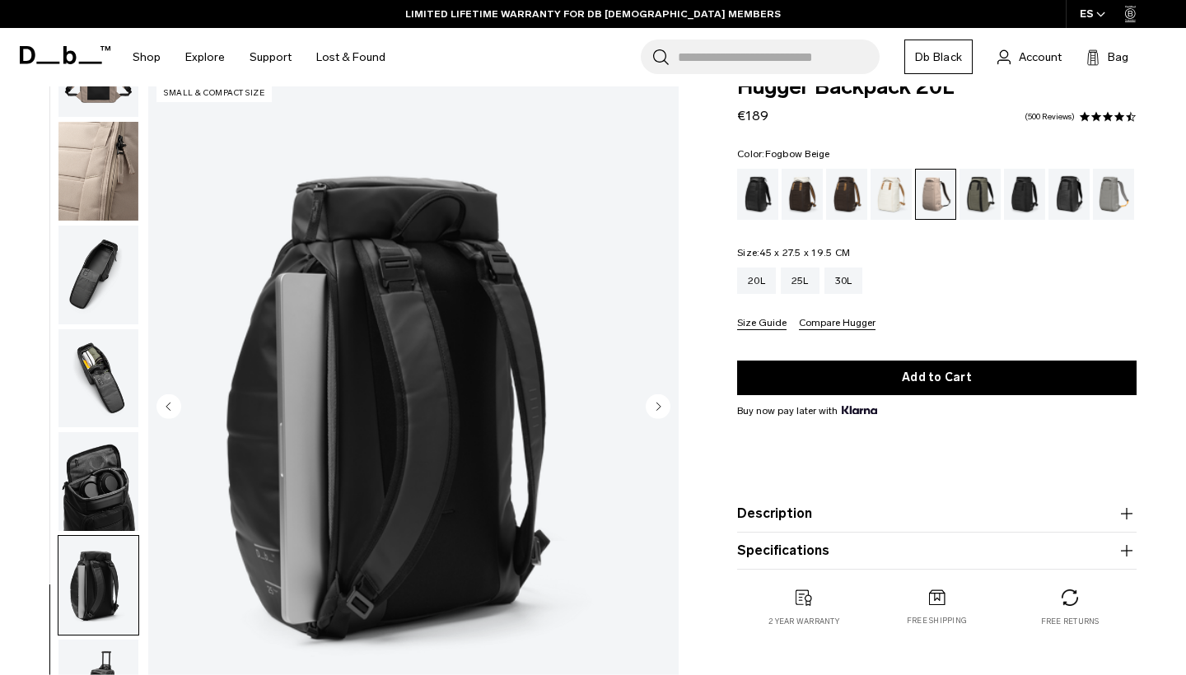
scroll to position [34, 0]
